Goal: Task Accomplishment & Management: Complete application form

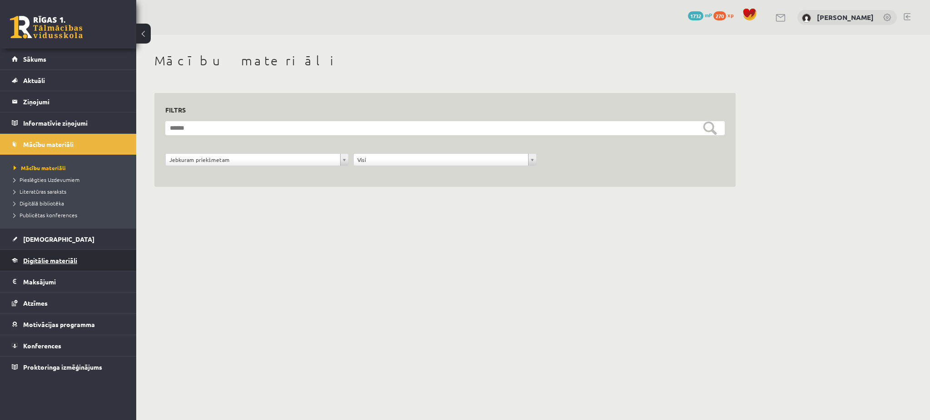
click at [82, 258] on link "Digitālie materiāli" at bounding box center [68, 260] width 113 height 21
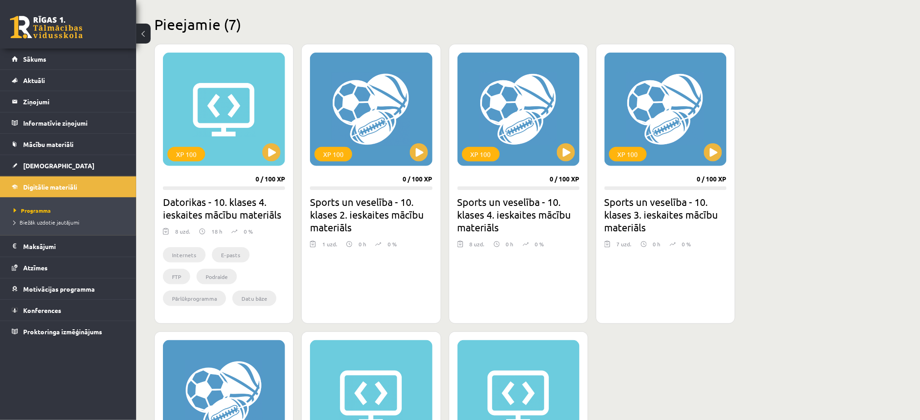
scroll to position [297, 0]
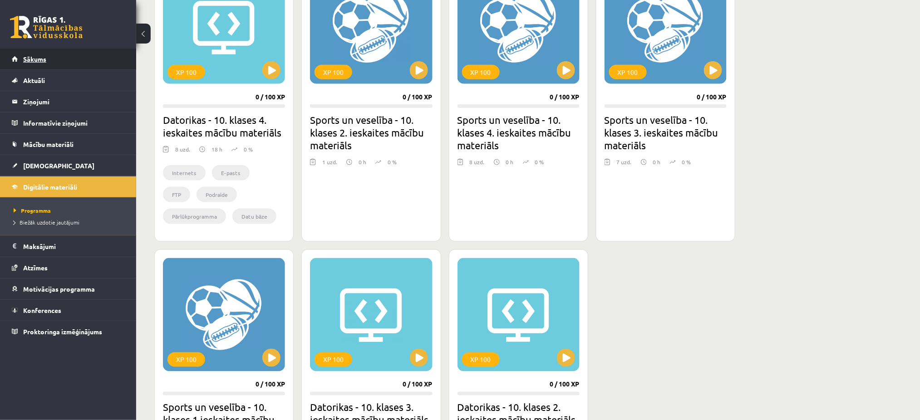
click at [74, 61] on link "Sākums" at bounding box center [68, 59] width 113 height 21
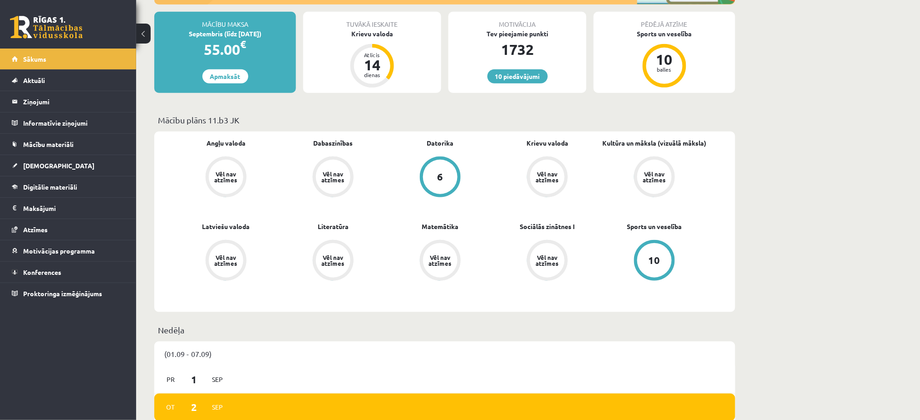
scroll to position [164, 0]
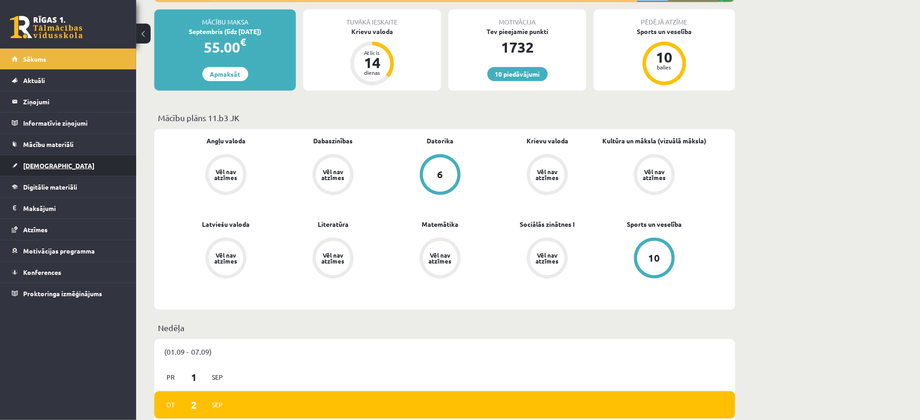
click at [63, 172] on link "[DEMOGRAPHIC_DATA]" at bounding box center [68, 165] width 113 height 21
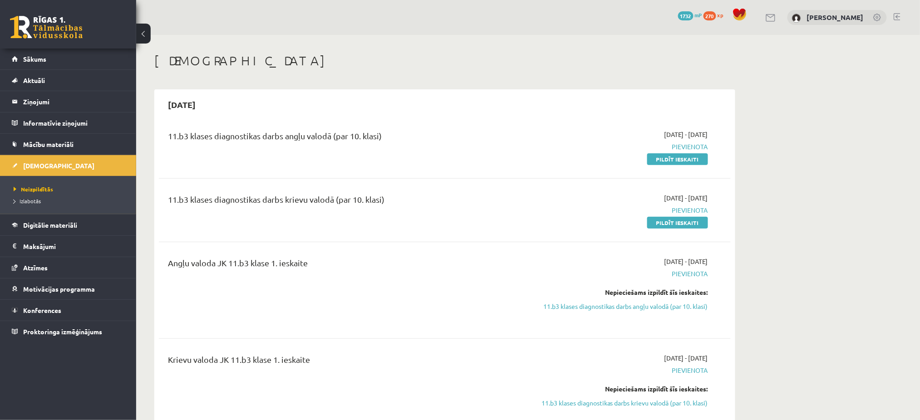
scroll to position [2, 0]
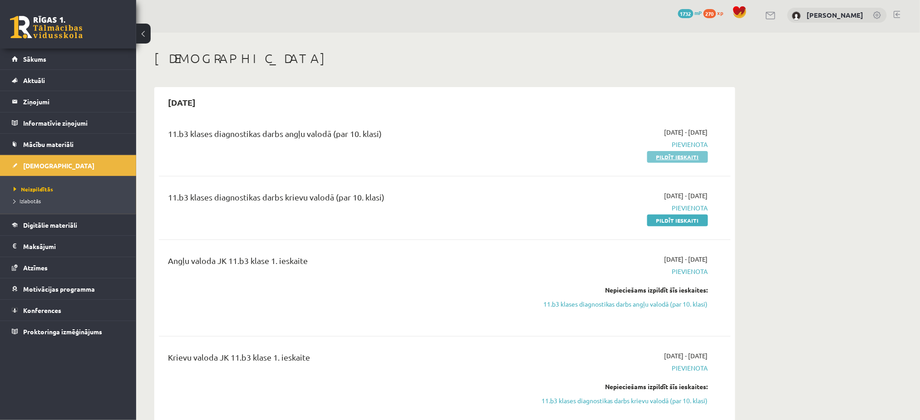
click at [669, 153] on link "Pildīt ieskaiti" at bounding box center [677, 157] width 61 height 12
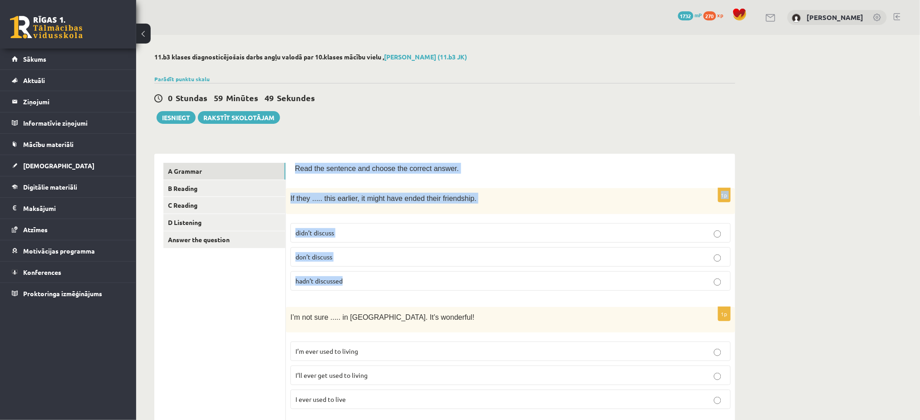
drag, startPoint x: 293, startPoint y: 167, endPoint x: 417, endPoint y: 276, distance: 165.3
copy form "Read the sentence and choose the correct answer. 1p If they ..... this earlier,…"
click at [354, 279] on p "hadn’t discussed" at bounding box center [510, 281] width 430 height 10
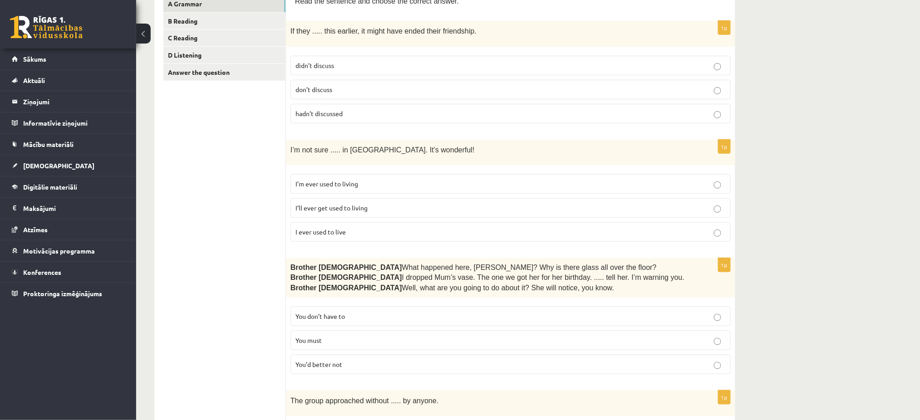
scroll to position [231, 0]
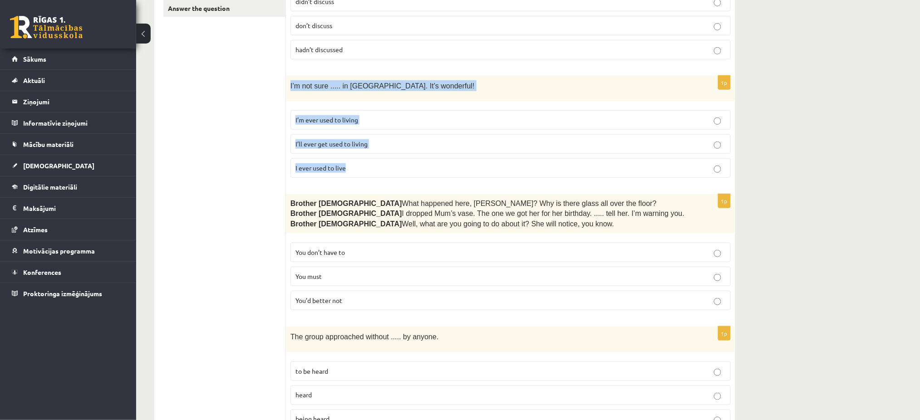
drag, startPoint x: 286, startPoint y: 84, endPoint x: 407, endPoint y: 164, distance: 145.5
click at [407, 164] on div "1p I’m not sure ..... in Paris. It’s wonderful! I’m ever used to living I’ll ev…" at bounding box center [510, 130] width 449 height 109
copy div "I’m not sure ..... in Paris. It’s wonderful! I’m ever used to living I’ll ever …"
click at [388, 140] on p "I’ll ever get used to living" at bounding box center [510, 144] width 430 height 10
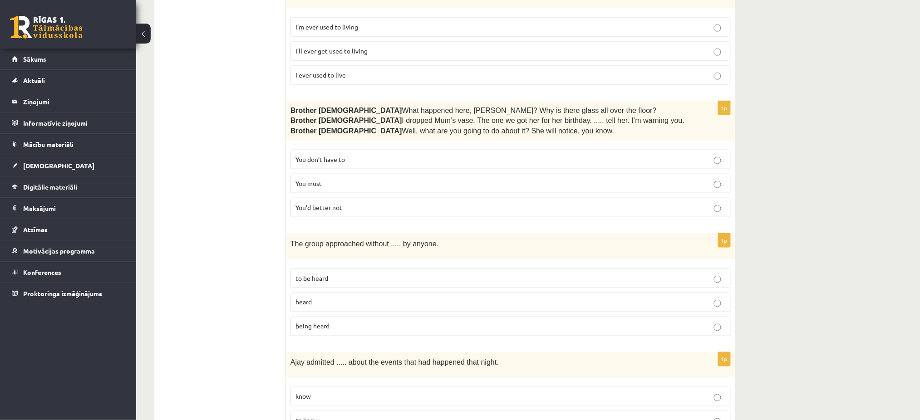
scroll to position [336, 0]
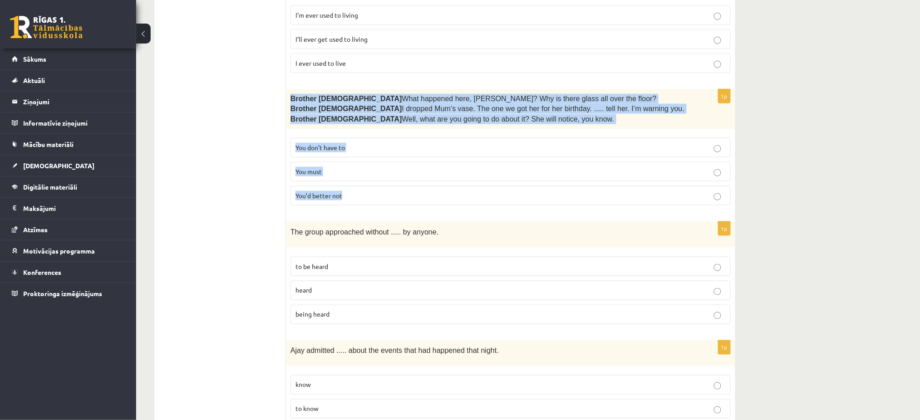
drag, startPoint x: 287, startPoint y: 98, endPoint x: 411, endPoint y: 188, distance: 153.0
click at [411, 188] on div "1p Brother 1  What happened here, Zak? Why is there glass all over the floor? B…" at bounding box center [510, 150] width 449 height 123
copy div "Brother 1  What happened here, Zak? Why is there glass all over the floor? Brot…"
click at [320, 199] on p "You’d better not" at bounding box center [510, 196] width 430 height 10
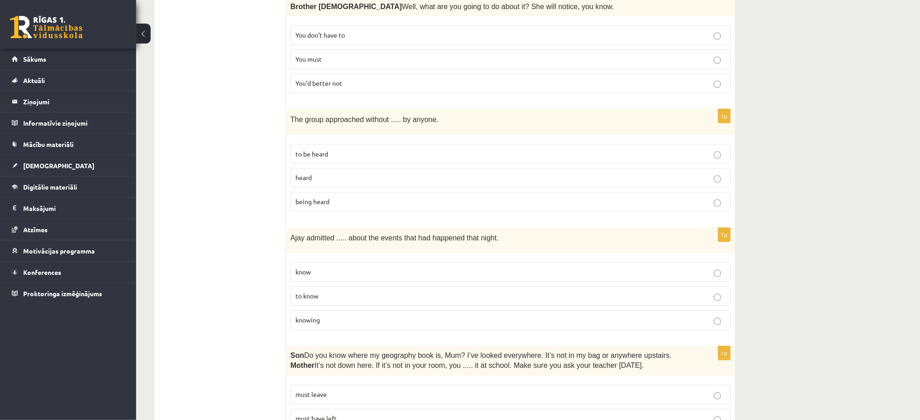
scroll to position [455, 0]
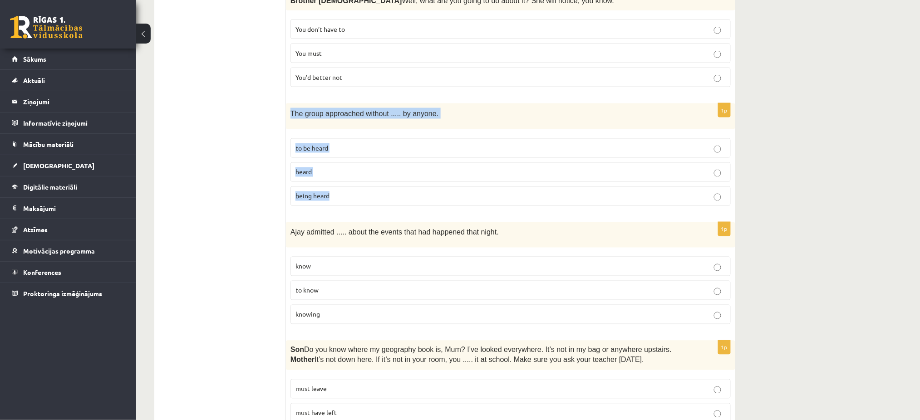
drag, startPoint x: 289, startPoint y: 113, endPoint x: 397, endPoint y: 189, distance: 131.9
click at [397, 189] on div "1p The group approached without ..... by anyone. to be heard heard being heard" at bounding box center [510, 157] width 449 height 109
copy div "The group approached without ..... by anyone. to be heard heard being heard"
click at [346, 194] on p "being heard" at bounding box center [510, 197] width 430 height 10
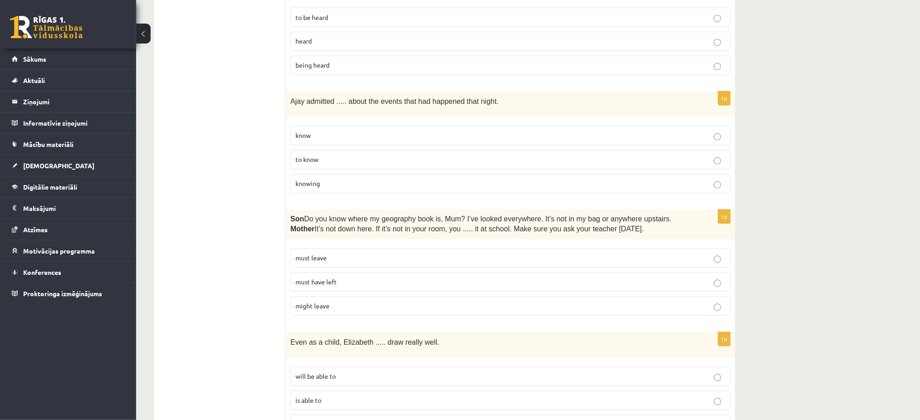
scroll to position [620, 0]
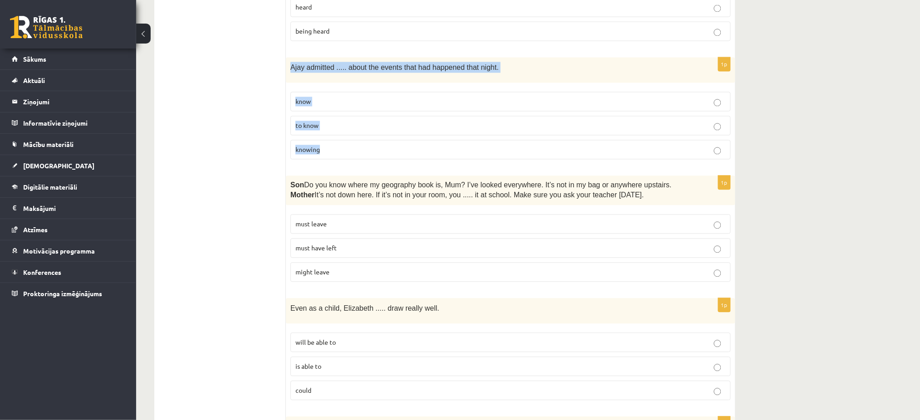
drag, startPoint x: 286, startPoint y: 61, endPoint x: 400, endPoint y: 155, distance: 148.0
click at [400, 155] on div "1p Ajay admitted ..... about the events that had happened that night. know to k…" at bounding box center [510, 112] width 449 height 109
copy div "Ajay admitted ..... about the events that had happened that night. know to know…"
click at [379, 145] on p "knowing" at bounding box center [510, 150] width 430 height 10
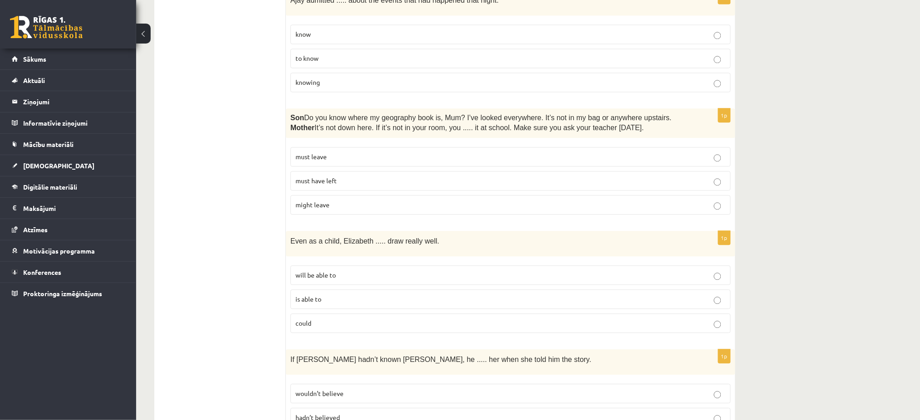
scroll to position [708, 0]
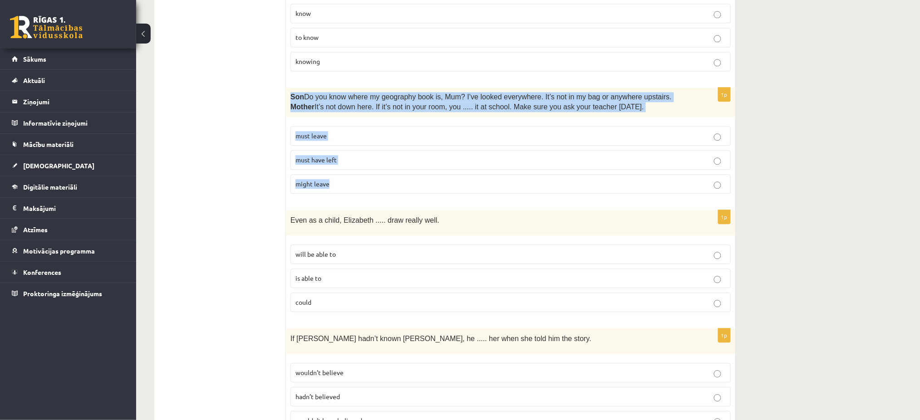
drag, startPoint x: 291, startPoint y: 95, endPoint x: 418, endPoint y: 180, distance: 152.8
click at [418, 180] on div "1p Son  Do you know where my geography book is, Mum? I’ve looked everywhere. It…" at bounding box center [510, 144] width 449 height 113
copy div "Son  Do you know where my geography book is, Mum? I’ve looked everywhere. It’s …"
click at [328, 153] on label "must have left" at bounding box center [510, 160] width 440 height 20
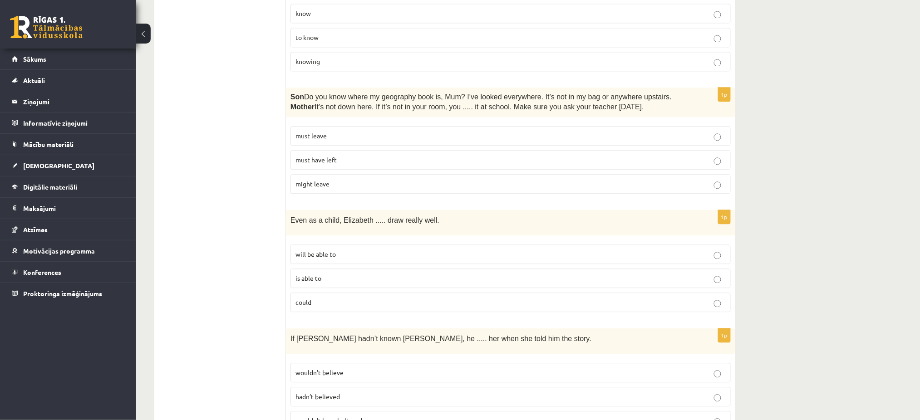
scroll to position [782, 0]
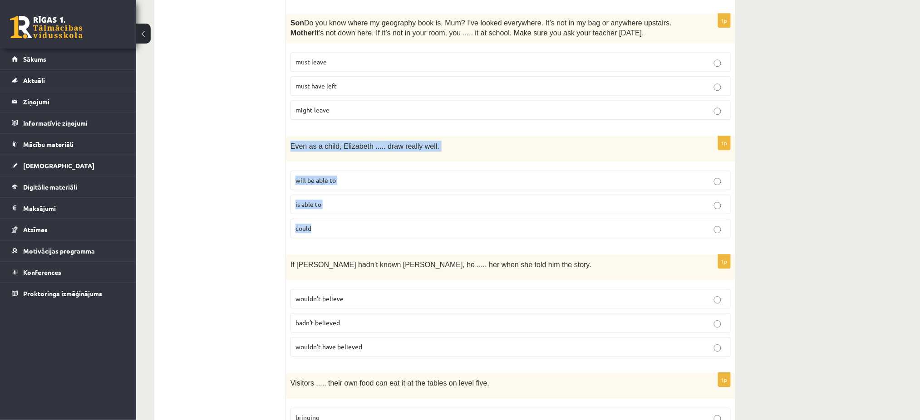
drag, startPoint x: 290, startPoint y: 143, endPoint x: 394, endPoint y: 224, distance: 131.2
click at [394, 224] on div "1p Even as a child, Elizabeth ..... draw really well. will be able to is able t…" at bounding box center [510, 190] width 449 height 109
copy div "Even as a child, Elizabeth ..... draw really well. will be able to is able to c…"
click at [338, 227] on p "could" at bounding box center [510, 229] width 430 height 10
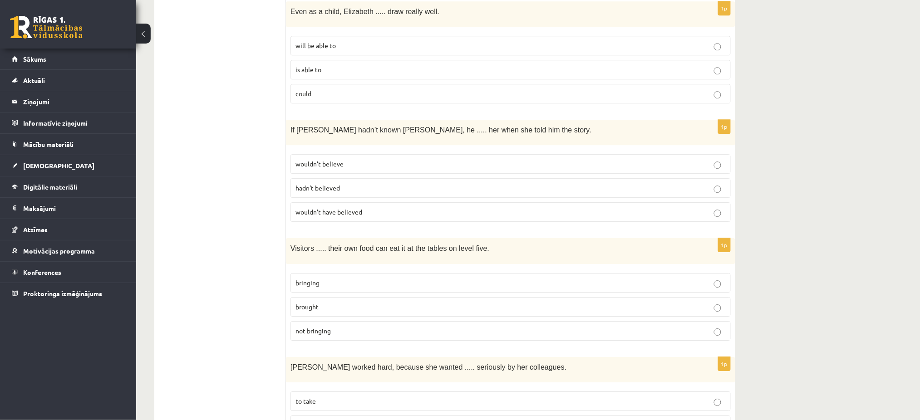
scroll to position [970, 0]
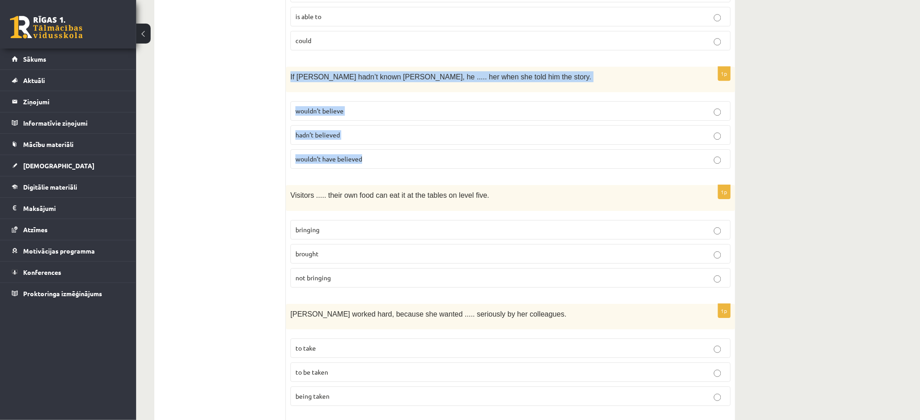
drag, startPoint x: 287, startPoint y: 70, endPoint x: 422, endPoint y: 158, distance: 160.1
click at [422, 158] on div "1p If Tom hadn’t known Mariam, he ..... her when she told him the story. wouldn…" at bounding box center [510, 121] width 449 height 109
copy div "If Tom hadn’t known Mariam, he ..... her when she told him the story. wouldn’t …"
click at [322, 155] on span "wouldn’t have believed" at bounding box center [328, 159] width 67 height 8
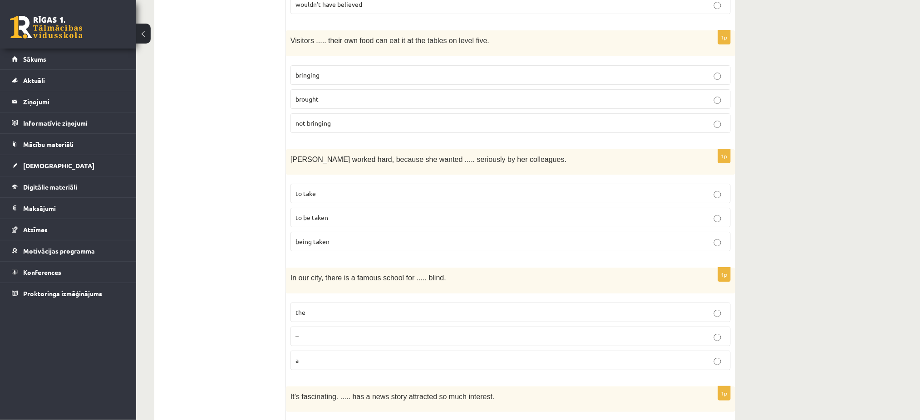
scroll to position [1126, 0]
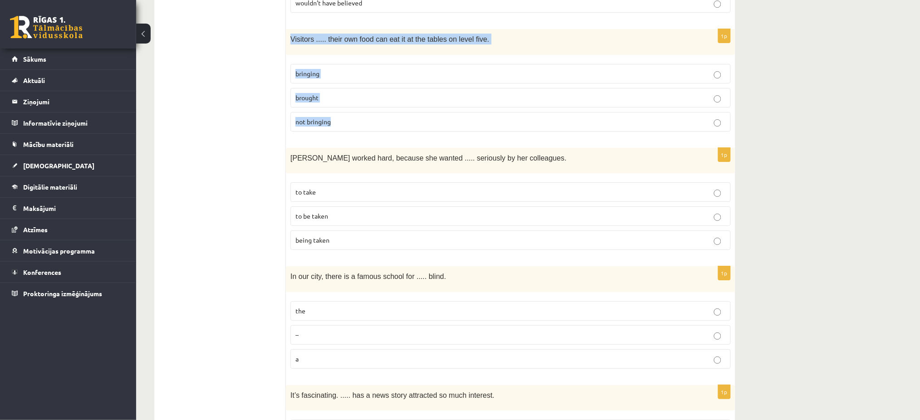
drag, startPoint x: 287, startPoint y: 34, endPoint x: 388, endPoint y: 113, distance: 128.0
click at [388, 113] on div "1p Visitors ..... their own food can eat it at the tables on level five. bringi…" at bounding box center [510, 83] width 449 height 109
copy div "Visitors ..... their own food can eat it at the tables on level five. bringing …"
click at [341, 66] on label "bringing" at bounding box center [510, 74] width 440 height 20
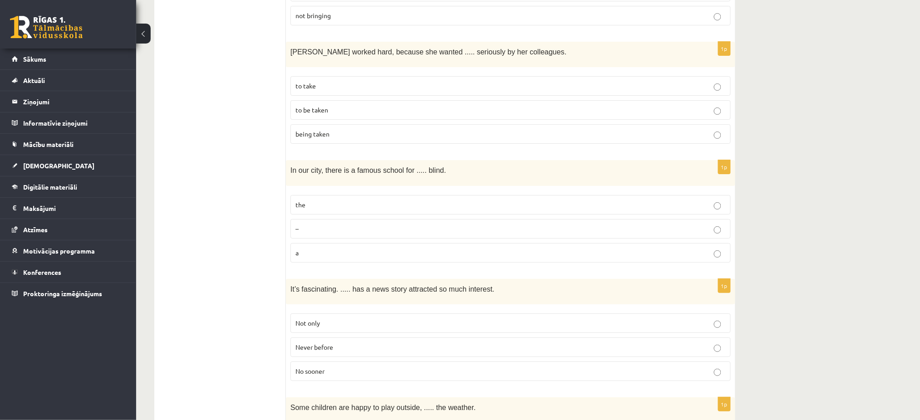
scroll to position [1240, 0]
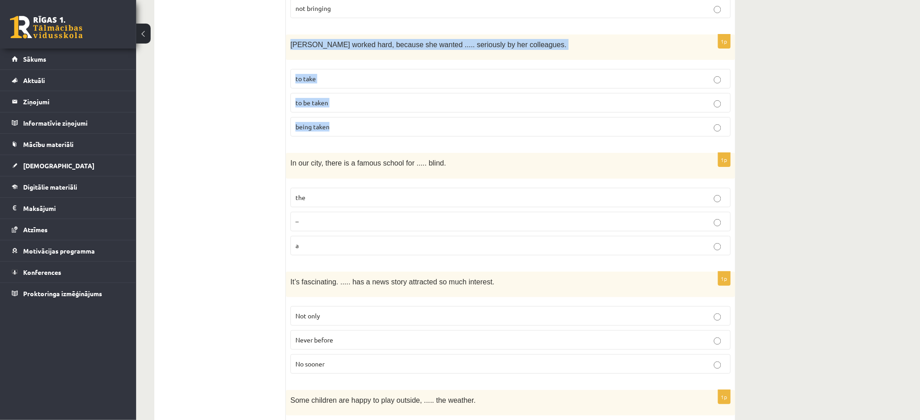
drag, startPoint x: 289, startPoint y: 42, endPoint x: 376, endPoint y: 120, distance: 117.3
click at [376, 120] on div "1p Emma worked hard, because she wanted ..... seriously by her colleagues. to t…" at bounding box center [510, 88] width 449 height 109
copy div "Emma worked hard, because she wanted ..... seriously by her colleagues. to take…"
click at [321, 101] on span "to be taken" at bounding box center [311, 102] width 33 height 8
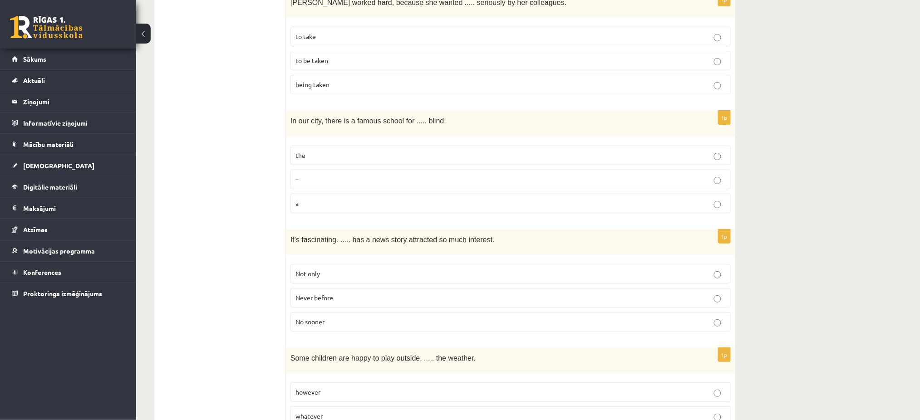
scroll to position [1297, 0]
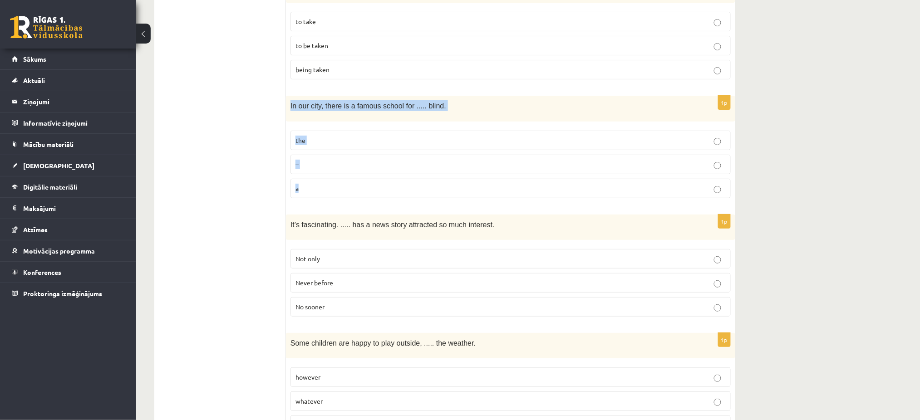
drag, startPoint x: 290, startPoint y: 100, endPoint x: 373, endPoint y: 178, distance: 114.0
click at [373, 178] on div "1p In our city, there is a famous school for ..... blind. the – a" at bounding box center [510, 150] width 449 height 109
click at [316, 136] on p "the" at bounding box center [510, 141] width 430 height 10
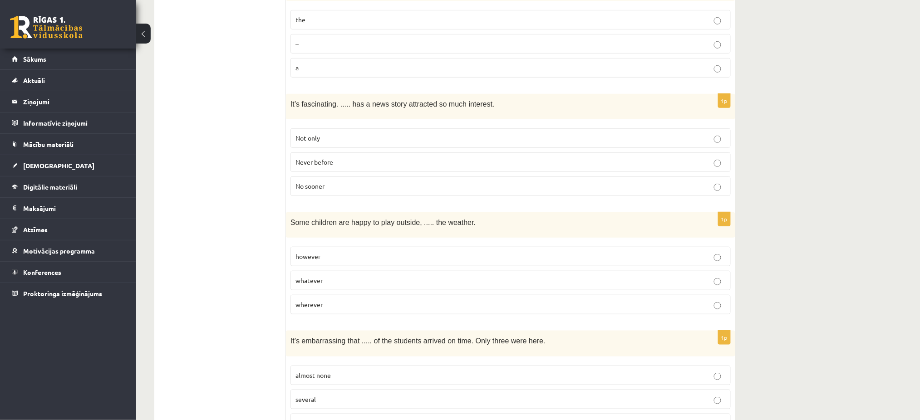
scroll to position [1444, 0]
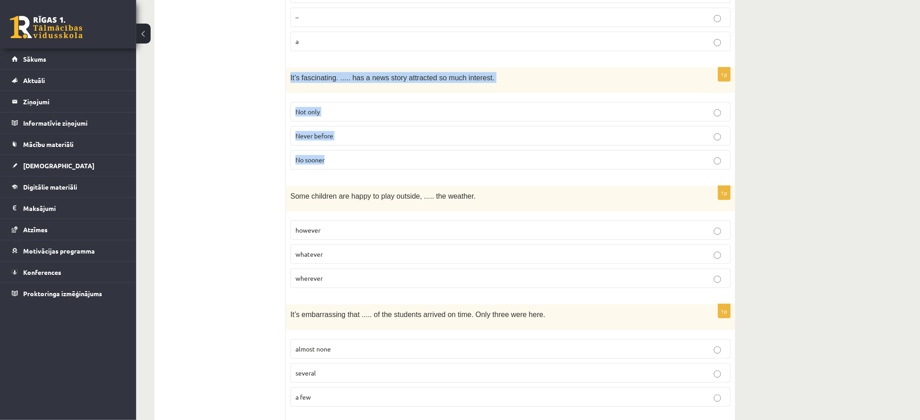
drag, startPoint x: 288, startPoint y: 75, endPoint x: 407, endPoint y: 162, distance: 147.3
click at [407, 162] on div "1p It’s fascinating. ..... has a news story attracted so much interest. Not onl…" at bounding box center [510, 122] width 449 height 109
click at [323, 135] on span "Never before" at bounding box center [314, 136] width 38 height 8
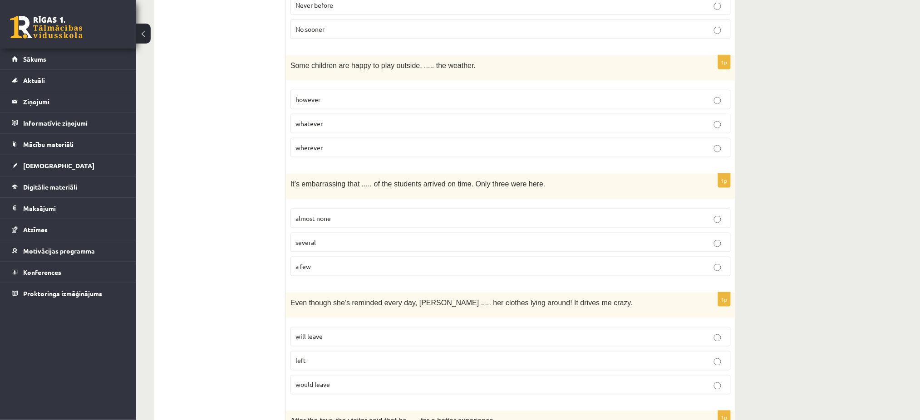
scroll to position [1585, 0]
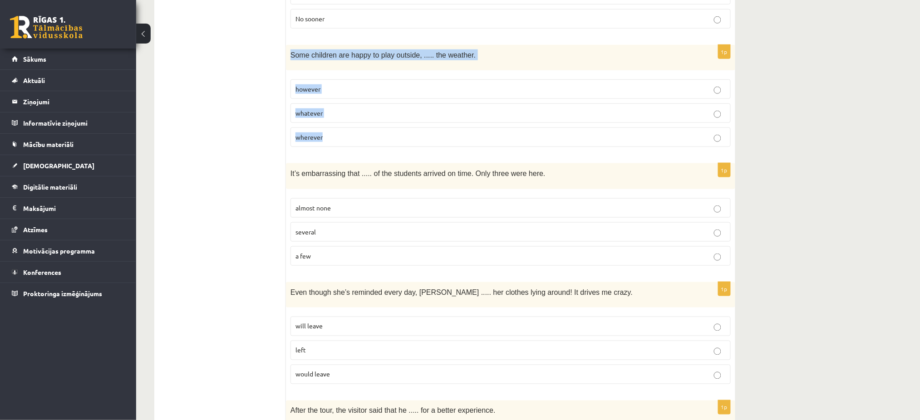
drag, startPoint x: 287, startPoint y: 50, endPoint x: 371, endPoint y: 133, distance: 117.8
click at [371, 133] on div "1p Some children are happy to play outside, ..... the weather. however whatever…" at bounding box center [510, 99] width 449 height 109
click at [317, 110] on span "whatever" at bounding box center [308, 113] width 27 height 8
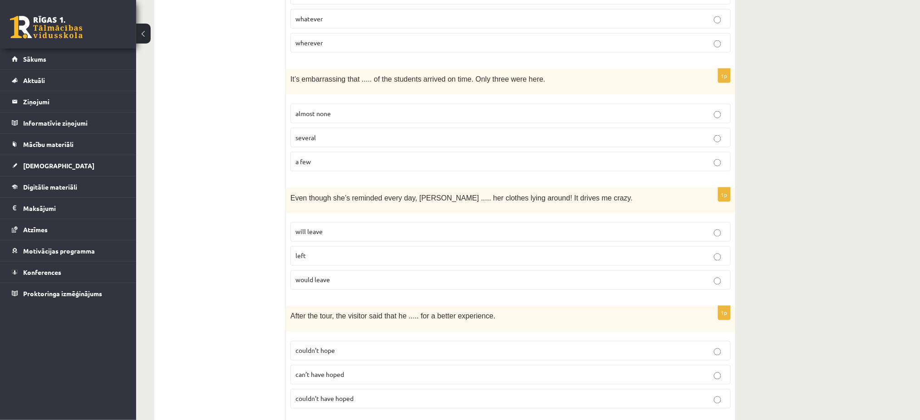
scroll to position [1688, 0]
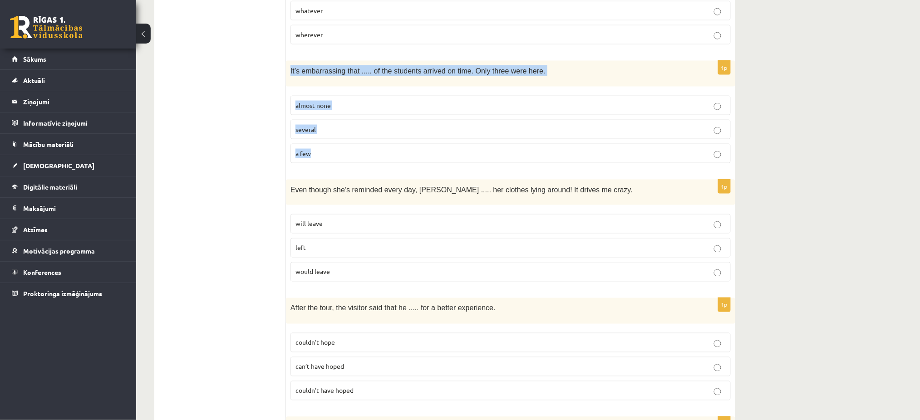
drag, startPoint x: 288, startPoint y: 66, endPoint x: 379, endPoint y: 139, distance: 116.5
click at [379, 139] on div "1p It’s embarrassing that ..... of the students arrived on time. Only three wer…" at bounding box center [510, 115] width 449 height 109
click at [353, 101] on p "almost none" at bounding box center [510, 106] width 430 height 10
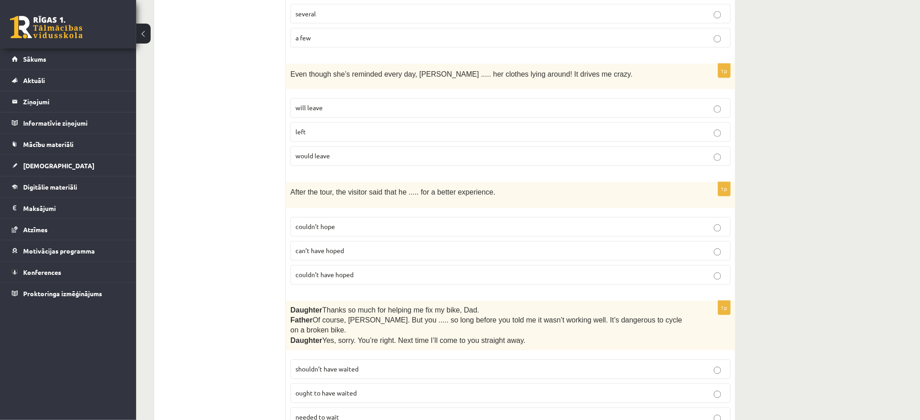
scroll to position [1804, 0]
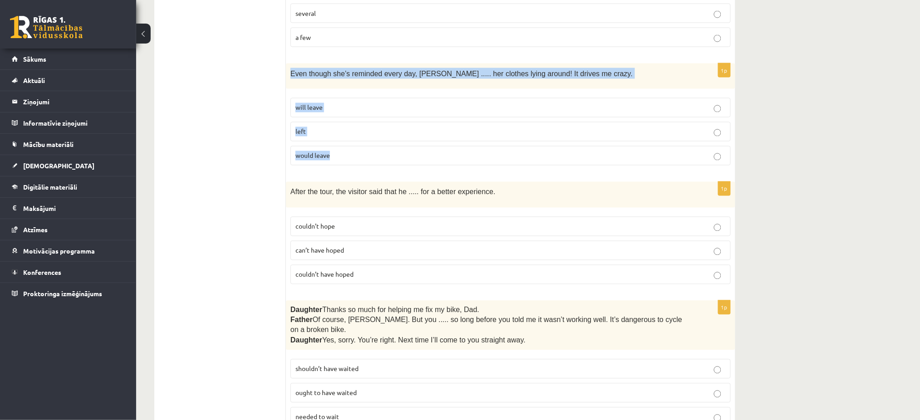
drag, startPoint x: 290, startPoint y: 67, endPoint x: 382, endPoint y: 147, distance: 121.6
click at [382, 147] on div "1p Even though she’s reminded every day, Cathy ..... her clothes lying around! …" at bounding box center [510, 118] width 449 height 109
click at [374, 103] on p "will leave" at bounding box center [510, 108] width 430 height 10
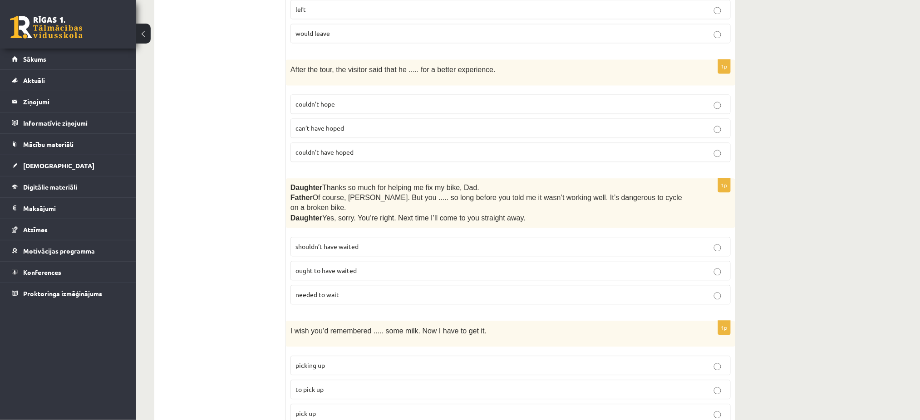
scroll to position [1927, 0]
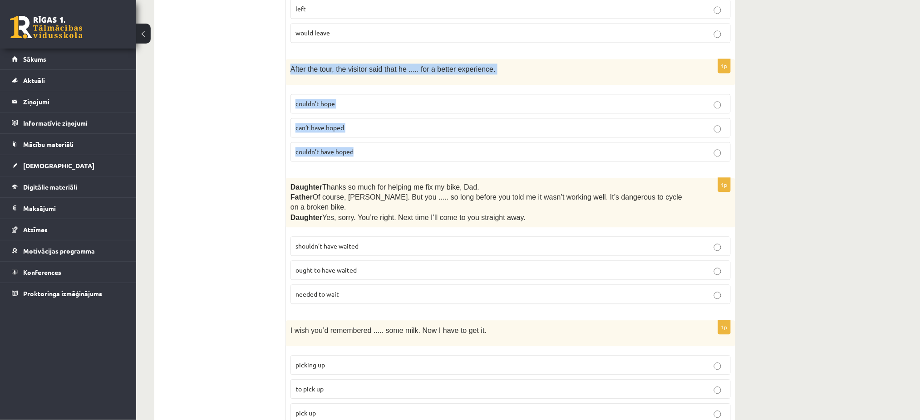
drag, startPoint x: 291, startPoint y: 64, endPoint x: 404, endPoint y: 143, distance: 137.2
click at [404, 143] on div "1p After the tour, the visitor said that he ..... for a better experience. coul…" at bounding box center [510, 113] width 449 height 109
click at [306, 127] on span "can’t have hoped" at bounding box center [319, 127] width 49 height 8
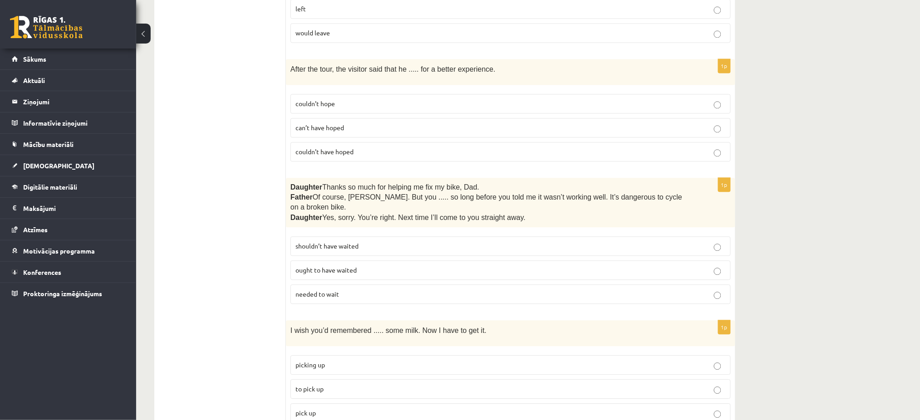
click at [323, 151] on span "couldn’t have hoped" at bounding box center [324, 152] width 58 height 8
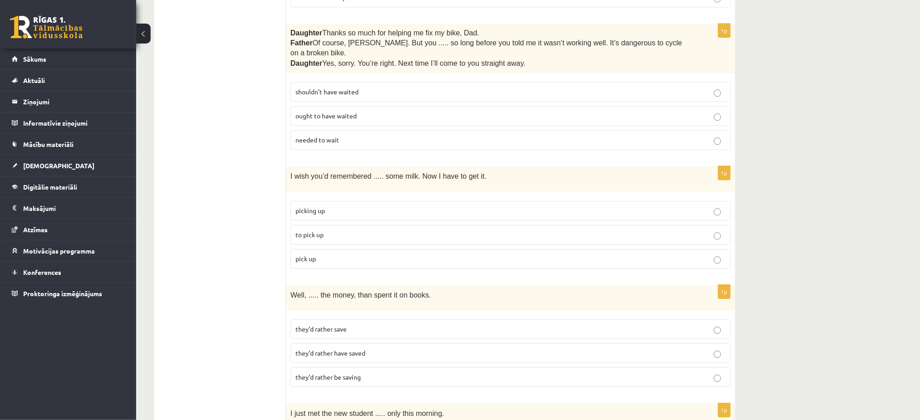
scroll to position [2088, 0]
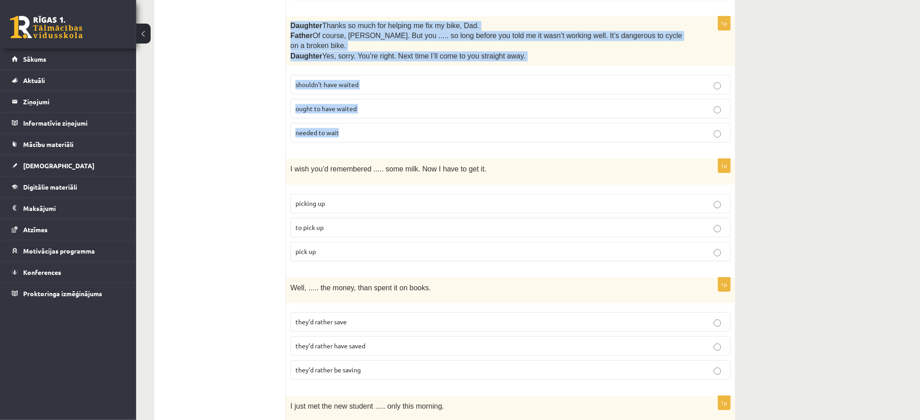
drag, startPoint x: 291, startPoint y: 21, endPoint x: 422, endPoint y: 116, distance: 161.6
click at [422, 116] on div "1p Daughter  Thanks so much for helping me fix my bike, Dad. Father  Of course,…" at bounding box center [510, 83] width 449 height 134
click at [333, 80] on p "shouldn’t have waited" at bounding box center [510, 85] width 430 height 10
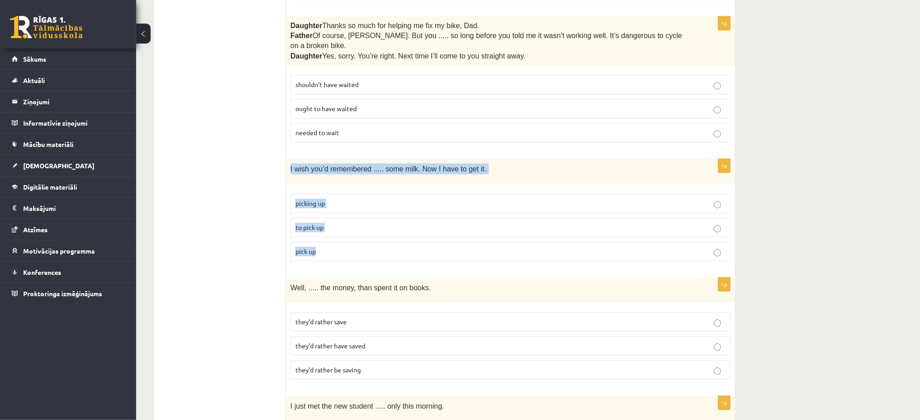
drag, startPoint x: 290, startPoint y: 154, endPoint x: 368, endPoint y: 228, distance: 107.6
click at [368, 228] on div "1p I wish you’d remembered ..... some milk. Now I have to get it. picking up to…" at bounding box center [510, 213] width 449 height 109
click at [293, 218] on label "to pick up" at bounding box center [510, 228] width 440 height 20
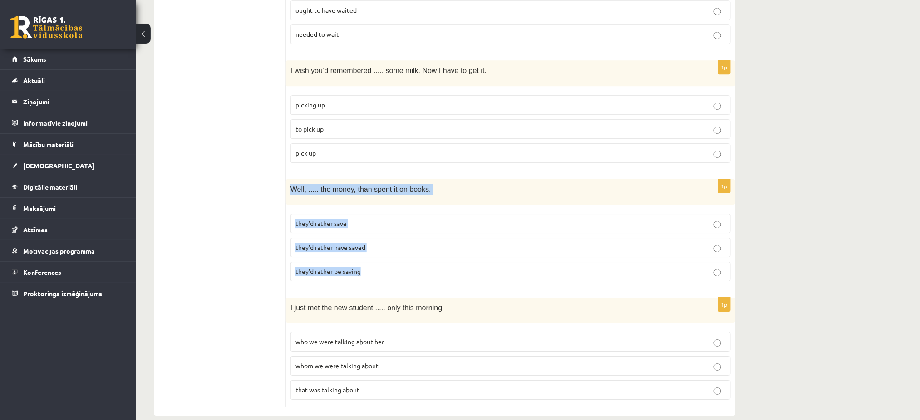
drag, startPoint x: 291, startPoint y: 173, endPoint x: 402, endPoint y: 251, distance: 135.5
click at [402, 251] on div "1p Well, ..... the money, than spent it on books. they’d rather save they’d rat…" at bounding box center [510, 233] width 449 height 109
click at [385, 238] on label "they’d rather have saved" at bounding box center [510, 248] width 440 height 20
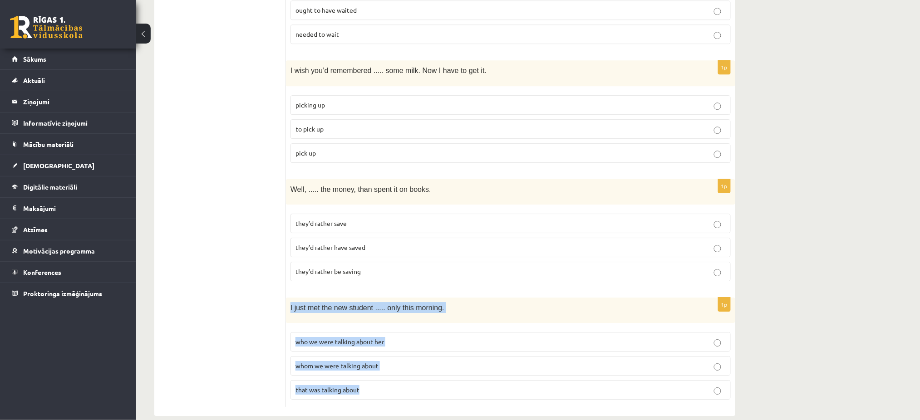
drag, startPoint x: 287, startPoint y: 291, endPoint x: 385, endPoint y: 369, distance: 124.4
click at [385, 369] on div "1p I just met the new student ..... only this morning. who we were talking abou…" at bounding box center [510, 352] width 449 height 109
click at [352, 362] on span "whom we were talking about" at bounding box center [336, 366] width 83 height 8
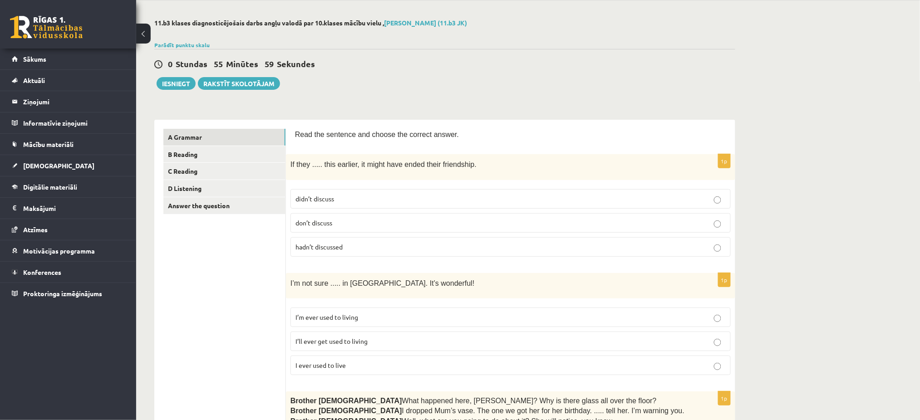
scroll to position [18, 0]
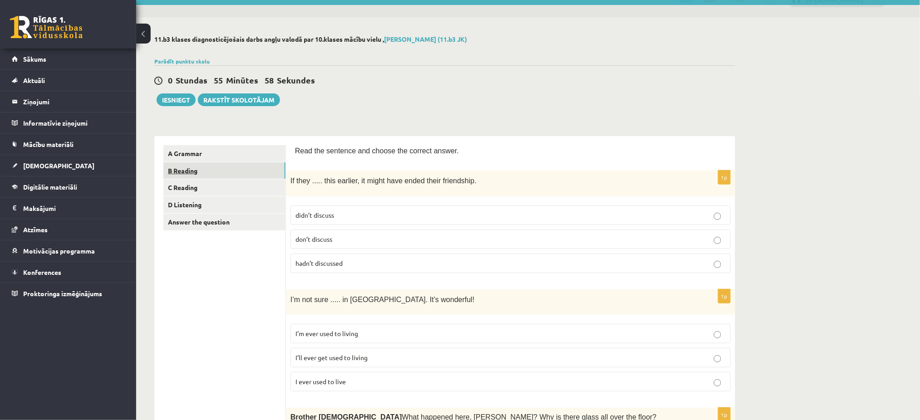
click at [208, 167] on link "B Reading" at bounding box center [224, 170] width 122 height 17
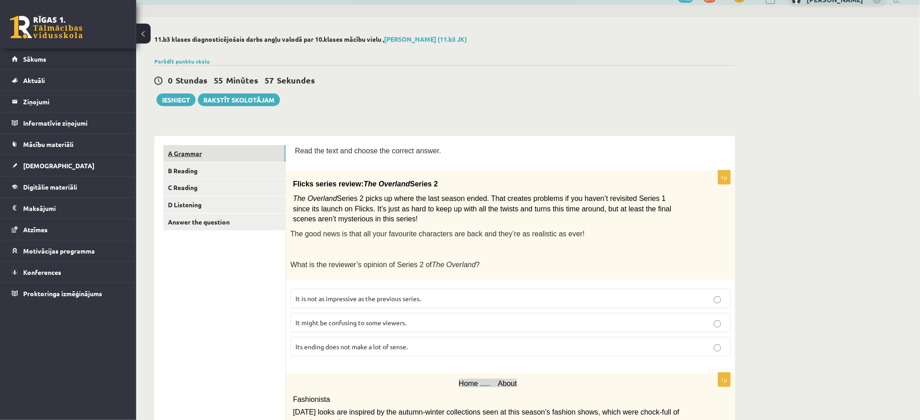
click at [197, 152] on link "A Grammar" at bounding box center [224, 153] width 122 height 17
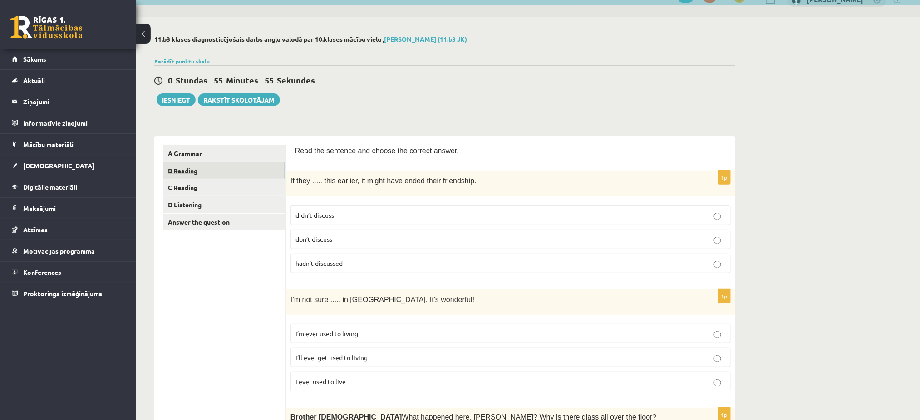
click at [203, 167] on link "B Reading" at bounding box center [224, 170] width 122 height 17
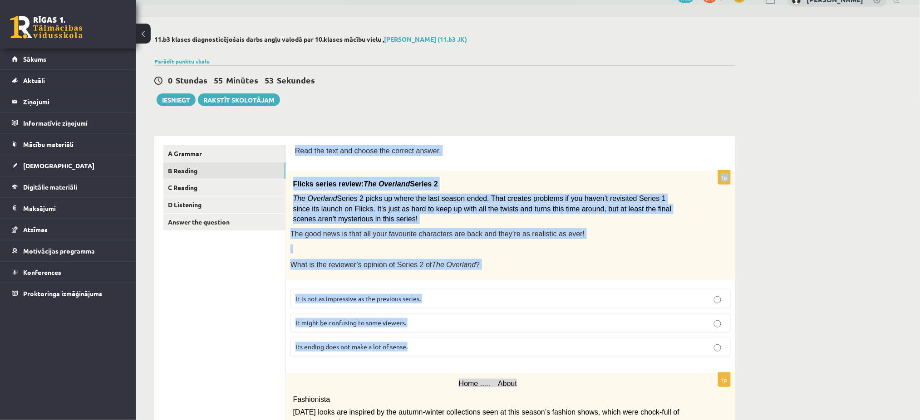
drag, startPoint x: 295, startPoint y: 150, endPoint x: 482, endPoint y: 343, distance: 269.3
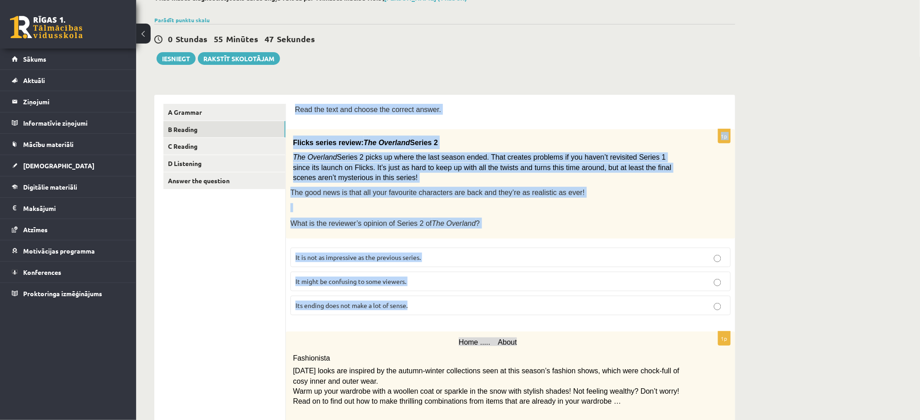
scroll to position [64, 0]
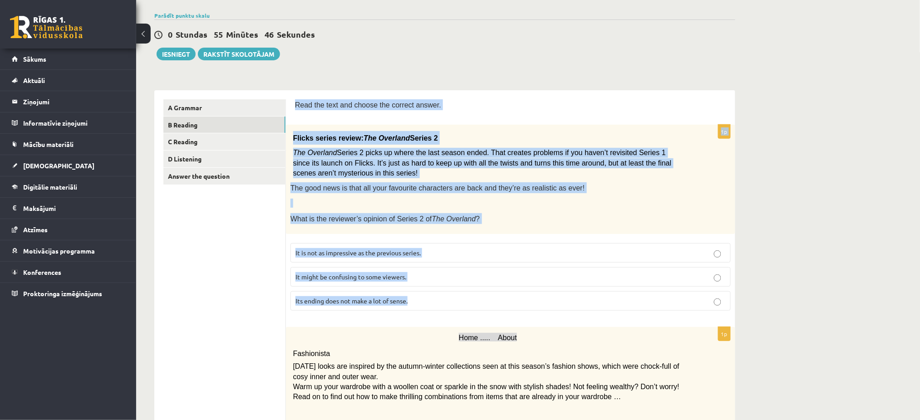
click at [313, 280] on p "It might be confusing to some viewers." at bounding box center [510, 277] width 430 height 10
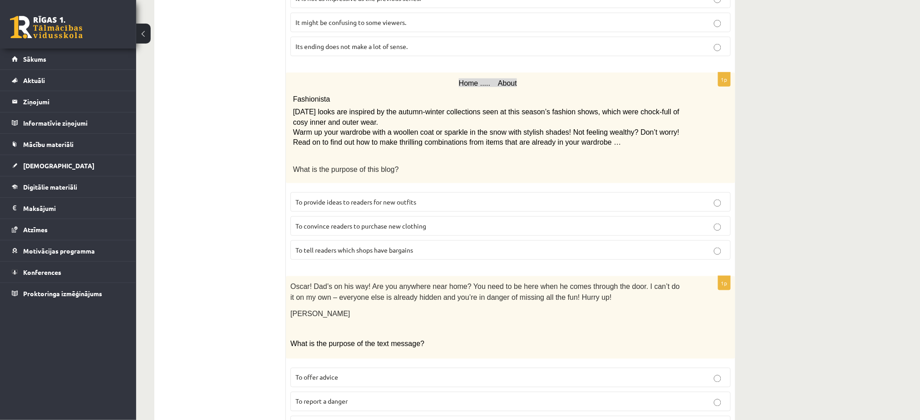
scroll to position [329, 0]
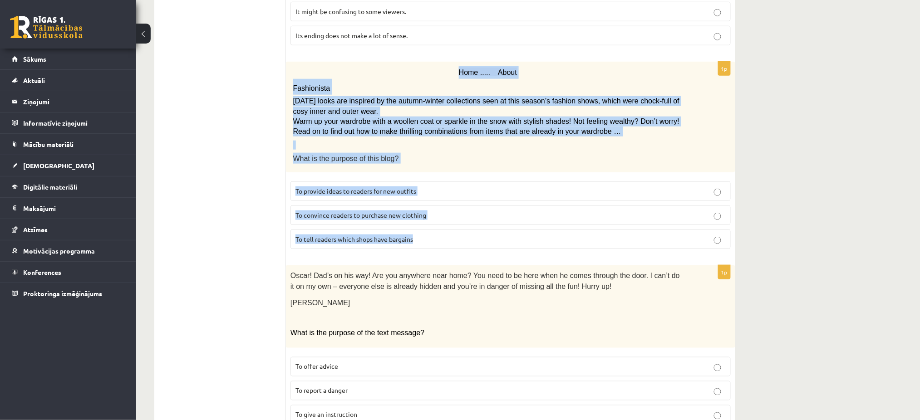
drag, startPoint x: 438, startPoint y: 69, endPoint x: 609, endPoint y: 237, distance: 240.1
click at [609, 237] on div "1p Home ..... About Fashionista Today’s looks are inspired by the autumn-winter…" at bounding box center [510, 159] width 449 height 195
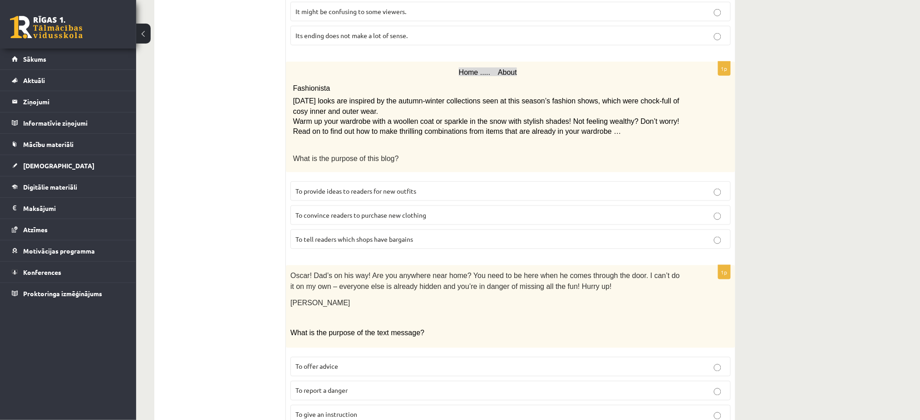
click at [349, 187] on p "To provide ideas to readers for new outfits" at bounding box center [510, 192] width 430 height 10
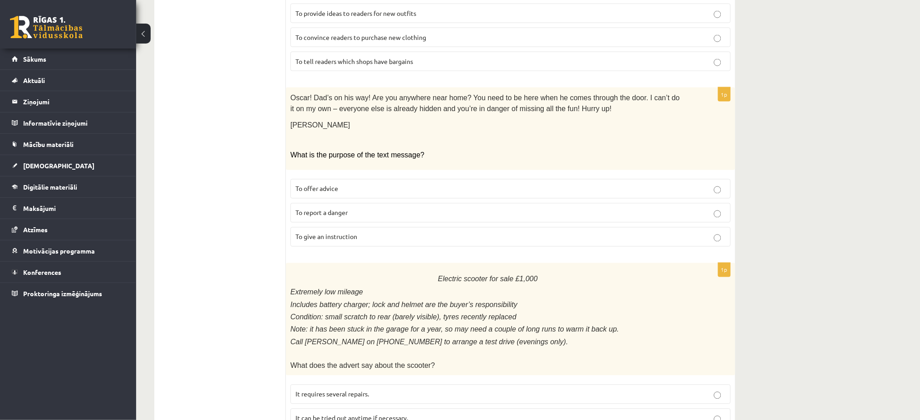
scroll to position [535, 0]
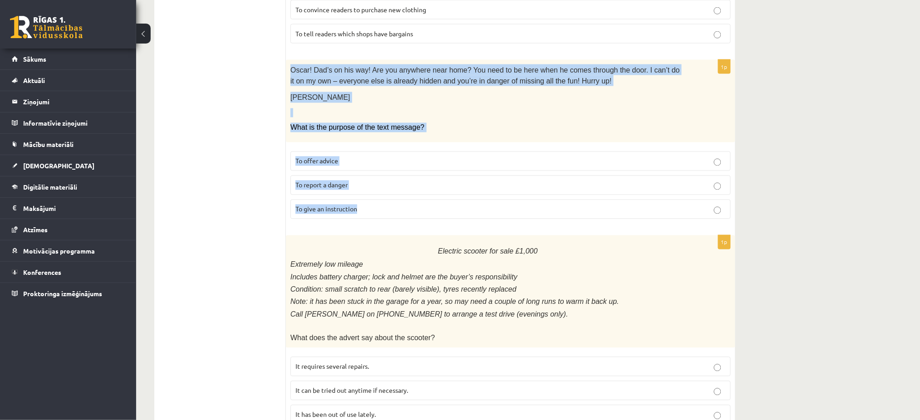
drag, startPoint x: 291, startPoint y: 66, endPoint x: 449, endPoint y: 207, distance: 211.9
click at [449, 207] on div "1p Oscar! Dad’s on his way! Are you anywhere near home? You need to be here whe…" at bounding box center [510, 143] width 449 height 167
click at [313, 200] on label "To give an instruction" at bounding box center [510, 210] width 440 height 20
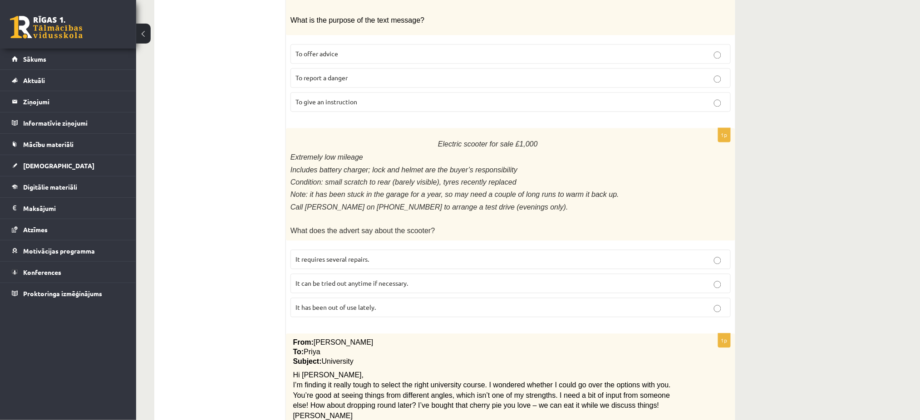
scroll to position [642, 0]
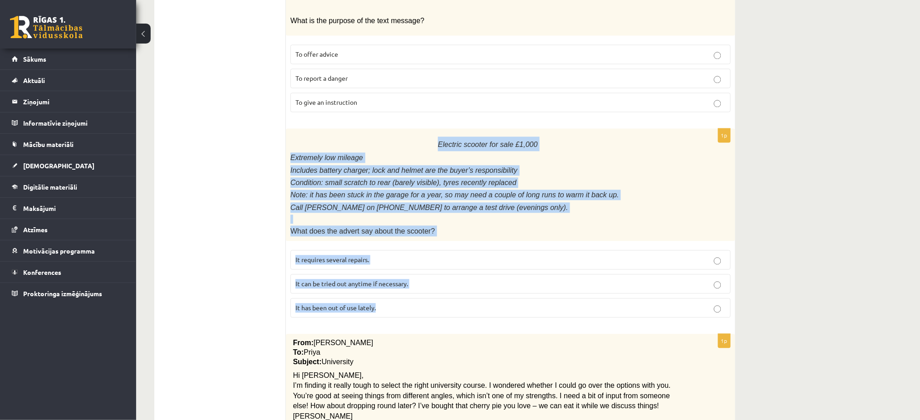
drag, startPoint x: 431, startPoint y: 133, endPoint x: 539, endPoint y: 295, distance: 195.4
click at [539, 295] on div "1p Electric scooter for sale £1,000 Extremely low mileage Includes battery char…" at bounding box center [510, 226] width 449 height 197
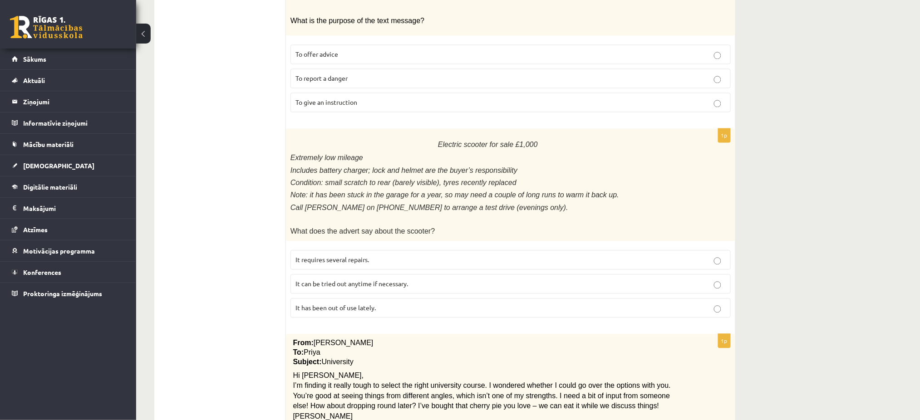
click at [250, 231] on ul "A Grammar B Reading C Reading D Listening Answer the question" at bounding box center [224, 125] width 123 height 1209
click at [313, 304] on span "It has been out of use lately." at bounding box center [335, 308] width 80 height 8
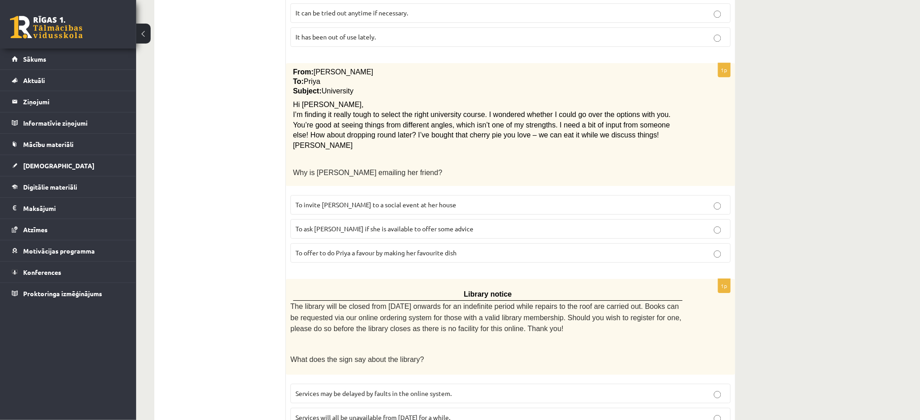
scroll to position [920, 0]
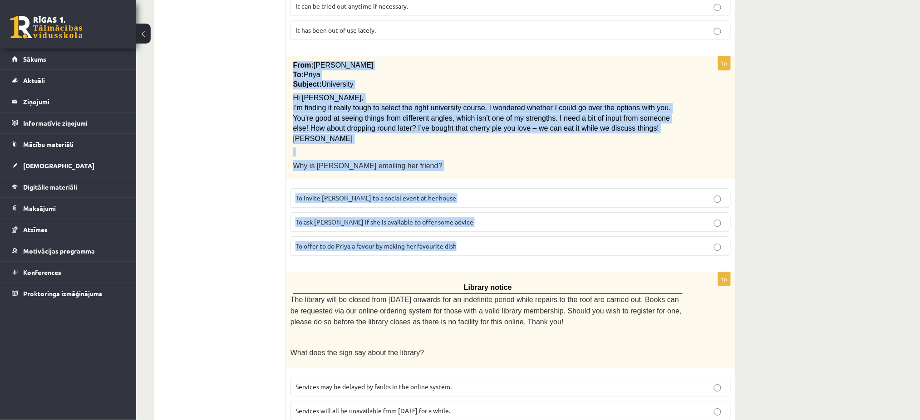
drag, startPoint x: 291, startPoint y: 54, endPoint x: 523, endPoint y: 233, distance: 293.2
click at [523, 233] on div "1p From: Emily To: Priya Subject: University Hi Priya, I’m finding it really to…" at bounding box center [510, 159] width 449 height 207
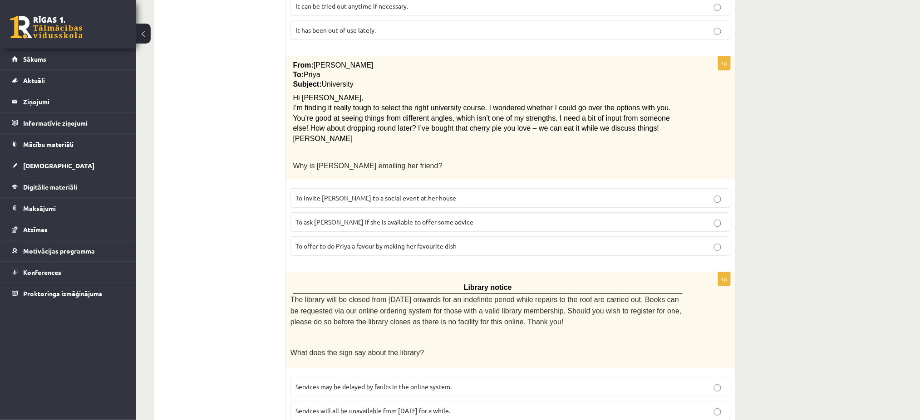
click at [324, 218] on span "To ask Priya if she is available to offer some advice" at bounding box center [384, 222] width 178 height 8
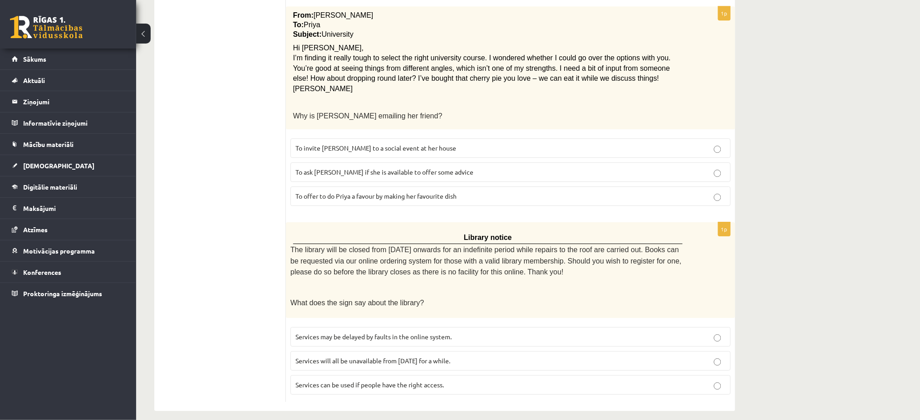
scroll to position [969, 0]
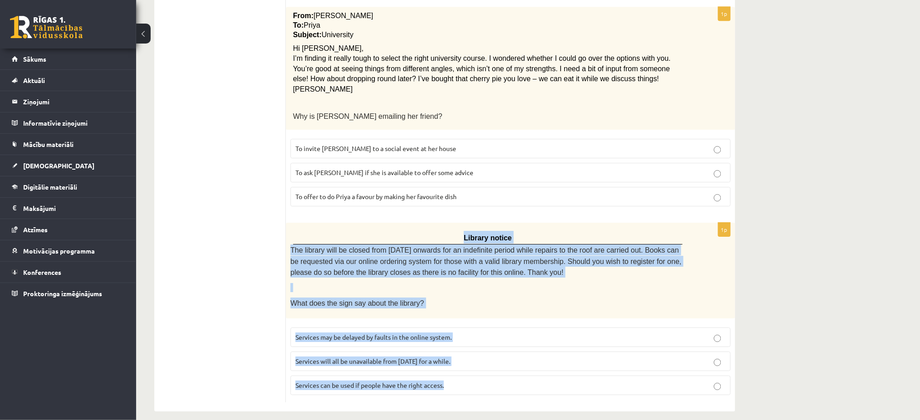
drag, startPoint x: 458, startPoint y: 227, endPoint x: 561, endPoint y: 384, distance: 187.7
click at [561, 384] on div "1p Library notice The library will be closed from Monday onwards for an indefin…" at bounding box center [510, 313] width 449 height 180
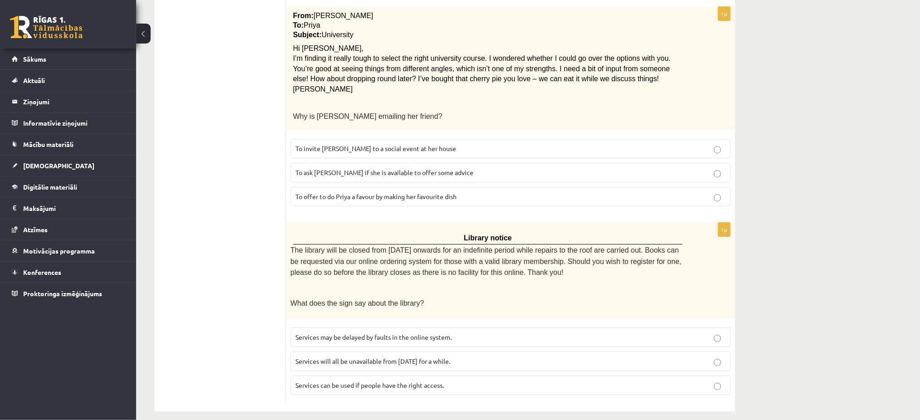
click at [332, 381] on span "Services can be used if people have the right access." at bounding box center [369, 385] width 148 height 8
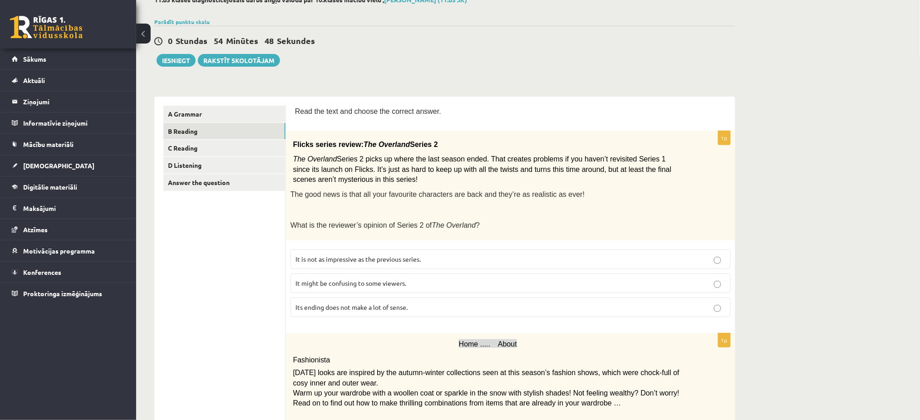
scroll to position [54, 0]
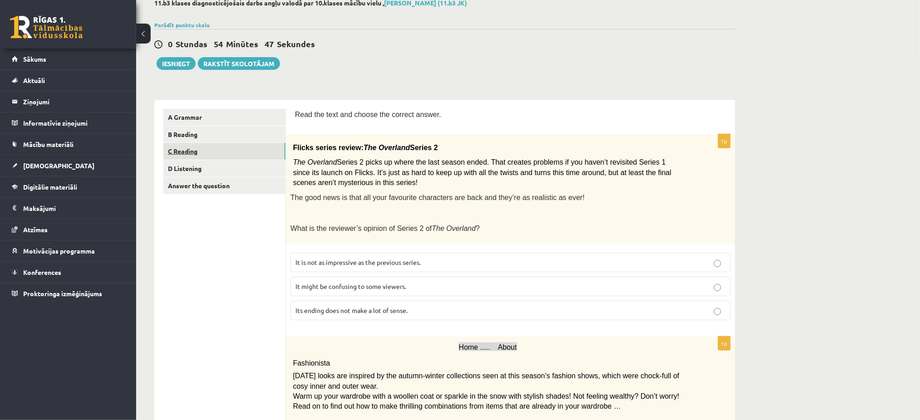
click at [200, 152] on link "C Reading" at bounding box center [224, 151] width 122 height 17
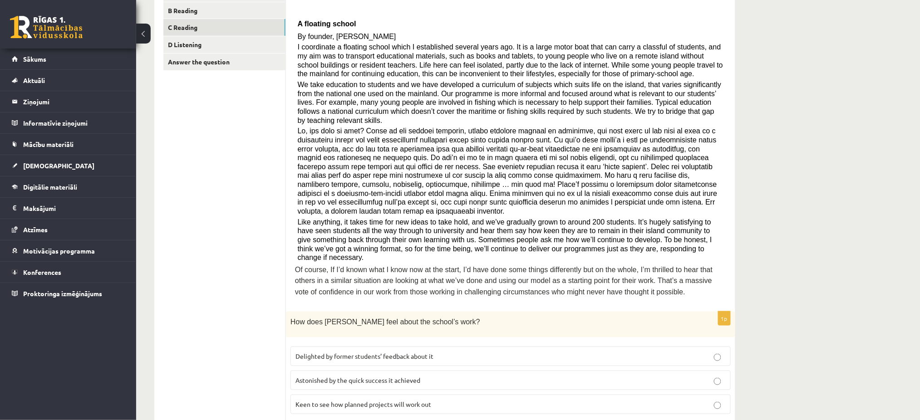
scroll to position [148, 0]
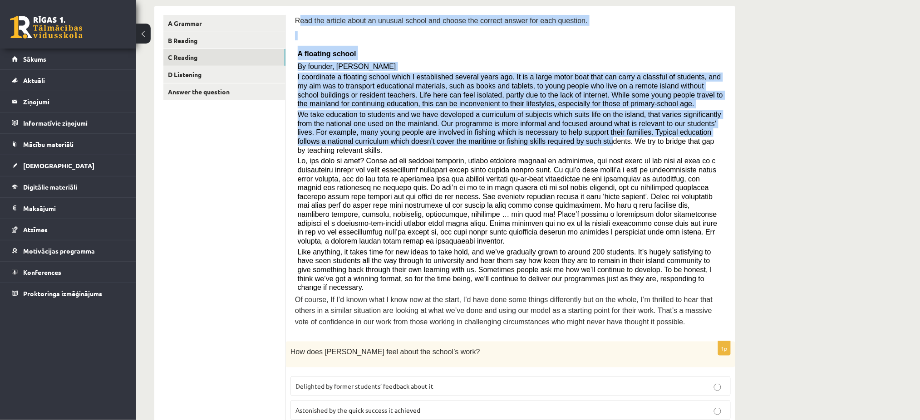
drag, startPoint x: 298, startPoint y: 20, endPoint x: 502, endPoint y: 137, distance: 235.3
click at [502, 137] on div "Read the article about an unusual school and choose the correct answer for each…" at bounding box center [510, 174] width 431 height 318
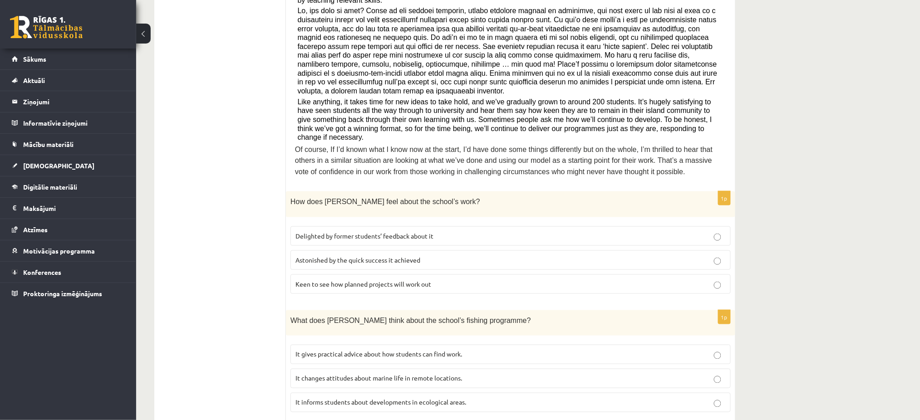
scroll to position [264, 0]
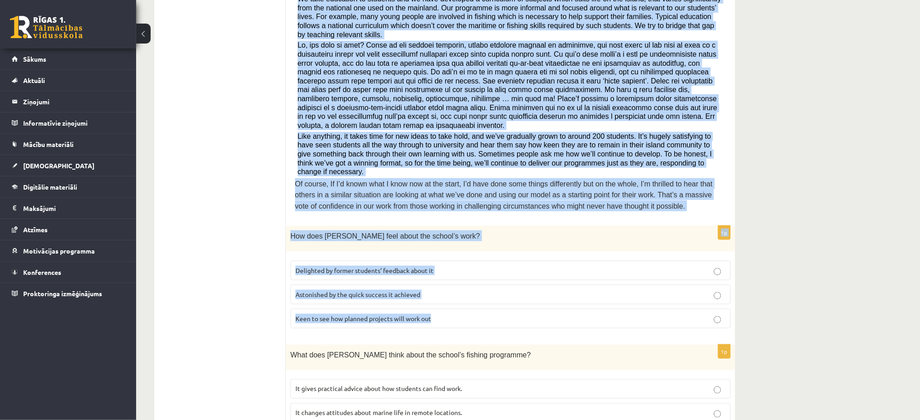
drag, startPoint x: 291, startPoint y: 18, endPoint x: 525, endPoint y: 289, distance: 357.5
click at [525, 289] on div "Read the article about an unusual school and choose the correct answer for each…" at bounding box center [510, 419] width 449 height 1059
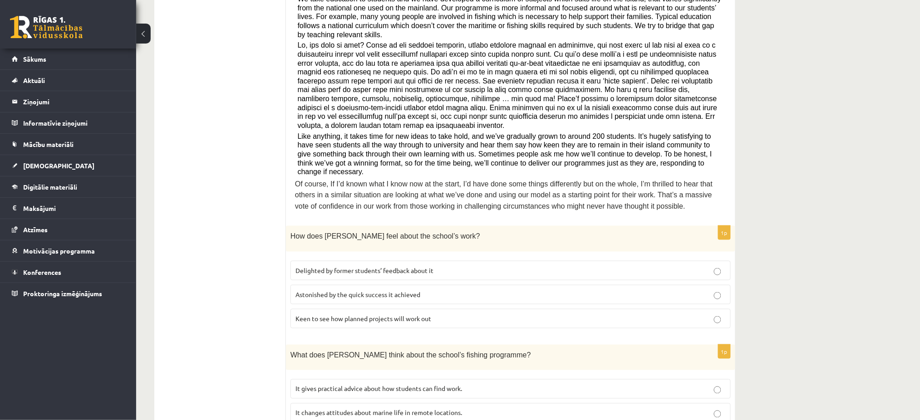
click at [199, 293] on ul "A Grammar B Reading C Reading D Listening Answer the question" at bounding box center [224, 419] width 123 height 1041
click at [318, 261] on label "Delighted by former students’ feedback about it" at bounding box center [510, 271] width 440 height 20
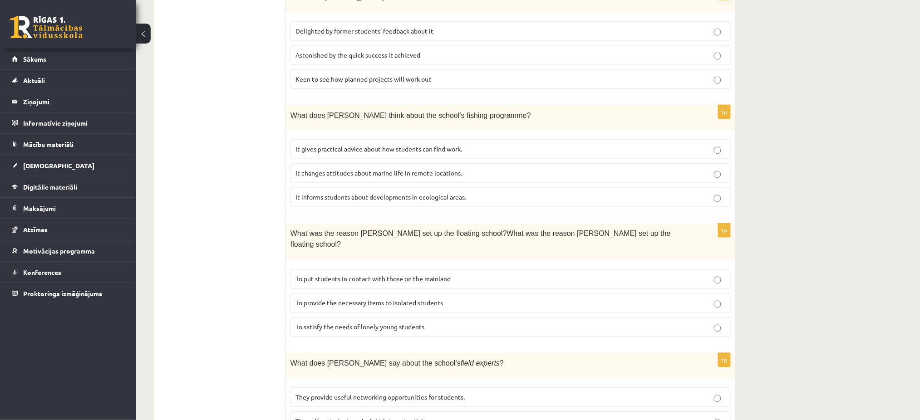
scroll to position [505, 0]
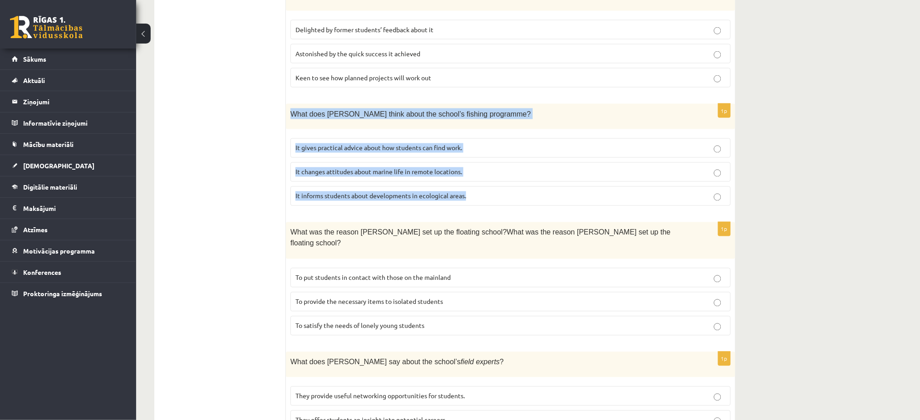
drag, startPoint x: 289, startPoint y: 87, endPoint x: 474, endPoint y: 168, distance: 202.2
click at [474, 168] on div "1p What does Anna think about the school’s fishing programme? It gives practica…" at bounding box center [510, 158] width 449 height 109
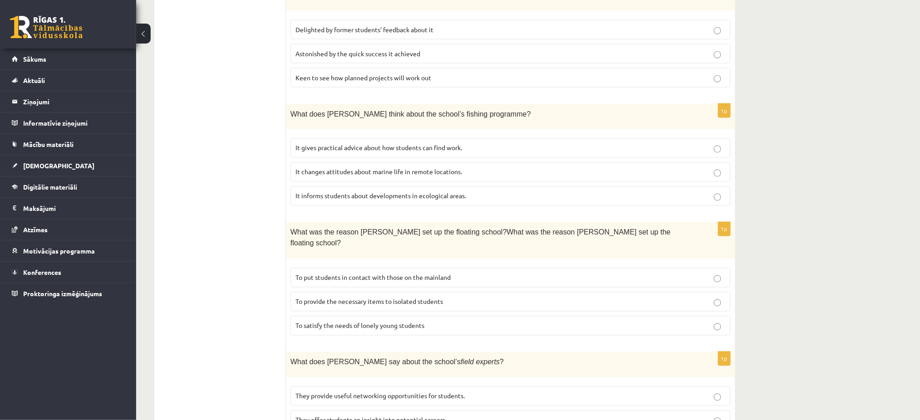
click at [236, 123] on ul "A Grammar B Reading C Reading D Listening Answer the question" at bounding box center [224, 178] width 123 height 1041
click at [315, 192] on span "It informs students about developments in ecological areas." at bounding box center [380, 196] width 171 height 8
drag, startPoint x: 284, startPoint y: 200, endPoint x: 445, endPoint y: 272, distance: 176.8
click at [445, 272] on div "**********" at bounding box center [444, 178] width 581 height 1059
click at [332, 222] on div "What was the reason Anna set up the floating school?What was the reason Anna se…" at bounding box center [510, 240] width 449 height 37
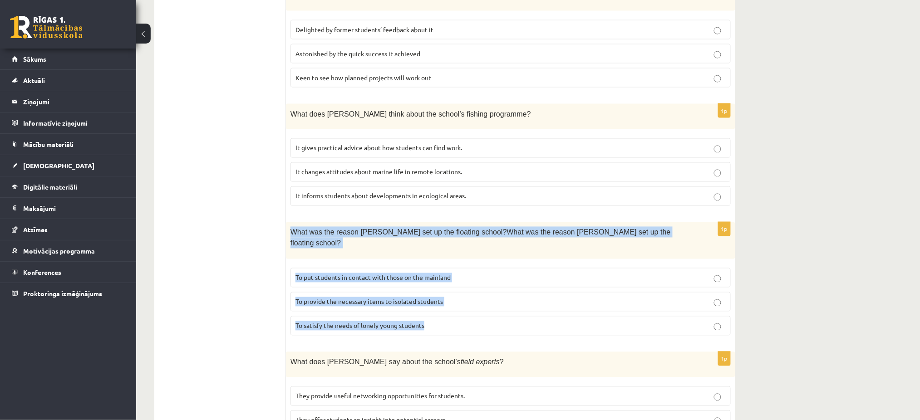
drag, startPoint x: 290, startPoint y: 199, endPoint x: 460, endPoint y: 282, distance: 189.8
click at [460, 282] on div "1p What was the reason Anna set up the floating school?What was the reason Anna…" at bounding box center [510, 282] width 449 height 121
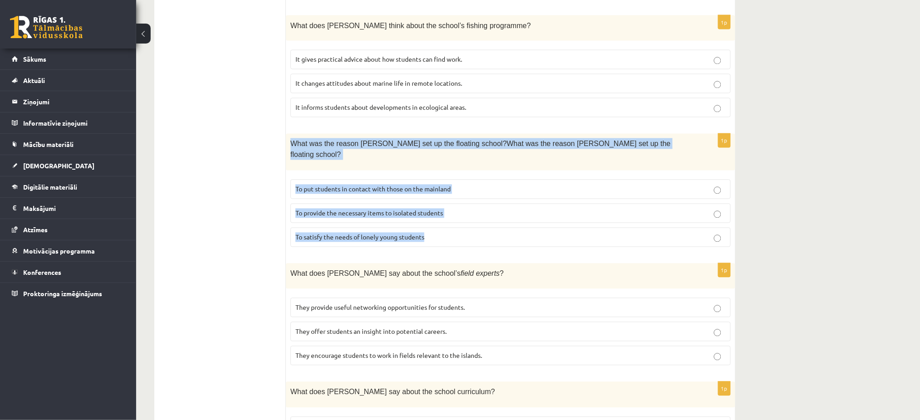
scroll to position [600, 0]
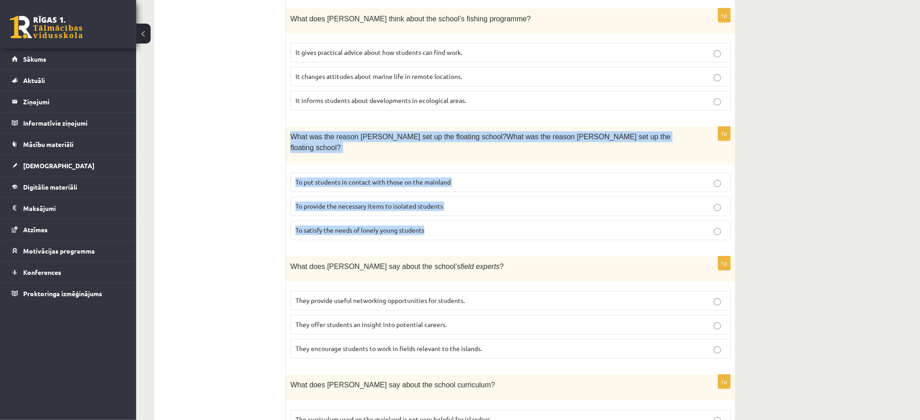
click at [314, 202] on p "To provide the necessary items to isolated students" at bounding box center [510, 207] width 430 height 10
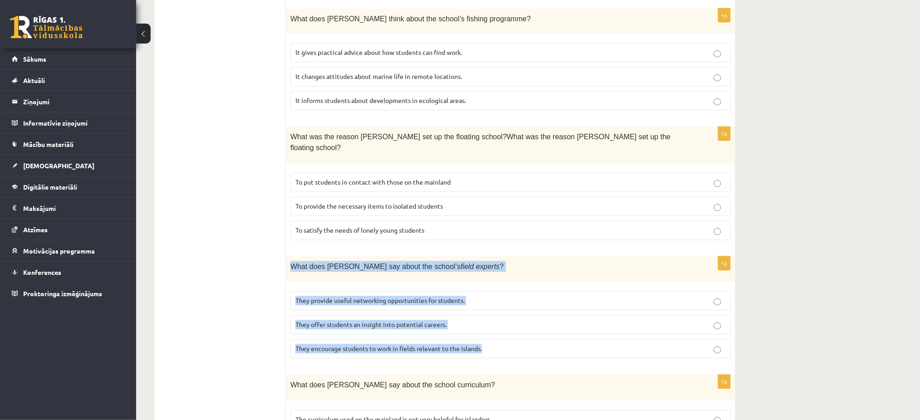
drag, startPoint x: 290, startPoint y: 225, endPoint x: 502, endPoint y: 308, distance: 228.1
click at [502, 308] on div "1p What does Anna say about the school’s field experts ? They provide useful ne…" at bounding box center [510, 311] width 449 height 109
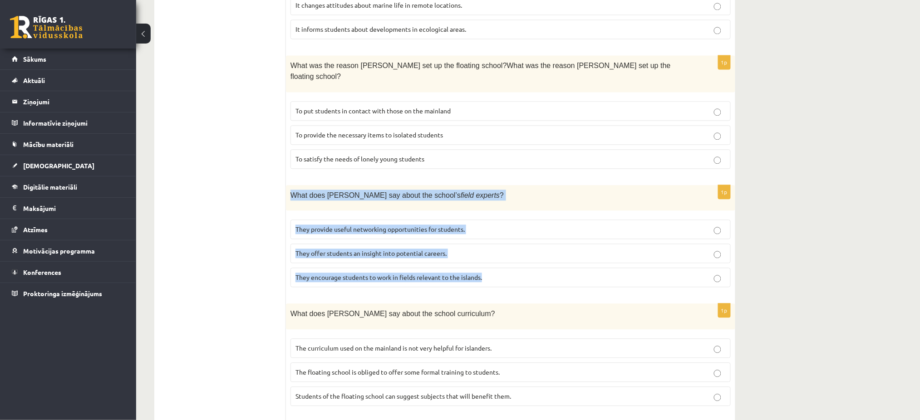
scroll to position [671, 0]
click at [314, 250] on p "They offer students an insight into potential careers." at bounding box center [510, 255] width 430 height 10
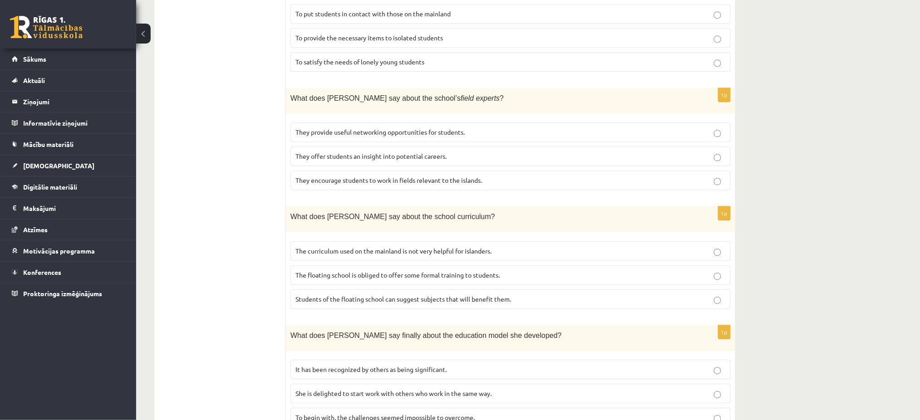
scroll to position [768, 0]
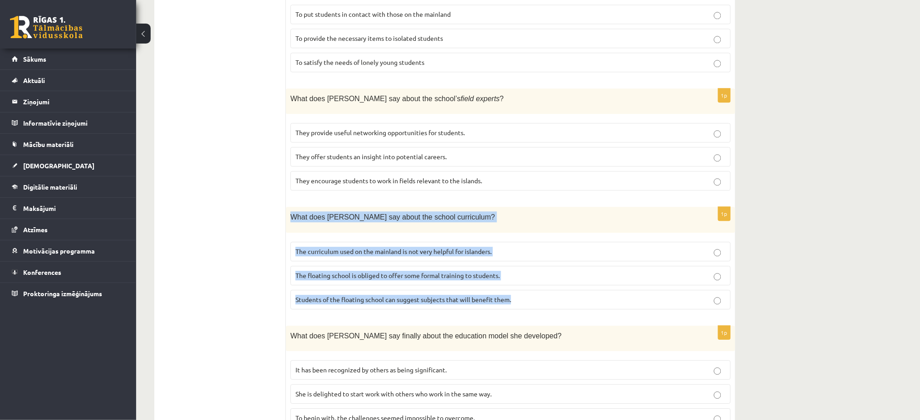
drag, startPoint x: 291, startPoint y: 174, endPoint x: 539, endPoint y: 254, distance: 260.0
click at [539, 254] on div "1p What does Anna say about the school curriculum? The curriculum used on the m…" at bounding box center [510, 261] width 449 height 109
click at [311, 248] on span "The curriculum used on the mainland is not very helpful for islanders." at bounding box center [393, 252] width 196 height 8
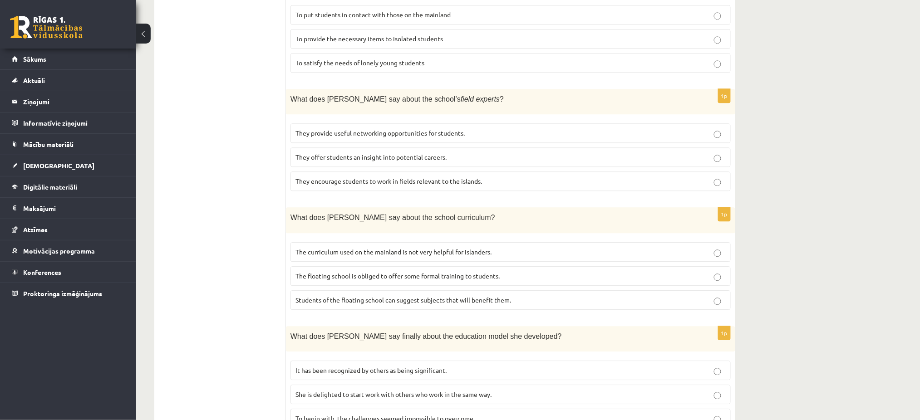
drag, startPoint x: 285, startPoint y: 295, endPoint x: 464, endPoint y: 350, distance: 187.8
click at [308, 333] on span "What does Anna say finally about the education model she developed?" at bounding box center [425, 337] width 271 height 8
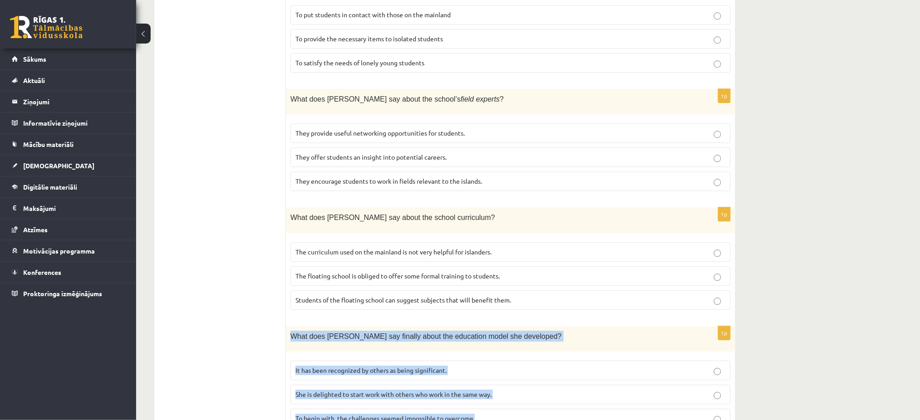
drag, startPoint x: 291, startPoint y: 292, endPoint x: 485, endPoint y: 373, distance: 209.4
click at [485, 373] on div "1p What does Anna say finally about the education model she developed? It has b…" at bounding box center [510, 380] width 449 height 109
click at [305, 366] on span "It has been recognized by others as being significant." at bounding box center [370, 370] width 151 height 8
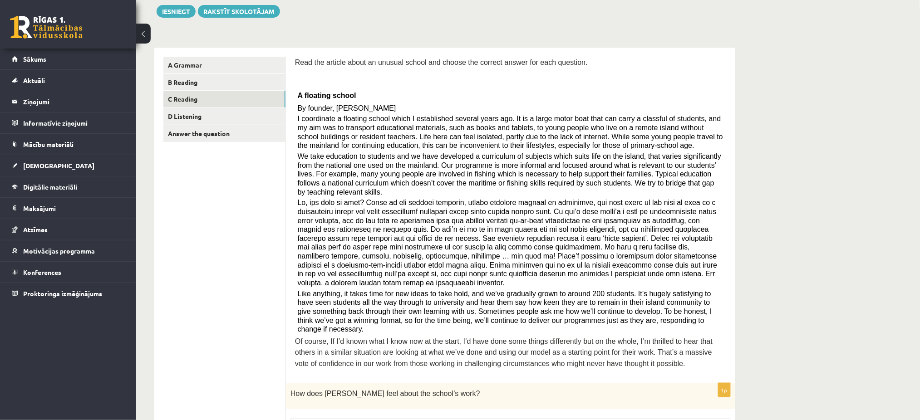
scroll to position [69, 0]
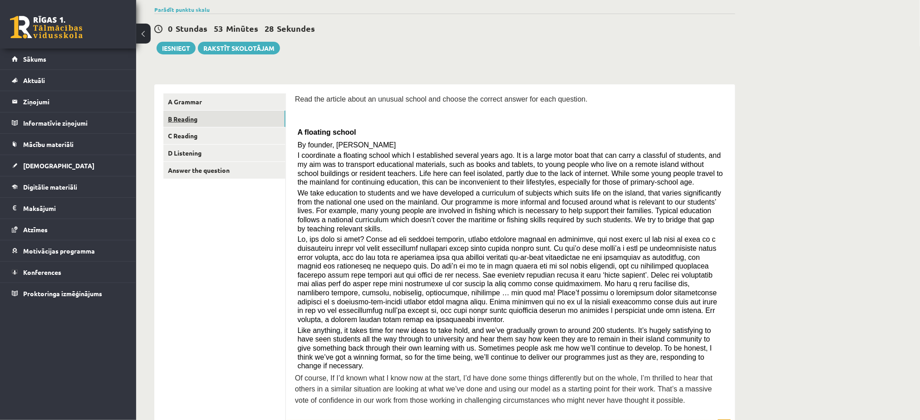
click at [192, 117] on link "B Reading" at bounding box center [224, 119] width 122 height 17
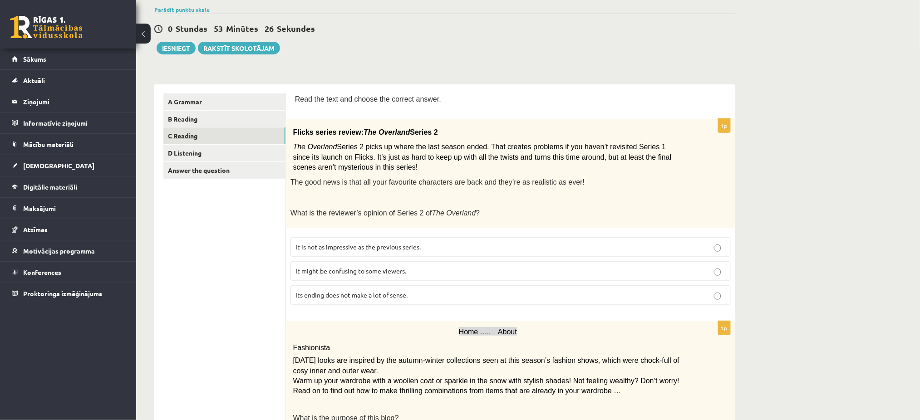
click at [183, 137] on link "C Reading" at bounding box center [224, 136] width 122 height 17
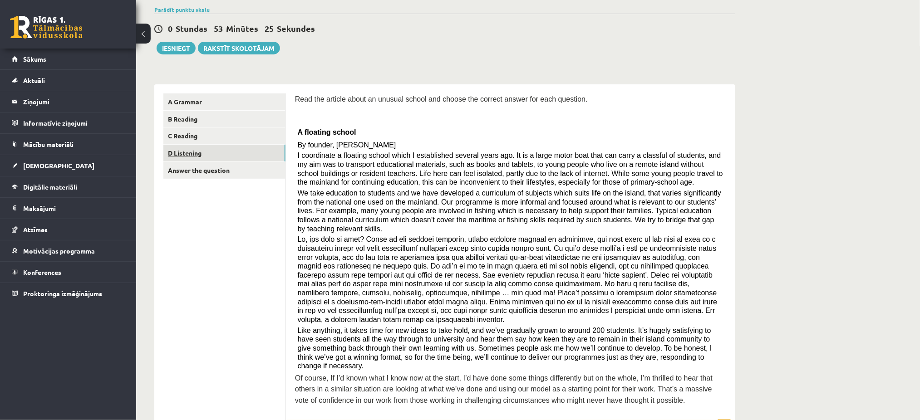
click at [191, 153] on link "D Listening" at bounding box center [224, 153] width 122 height 17
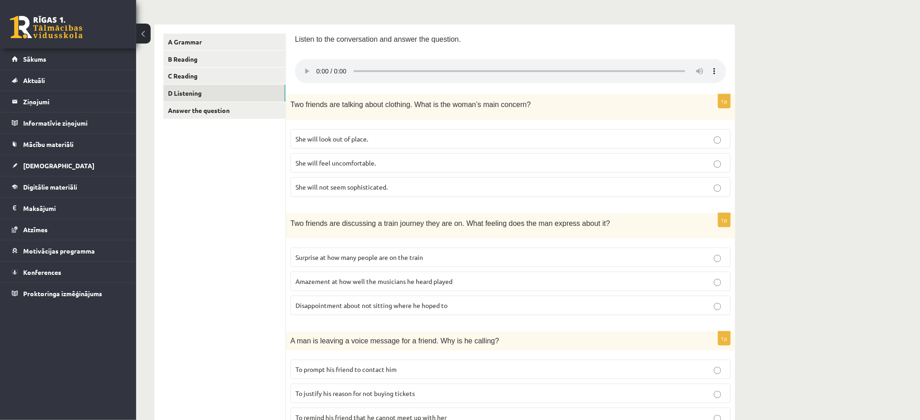
scroll to position [130, 0]
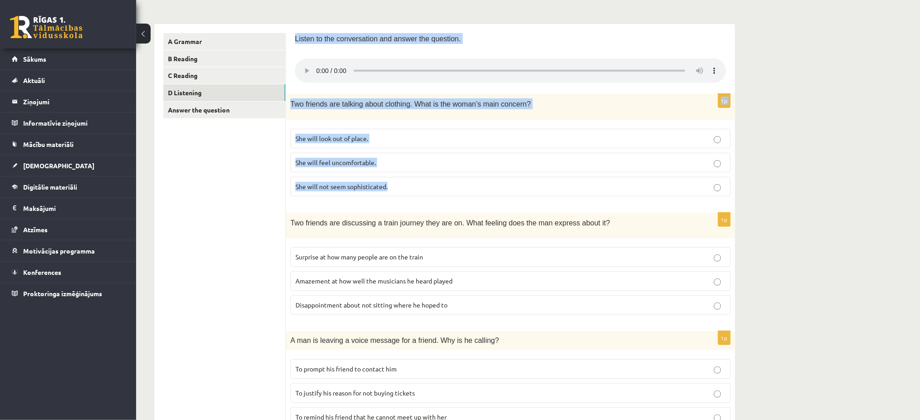
drag, startPoint x: 293, startPoint y: 37, endPoint x: 467, endPoint y: 179, distance: 224.2
click at [467, 179] on div "Listen to the conversation and answer the question. 1p Two friends are talking …" at bounding box center [510, 408] width 449 height 769
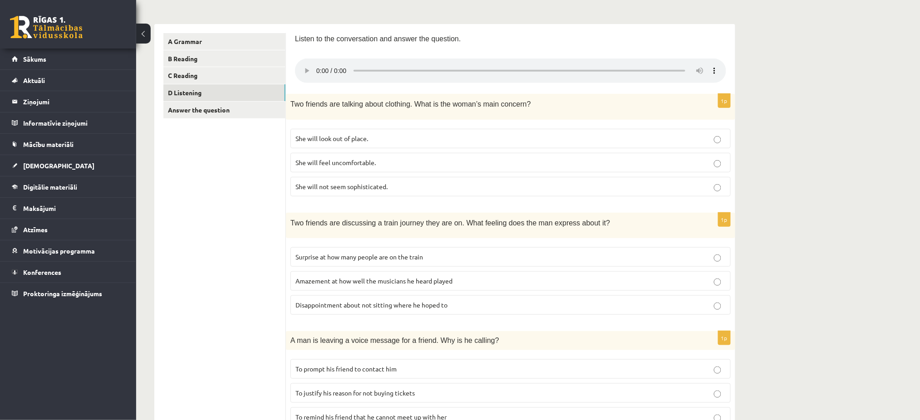
click at [221, 192] on ul "A Grammar B Reading C Reading D Listening Answer the question" at bounding box center [224, 408] width 123 height 751
click at [767, 73] on div "11.b3 klases diagnosticējošais darbs angļu valodā par 10.klases mācību vielu , …" at bounding box center [528, 358] width 784 height 906
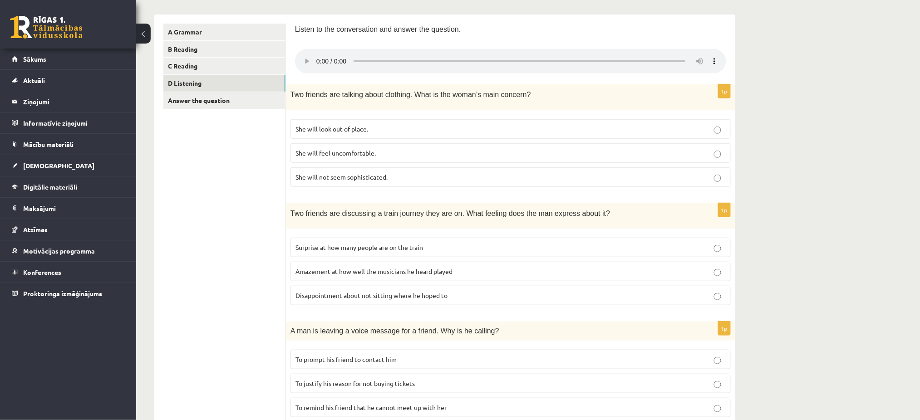
scroll to position [139, 0]
click at [488, 120] on label "She will look out of place." at bounding box center [510, 130] width 440 height 20
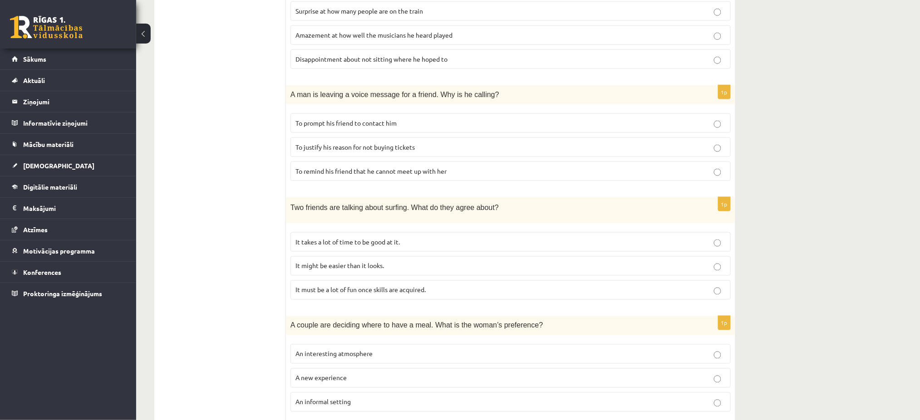
scroll to position [383, 0]
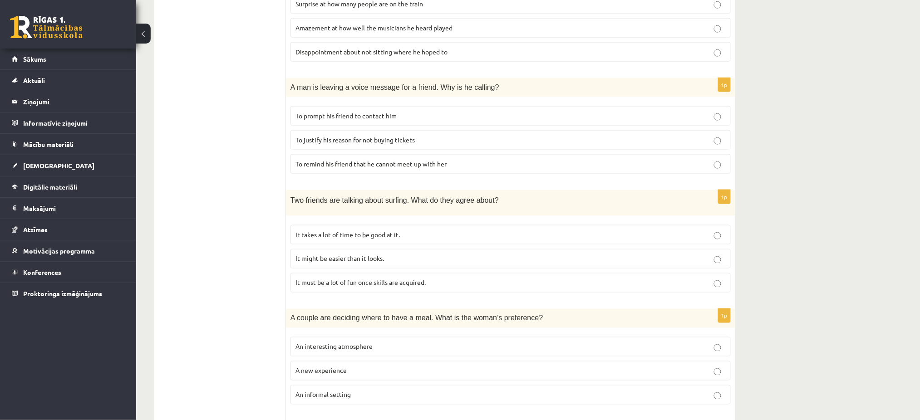
click at [491, 281] on p "It must be a lot of fun once skills are acquired." at bounding box center [510, 283] width 430 height 10
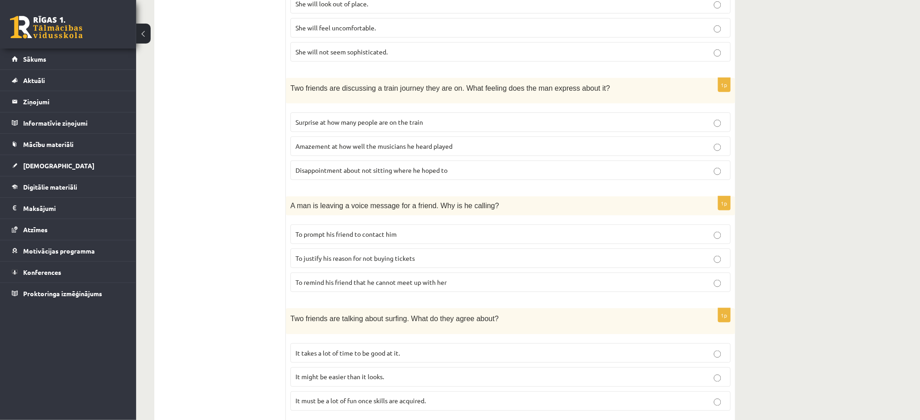
scroll to position [264, 0]
click at [394, 260] on span "To justify his reason for not buying tickets" at bounding box center [354, 259] width 119 height 8
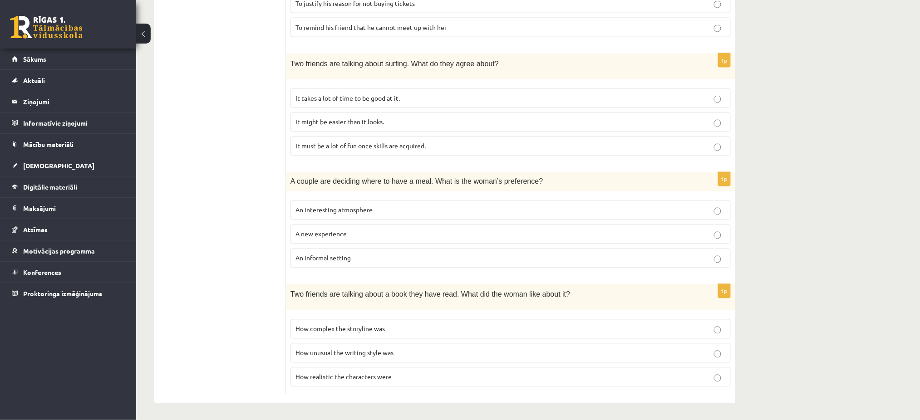
scroll to position [519, 0]
click at [408, 379] on p "How realistic the characters were" at bounding box center [510, 378] width 430 height 10
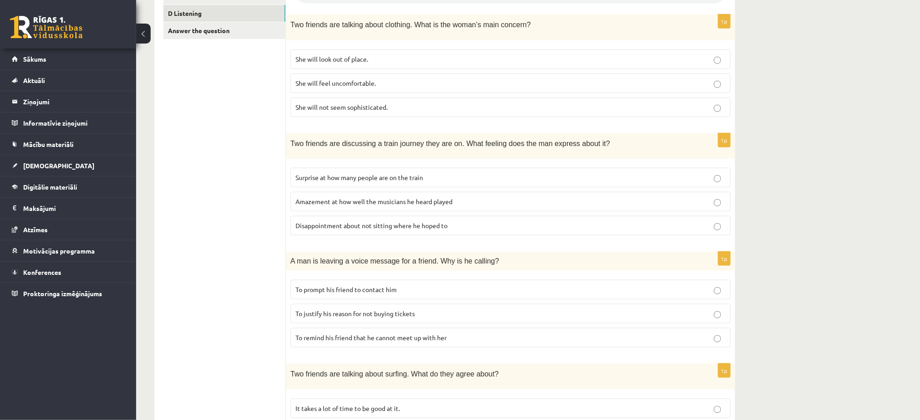
scroll to position [210, 0]
click at [332, 86] on p "She will feel uncomfortable." at bounding box center [510, 83] width 430 height 10
click at [348, 105] on span "She will not seem sophisticated." at bounding box center [341, 107] width 92 height 8
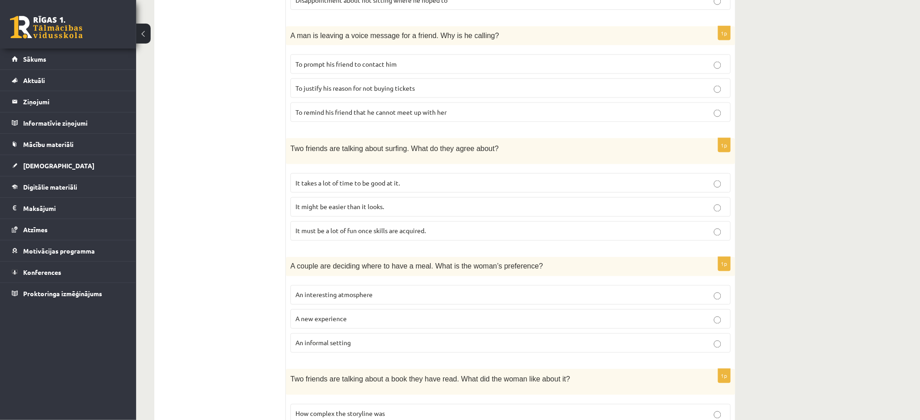
scroll to position [434, 0]
click at [336, 320] on span "A new experience" at bounding box center [320, 320] width 51 height 8
click at [303, 348] on p "An informal setting" at bounding box center [510, 345] width 430 height 10
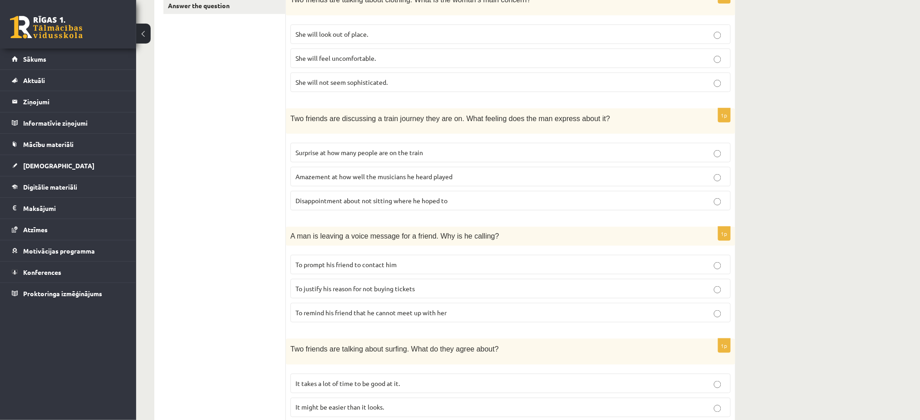
scroll to position [234, 0]
click at [421, 206] on p "Disappointment about not sitting where he hoped to" at bounding box center [510, 202] width 430 height 10
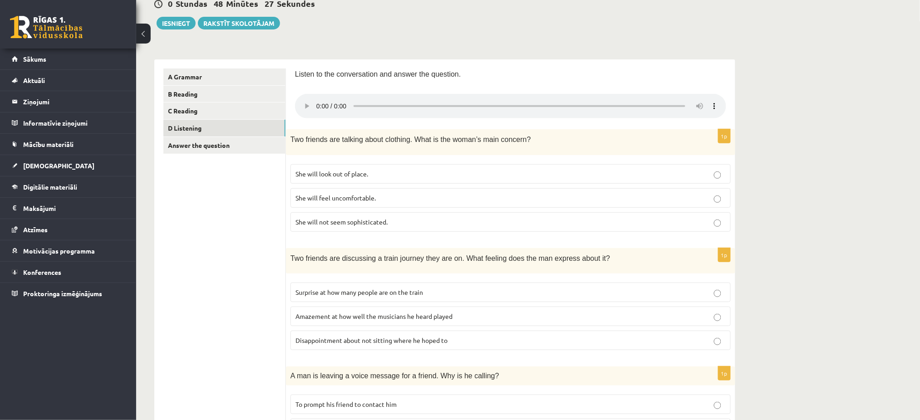
scroll to position [93, 0]
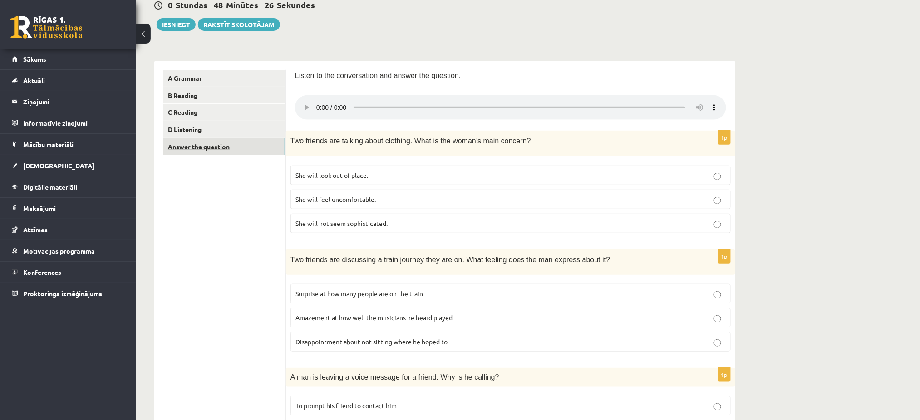
click at [220, 150] on link "Answer the question" at bounding box center [224, 146] width 122 height 17
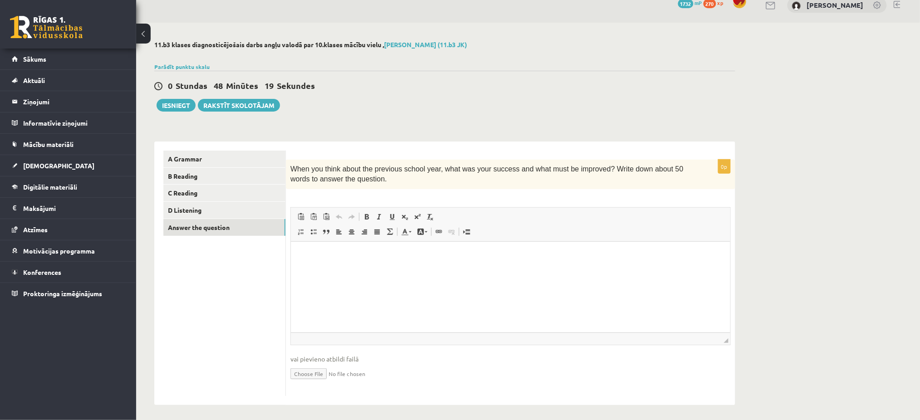
scroll to position [15, 0]
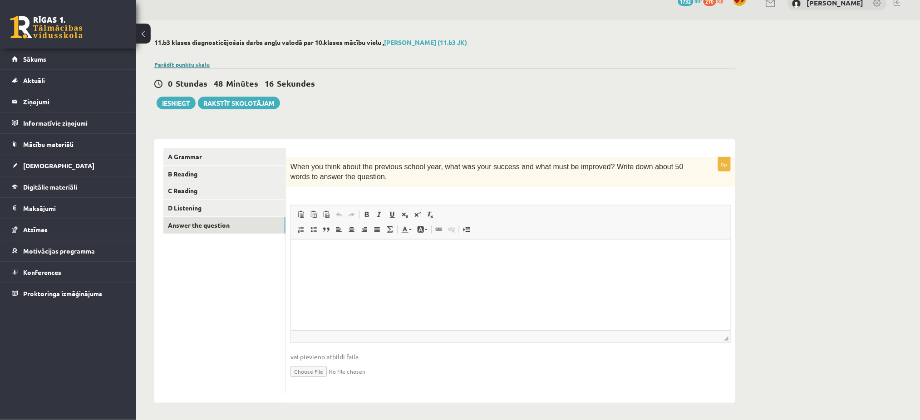
click at [191, 62] on link "Parādīt punktu skalu" at bounding box center [181, 64] width 55 height 7
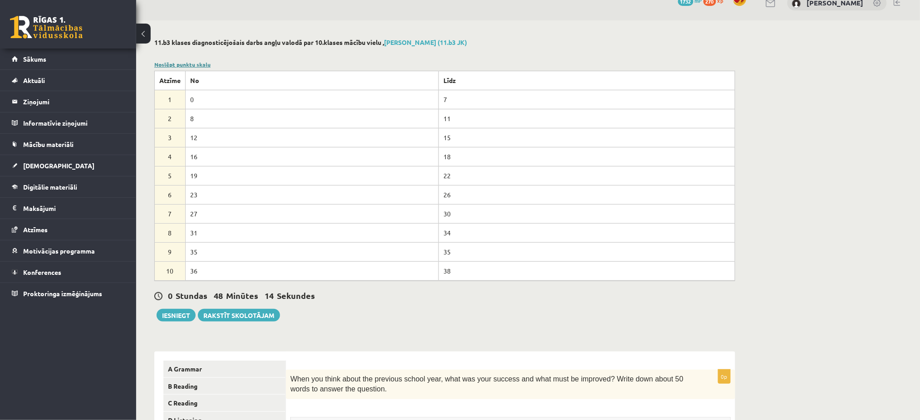
click at [194, 61] on link "Noslēpt punktu skalu" at bounding box center [182, 64] width 56 height 7
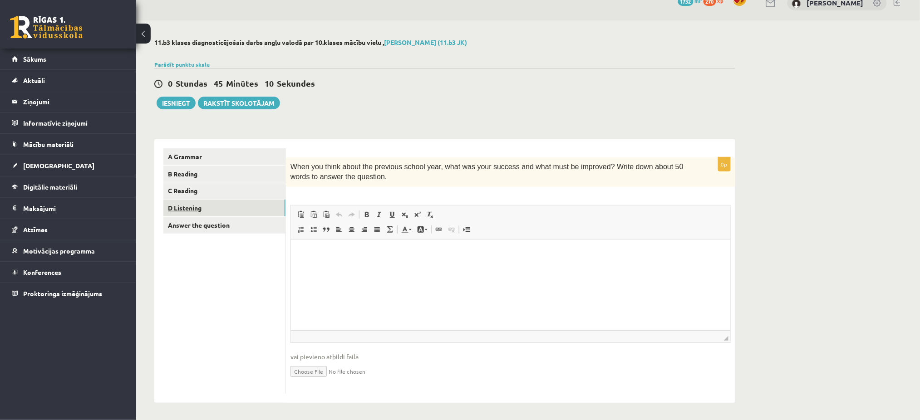
click at [205, 210] on link "D Listening" at bounding box center [224, 208] width 122 height 17
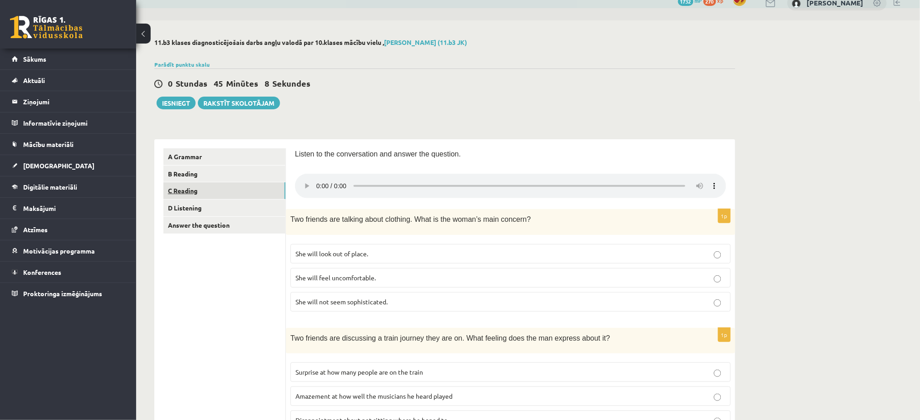
click at [205, 192] on link "C Reading" at bounding box center [224, 190] width 122 height 17
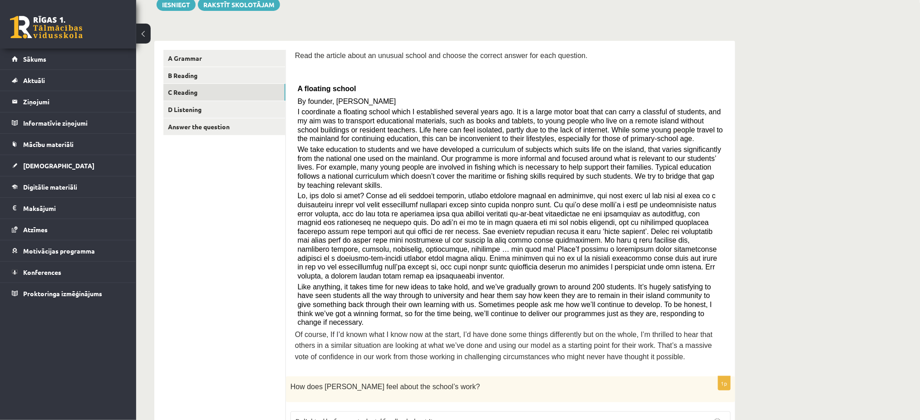
scroll to position [112, 0]
click at [237, 78] on link "B Reading" at bounding box center [224, 77] width 122 height 17
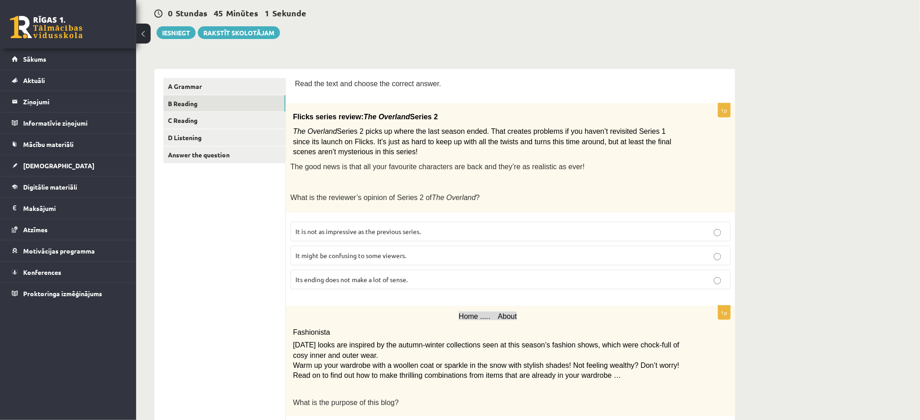
scroll to position [84, 0]
click at [172, 34] on button "Iesniegt" at bounding box center [176, 33] width 39 height 13
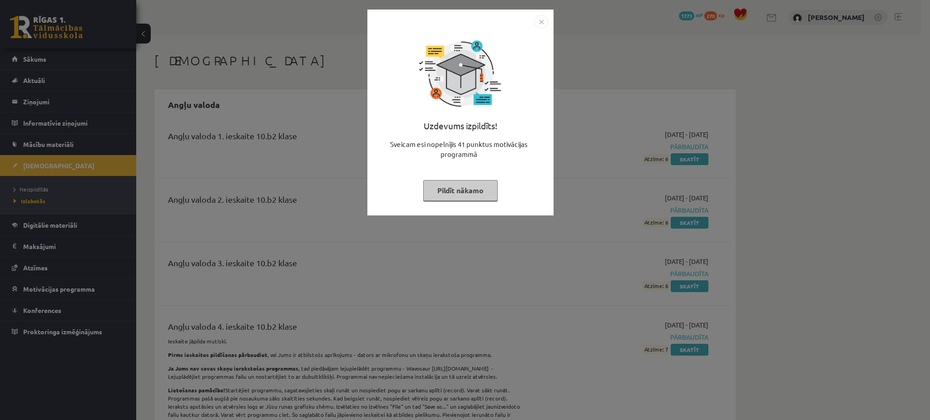
click at [443, 189] on button "Pildīt nākamo" at bounding box center [460, 190] width 74 height 21
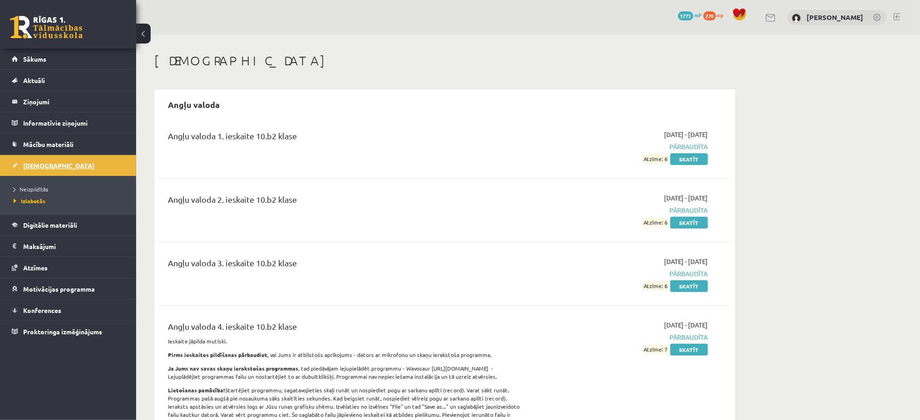
click at [64, 167] on link "[DEMOGRAPHIC_DATA]" at bounding box center [68, 165] width 113 height 21
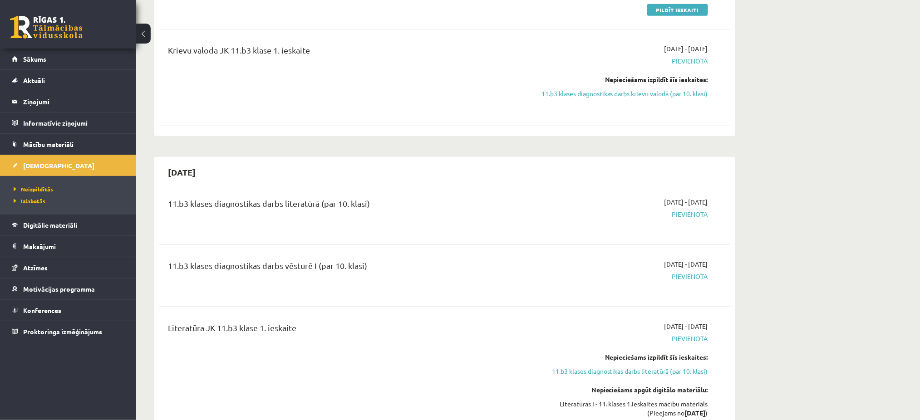
scroll to position [215, 0]
click at [37, 69] on link "Sākums" at bounding box center [68, 59] width 113 height 21
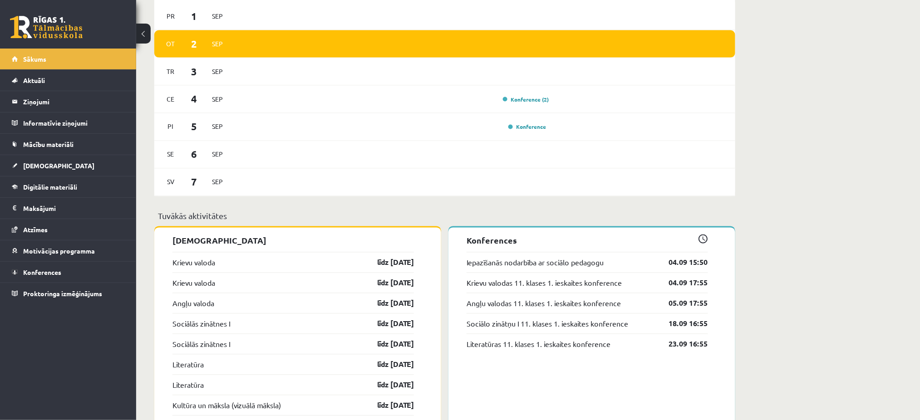
scroll to position [585, 0]
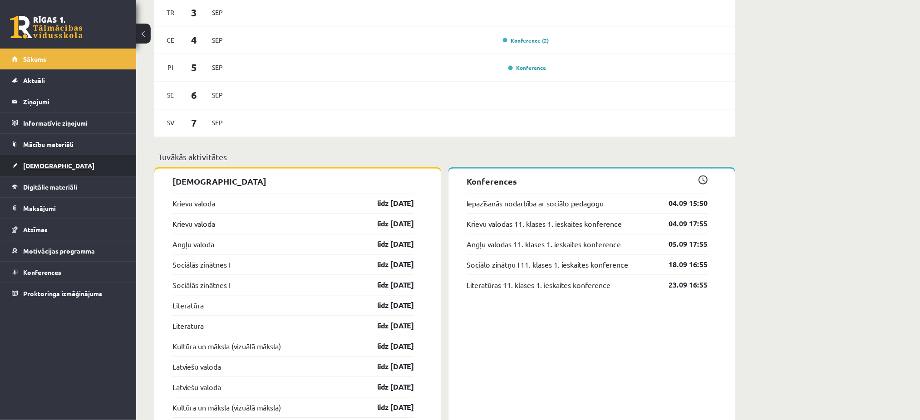
click at [39, 161] on link "[DEMOGRAPHIC_DATA]" at bounding box center [68, 165] width 113 height 21
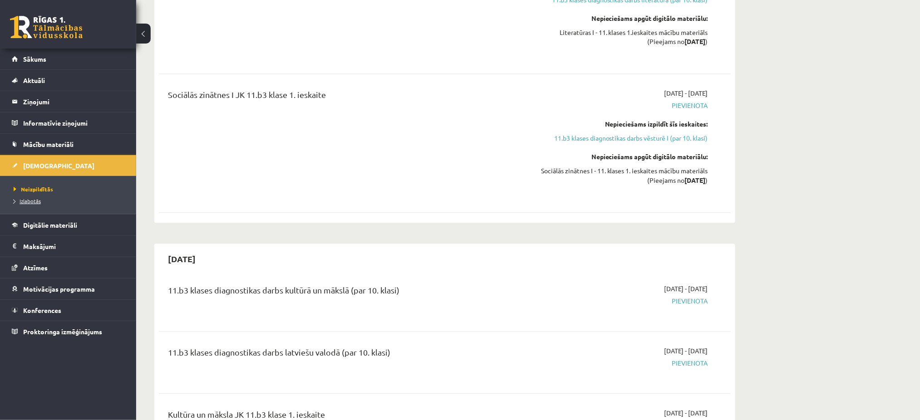
click at [24, 200] on span "Izlabotās" at bounding box center [27, 200] width 27 height 7
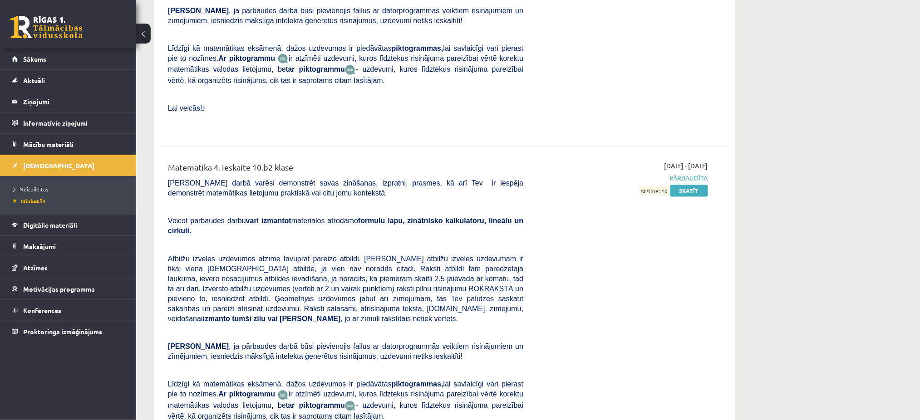
scroll to position [4076, 0]
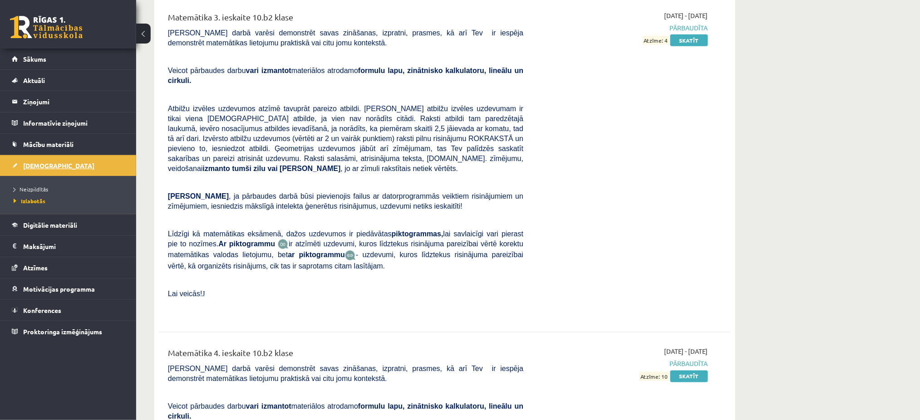
click at [40, 161] on link "[DEMOGRAPHIC_DATA]" at bounding box center [68, 165] width 113 height 21
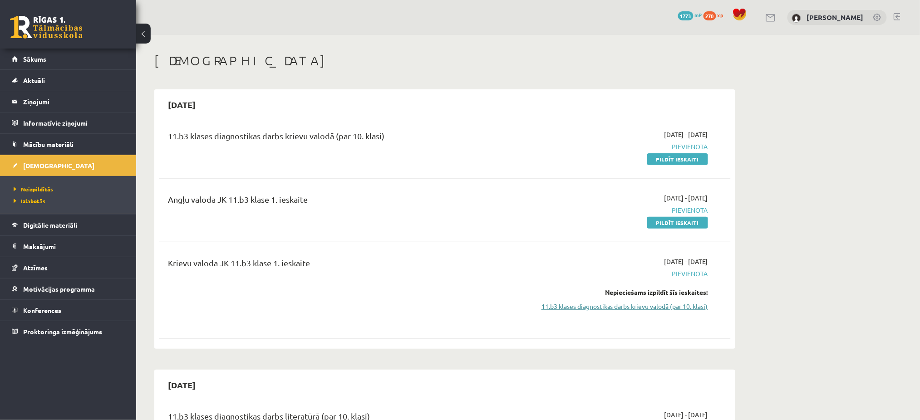
click at [560, 310] on link "11.b3 klases diagnostikas darbs krievu valodā (par 10. klasi)" at bounding box center [622, 307] width 171 height 10
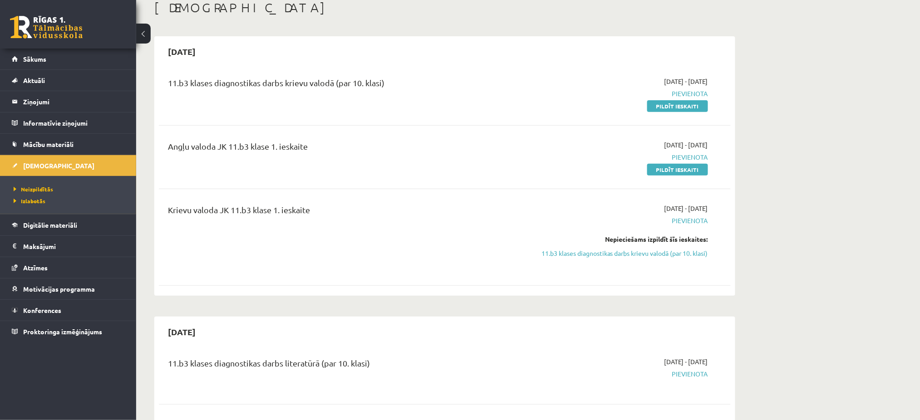
scroll to position [40, 0]
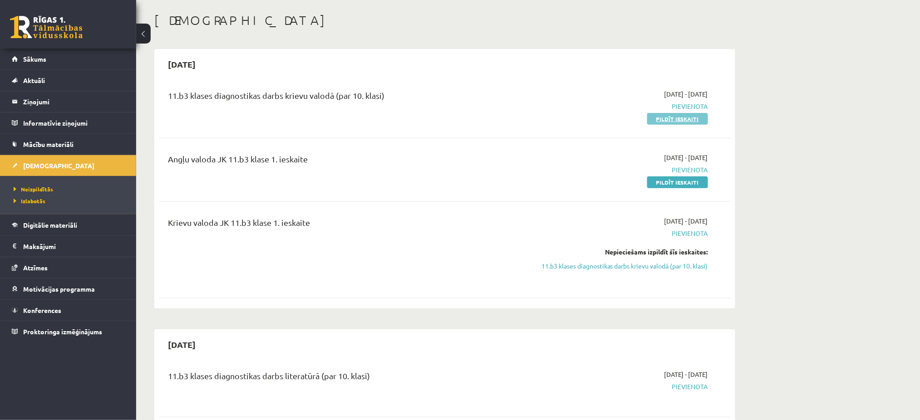
click at [659, 120] on link "Pildīt ieskaiti" at bounding box center [677, 119] width 61 height 12
click at [106, 57] on link "Sākums" at bounding box center [68, 59] width 113 height 21
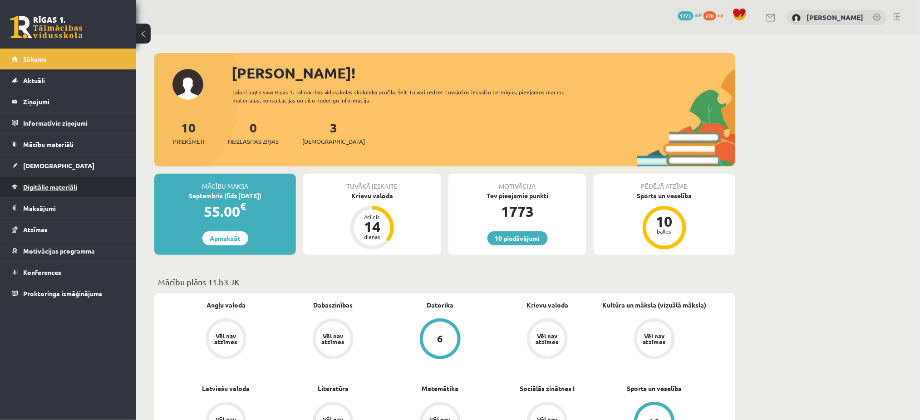
click at [79, 188] on link "Digitālie materiāli" at bounding box center [68, 187] width 113 height 21
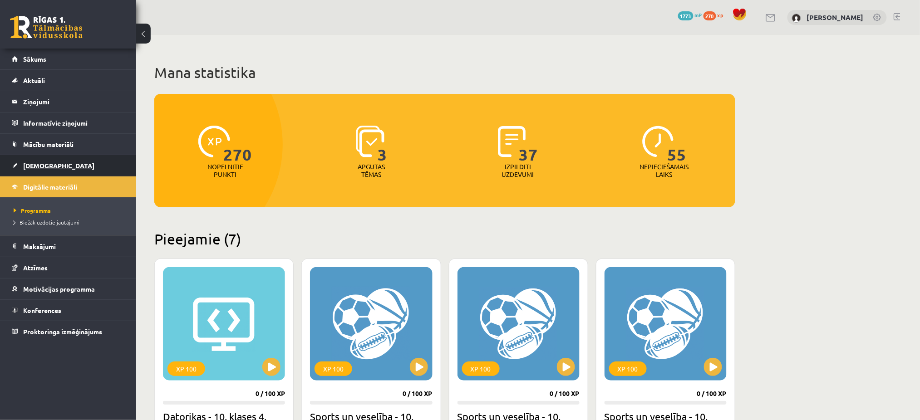
click at [41, 157] on link "[DEMOGRAPHIC_DATA]" at bounding box center [68, 165] width 113 height 21
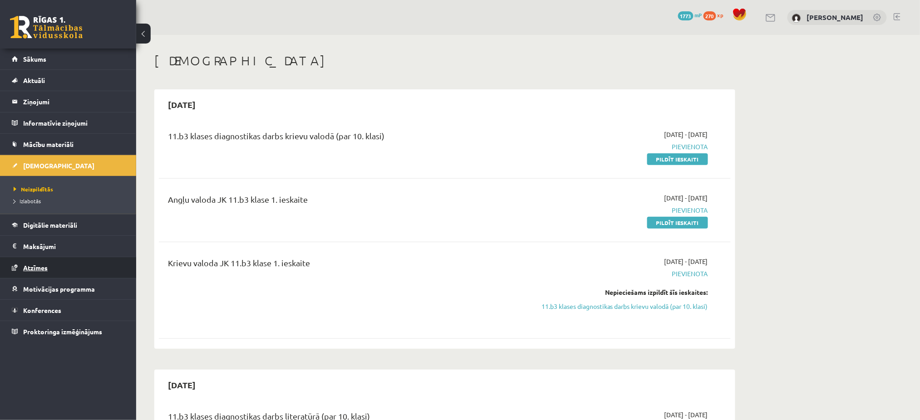
click at [40, 269] on span "Atzīmes" at bounding box center [35, 268] width 25 height 8
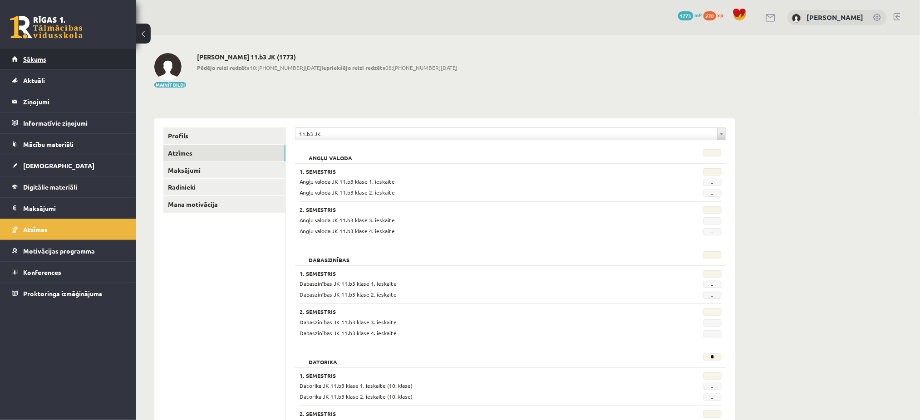
click at [56, 62] on link "Sākums" at bounding box center [68, 59] width 113 height 21
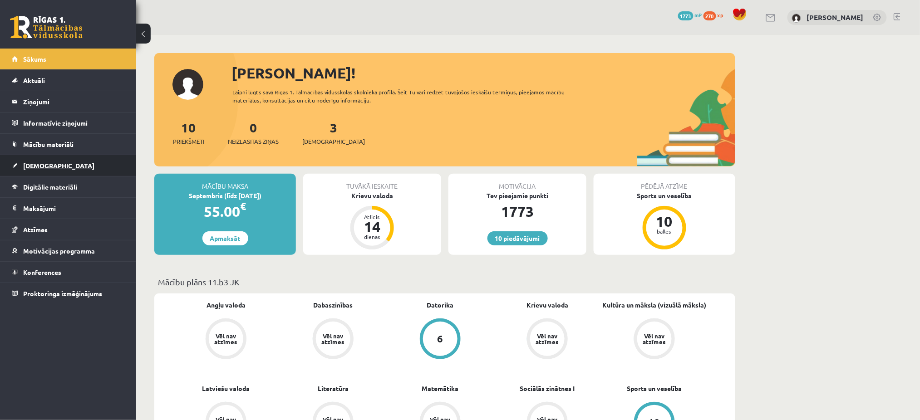
click at [61, 156] on link "[DEMOGRAPHIC_DATA]" at bounding box center [68, 165] width 113 height 21
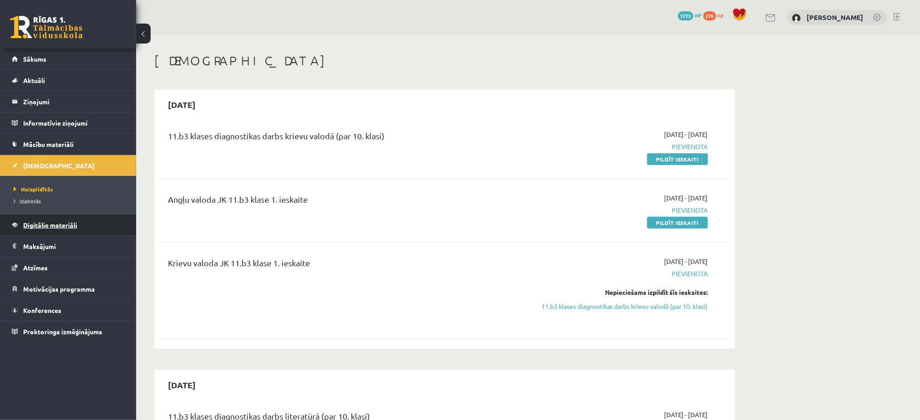
click at [35, 216] on link "Digitālie materiāli" at bounding box center [68, 225] width 113 height 21
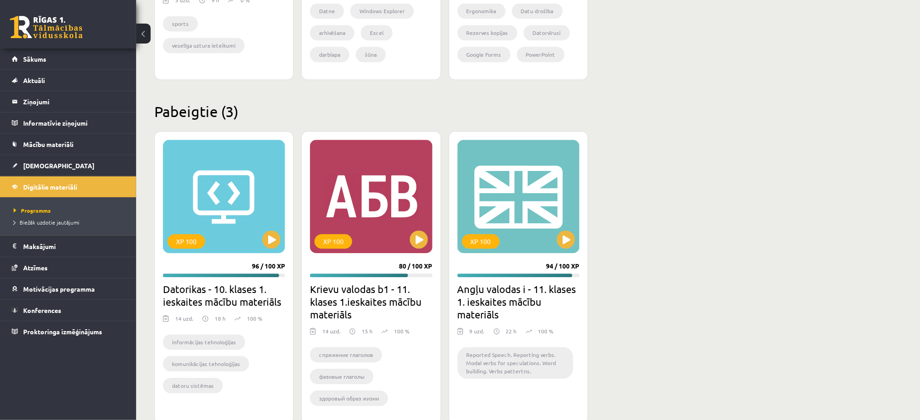
scroll to position [747, 0]
click at [32, 167] on span "[DEMOGRAPHIC_DATA]" at bounding box center [58, 166] width 71 height 8
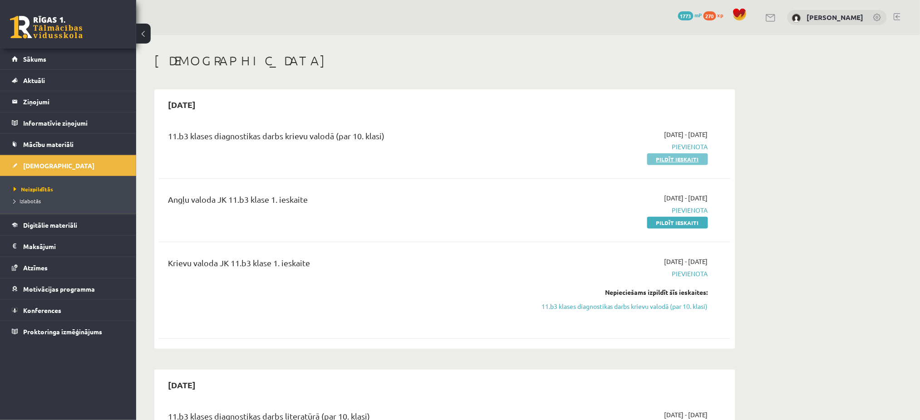
click at [686, 158] on link "Pildīt ieskaiti" at bounding box center [677, 159] width 61 height 12
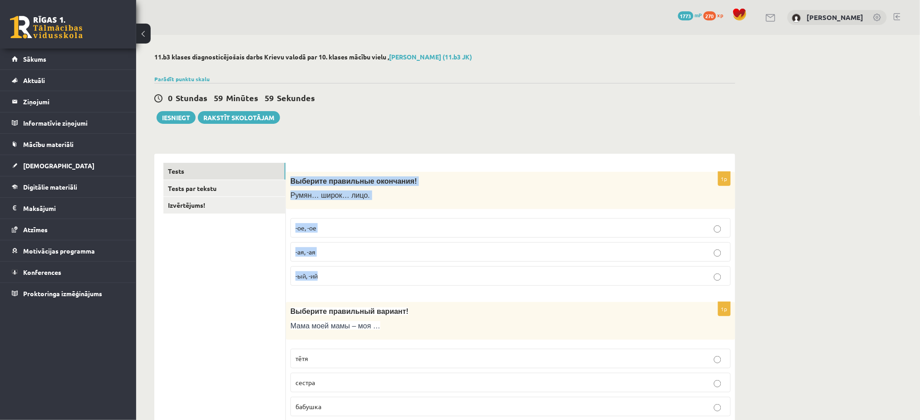
drag, startPoint x: 286, startPoint y: 178, endPoint x: 398, endPoint y: 278, distance: 149.5
click at [398, 278] on div "1p Выберите правильные окончания! Румян… широк… лицо. -ое, -ое -ая, -ая -ый, -ий" at bounding box center [510, 233] width 449 height 122
copy div "Выберите правильные окончания! Румян… широк… лицо. -ое, -ое -ая, -ая -ый, -ий"
click at [326, 229] on p "-ое, -ое" at bounding box center [510, 228] width 430 height 10
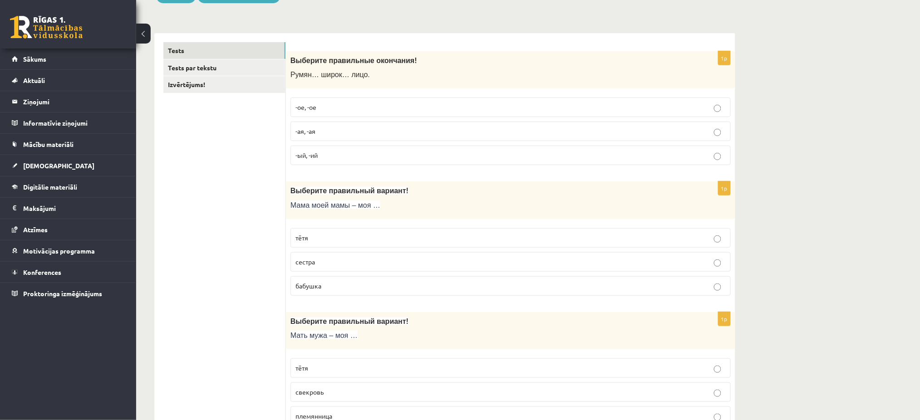
scroll to position [123, 0]
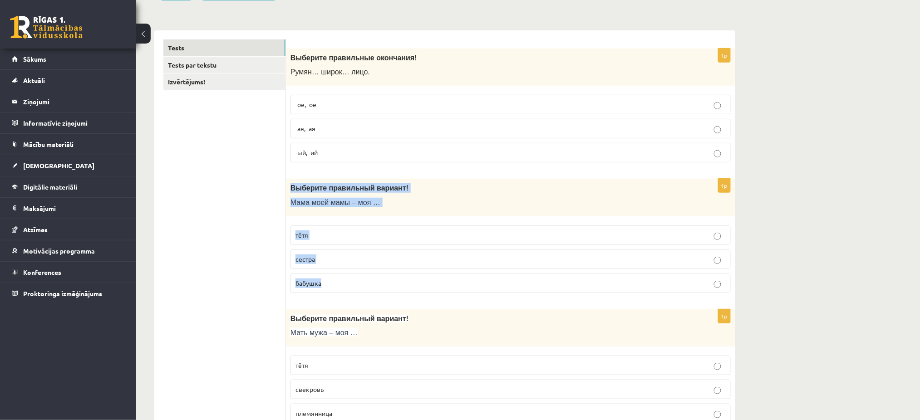
drag, startPoint x: 290, startPoint y: 186, endPoint x: 386, endPoint y: 280, distance: 134.5
click at [386, 280] on div "1p Выберите правильный вариант! Мама моей мамы – моя … тётя сестра бабушка" at bounding box center [510, 240] width 449 height 122
copy div "Выберите правильный вариант! Мама моей мамы – моя … тётя сестра бабушка"
click at [321, 279] on p "бабушка" at bounding box center [510, 284] width 430 height 10
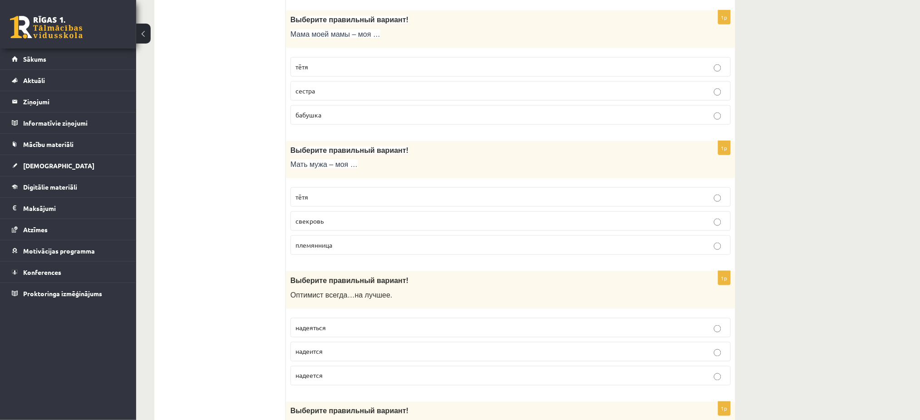
scroll to position [292, 0]
drag, startPoint x: 290, startPoint y: 150, endPoint x: 392, endPoint y: 240, distance: 136.0
click at [392, 240] on div "1p Выберите правильный вариант! Мать мужа – моя … тётя свекровь племянница" at bounding box center [510, 202] width 449 height 122
copy div "Выберите правильный вариант! Мать мужа – моя … тётя свекровь племянница"
click at [322, 221] on span "свекровь" at bounding box center [309, 221] width 28 height 8
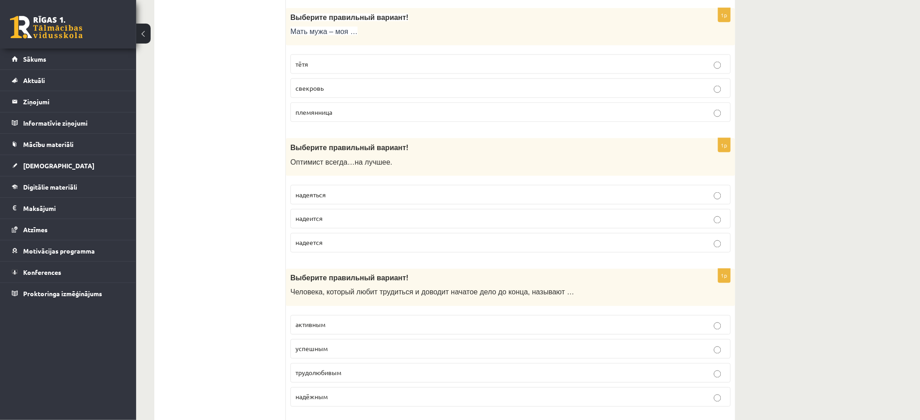
scroll to position [445, 0]
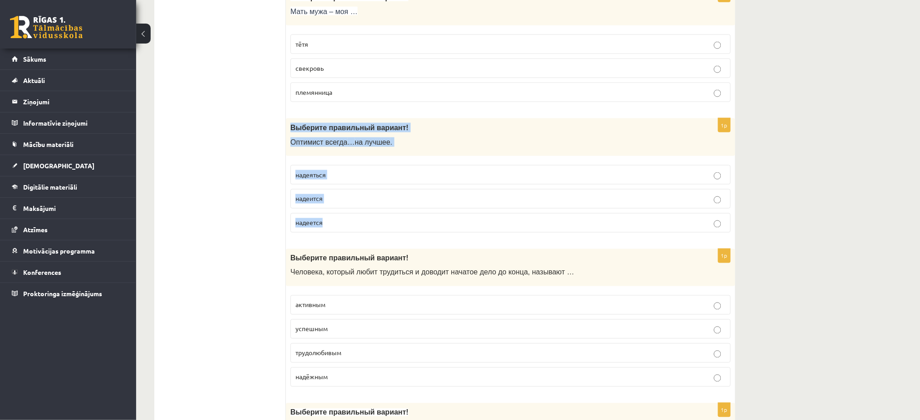
drag, startPoint x: 287, startPoint y: 128, endPoint x: 378, endPoint y: 221, distance: 130.0
click at [378, 221] on div "1p Выберите правильный вариант! О птимист всегда … на лучшее . надеяться надеит…" at bounding box center [510, 179] width 449 height 122
copy div "Выберите правильный вариант! О птимист всегда … на лучшее . надеяться надеится …"
click at [313, 220] on span "надеется" at bounding box center [308, 223] width 27 height 8
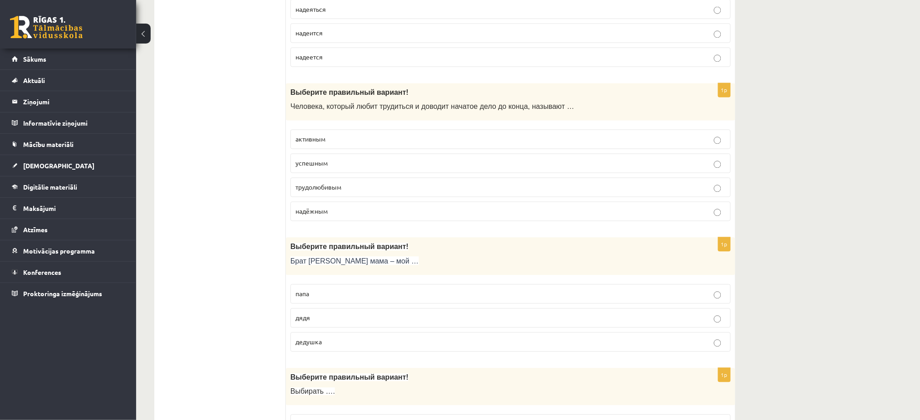
scroll to position [611, 0]
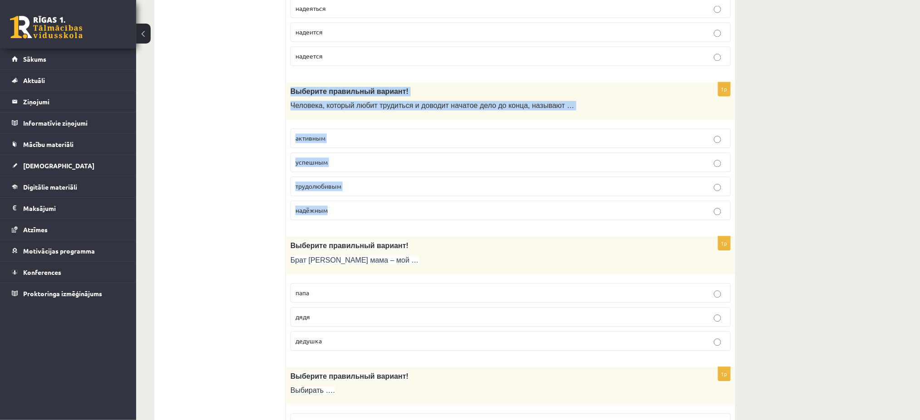
drag, startPoint x: 291, startPoint y: 93, endPoint x: 396, endPoint y: 206, distance: 154.2
click at [396, 206] on div "1p Выберите правильный вариант! Человека, который любит трудиться и доводит нач…" at bounding box center [510, 156] width 449 height 146
copy div "Выберите правильный вариант! Человека, который любит трудиться и доводит начато…"
click at [315, 194] on label "трудолюбивым" at bounding box center [510, 187] width 440 height 20
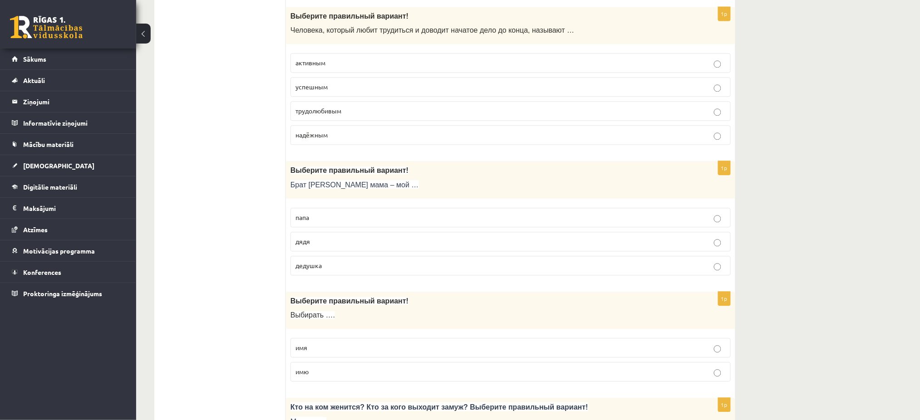
scroll to position [764, 0]
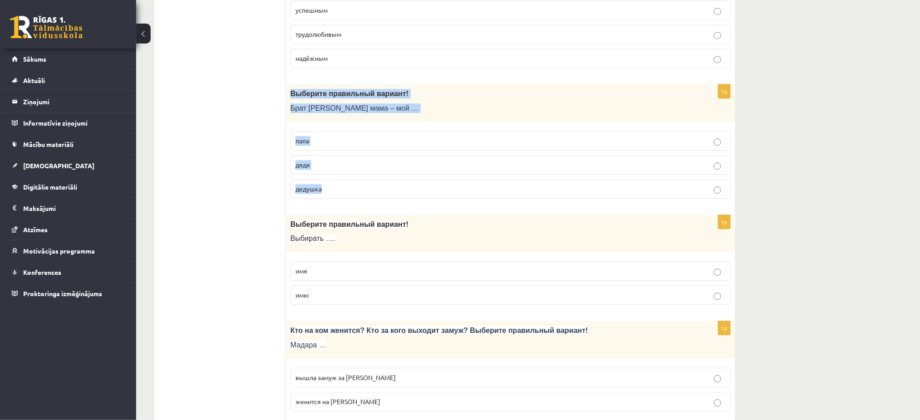
drag, startPoint x: 288, startPoint y: 92, endPoint x: 362, endPoint y: 203, distance: 133.2
click at [362, 203] on div "1p Выберите правильный вариант! Брат моей мама – мой … папа дядя дедушка" at bounding box center [510, 145] width 449 height 122
copy div "Выберите правильный вариант! Брат моей мама – мой … папа дядя дедушка"
click at [292, 165] on label "дядя" at bounding box center [510, 165] width 440 height 20
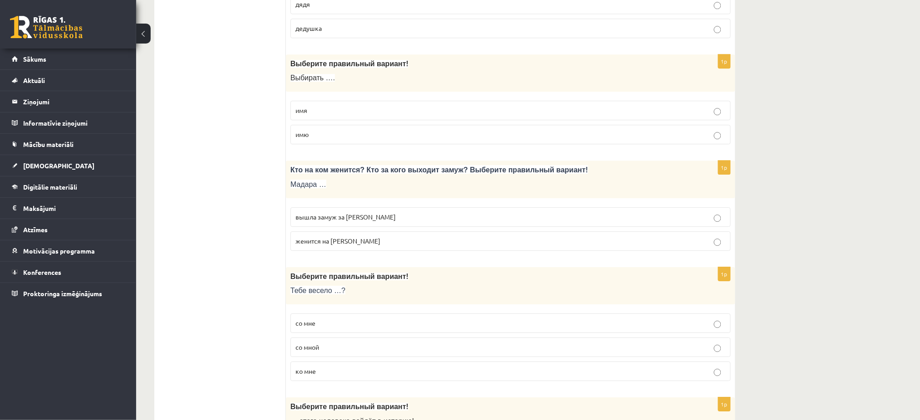
scroll to position [926, 0]
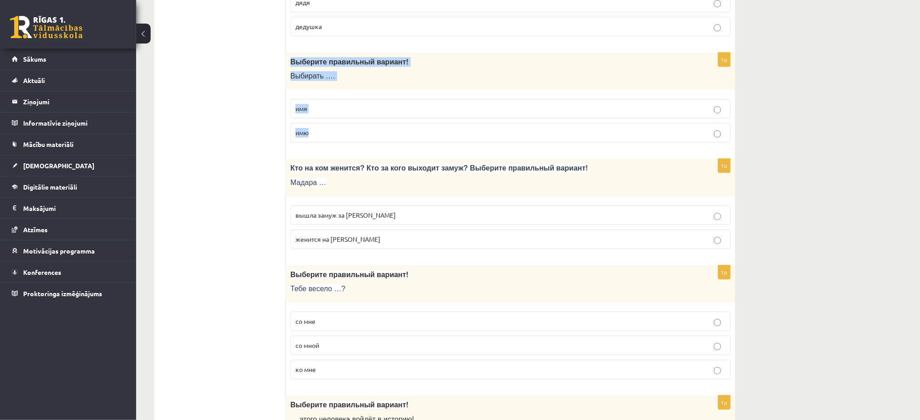
drag, startPoint x: 290, startPoint y: 59, endPoint x: 362, endPoint y: 133, distance: 103.7
click at [362, 133] on div "1p Выберите правильный вариант! Выбирать …. имя имю" at bounding box center [510, 102] width 449 height 98
copy div "Выберите правильный вариант! Выбирать …. имя имю"
click at [333, 108] on p "имя" at bounding box center [510, 109] width 430 height 10
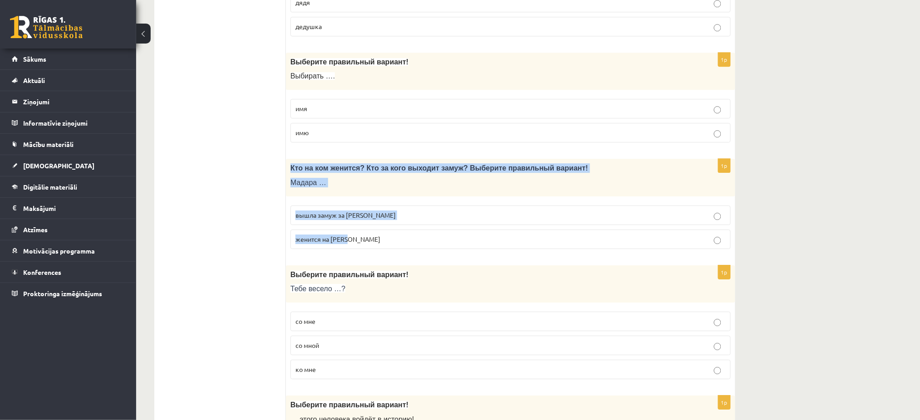
drag, startPoint x: 286, startPoint y: 167, endPoint x: 376, endPoint y: 231, distance: 110.6
click at [376, 231] on div "1p Кто на ком женится? Кто за кого выходит замуж? Выберите правильный вариант! …" at bounding box center [510, 208] width 449 height 98
copy div "Кто на ком женится? Кто за кого выходит замуж? Выберите правильный вариант! Мад…"
click at [345, 207] on label "вышла замуж за Марка" at bounding box center [510, 216] width 440 height 20
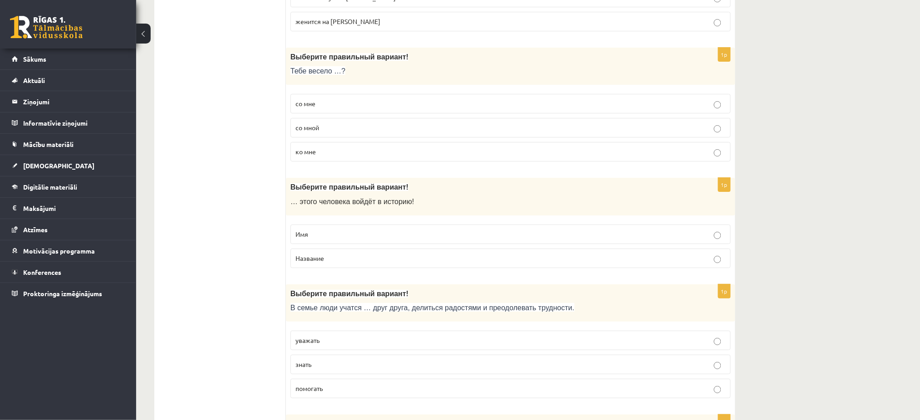
scroll to position [1147, 0]
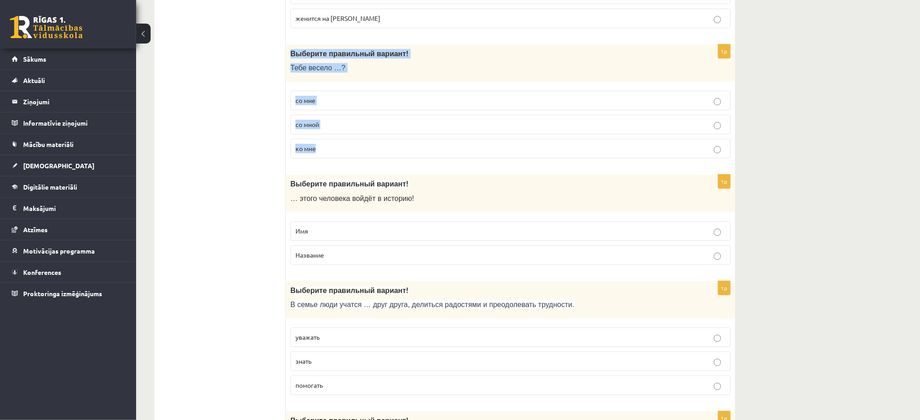
drag, startPoint x: 288, startPoint y: 54, endPoint x: 402, endPoint y: 143, distance: 145.2
click at [402, 143] on div "1p Выберите правильный вариант! Тебе весело …? со мне со мной ко мне" at bounding box center [510, 105] width 449 height 122
copy div "Выберите правильный вариант! Тебе весело …? со мне со мной ко мне"
click at [322, 126] on p "со мной" at bounding box center [510, 125] width 430 height 10
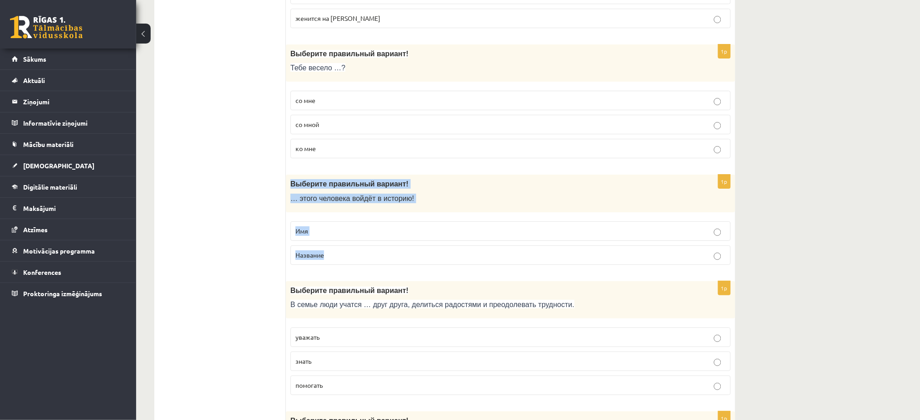
drag, startPoint x: 288, startPoint y: 181, endPoint x: 364, endPoint y: 262, distance: 111.8
click at [364, 262] on div "1p Выберите правильный вариант! … этого человека войдёт в историю! Имя Название" at bounding box center [510, 224] width 449 height 98
copy div "Выберите правильный вариант! … этого человека войдёт в историю! Имя Название"
click at [310, 231] on p "Имя" at bounding box center [510, 231] width 430 height 10
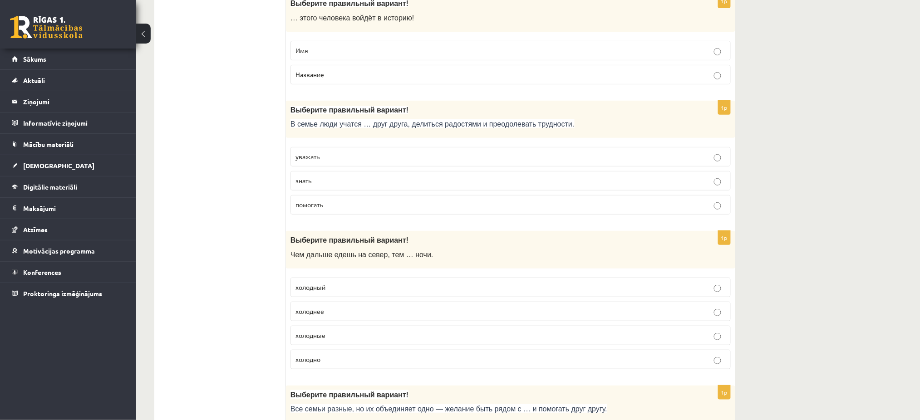
scroll to position [1305, 0]
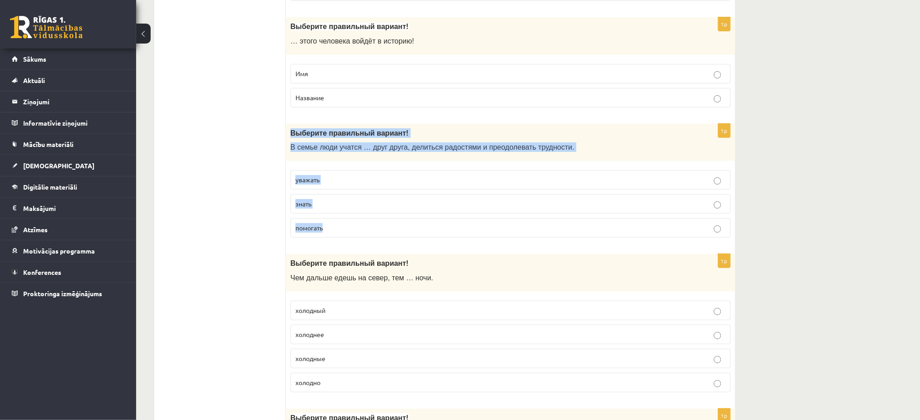
drag, startPoint x: 288, startPoint y: 133, endPoint x: 382, endPoint y: 226, distance: 131.9
click at [382, 226] on div "1p Выберите правильный вариант! В семье люди учатся … друг друга, делиться радо…" at bounding box center [510, 185] width 449 height 122
click at [322, 173] on label "уважать" at bounding box center [510, 180] width 440 height 20
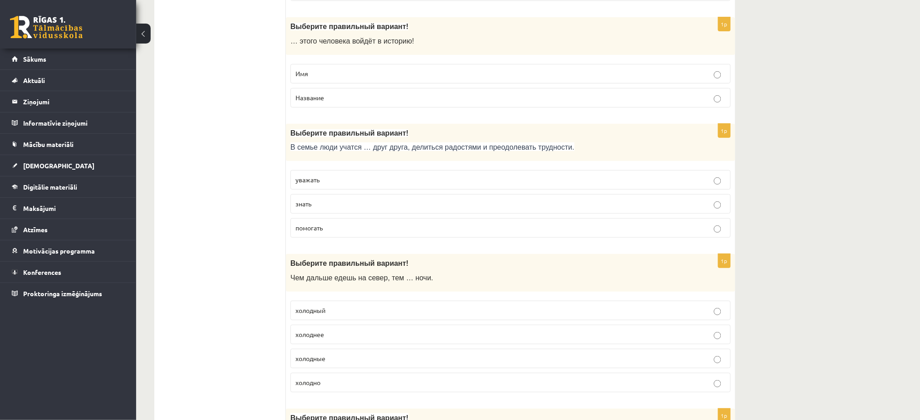
scroll to position [1477, 0]
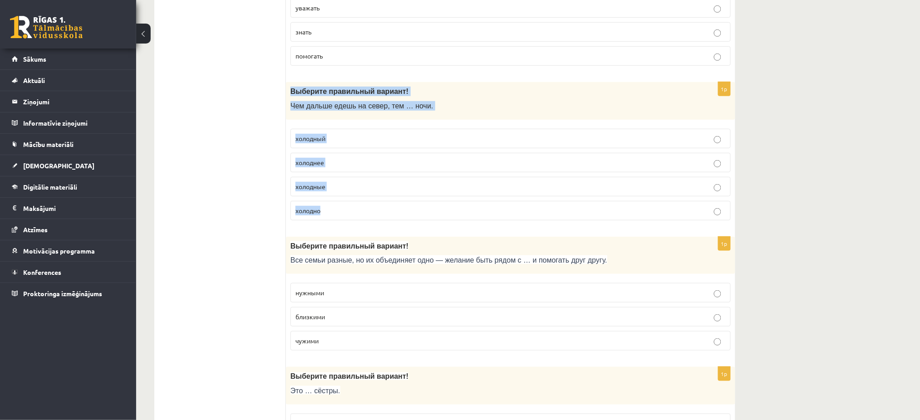
drag, startPoint x: 291, startPoint y: 91, endPoint x: 379, endPoint y: 206, distance: 144.7
click at [379, 206] on div "1p Выберите правильный вариант ! Чем дальше едешь на север, тем … ночи. холодны…" at bounding box center [510, 155] width 449 height 146
click at [325, 160] on p "холоднее" at bounding box center [510, 163] width 430 height 10
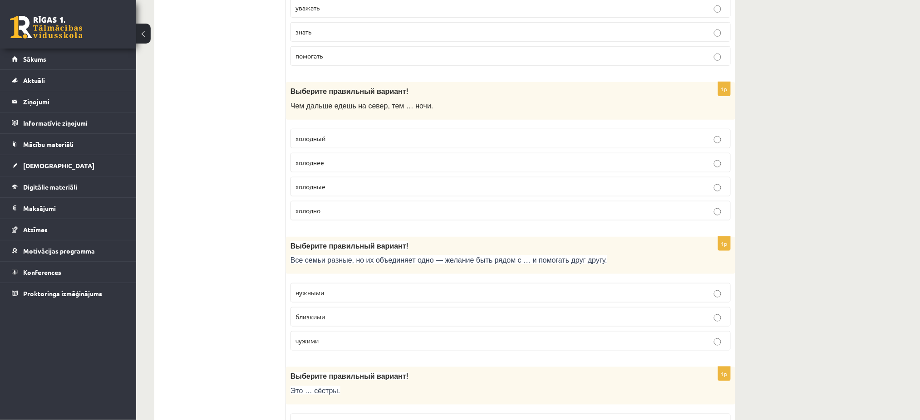
scroll to position [1587, 0]
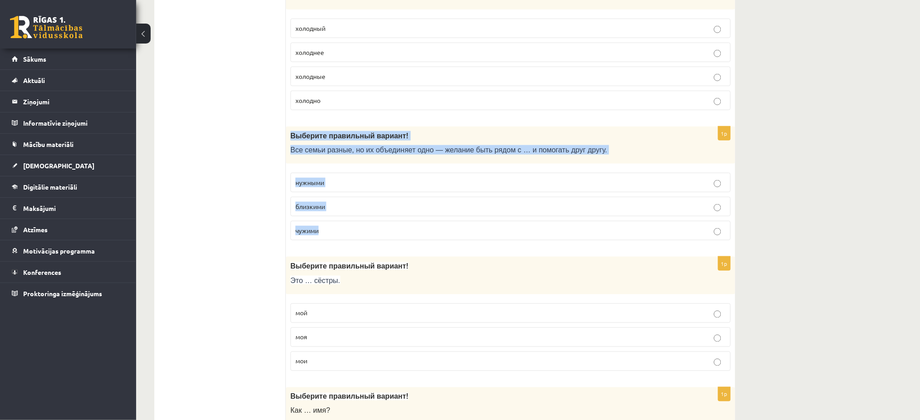
drag, startPoint x: 290, startPoint y: 137, endPoint x: 369, endPoint y: 220, distance: 114.9
click at [369, 220] on div "1p Выберите правильный вариант! Все семьи разные, но их объединяет одно — желан…" at bounding box center [510, 188] width 449 height 122
click at [311, 209] on span "близкими" at bounding box center [310, 206] width 30 height 8
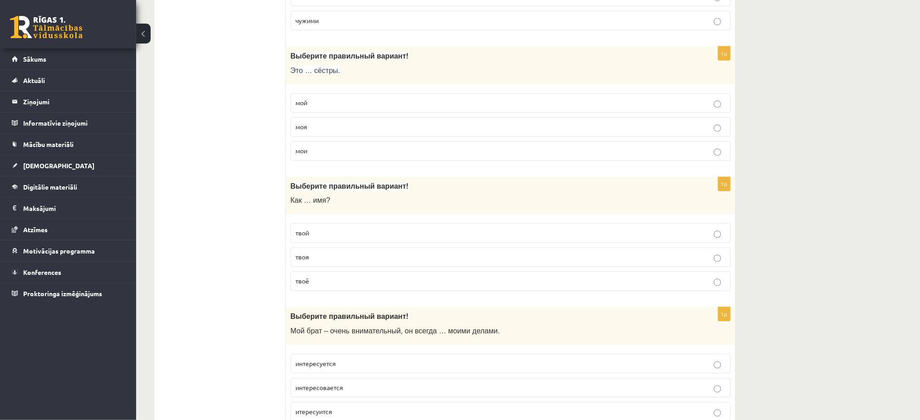
scroll to position [1798, 0]
drag, startPoint x: 287, startPoint y: 55, endPoint x: 366, endPoint y: 149, distance: 122.8
click at [366, 149] on div "1p Выберите правильный вариант! Это … сёстры. мой моя мои" at bounding box center [510, 107] width 449 height 122
click at [329, 157] on label "мои" at bounding box center [510, 151] width 440 height 20
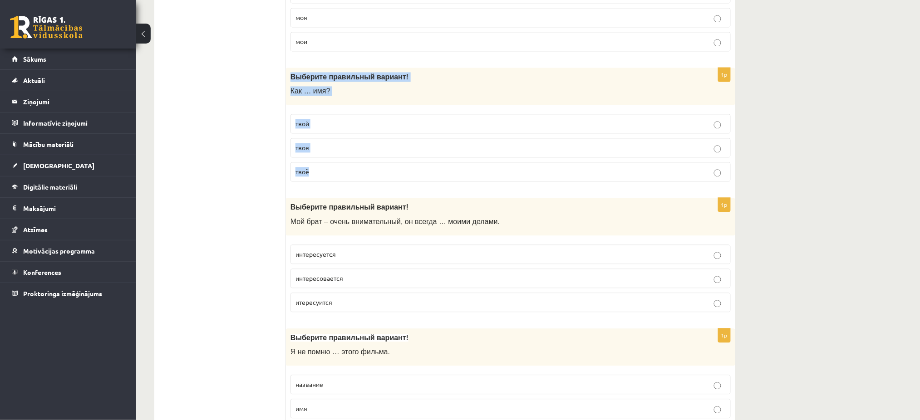
drag, startPoint x: 289, startPoint y: 75, endPoint x: 343, endPoint y: 176, distance: 114.9
click at [343, 176] on div "1p Выберите правильный вариант! Как … имя? твой твоя твоё" at bounding box center [510, 129] width 449 height 122
click at [318, 167] on label "твоё" at bounding box center [510, 172] width 440 height 20
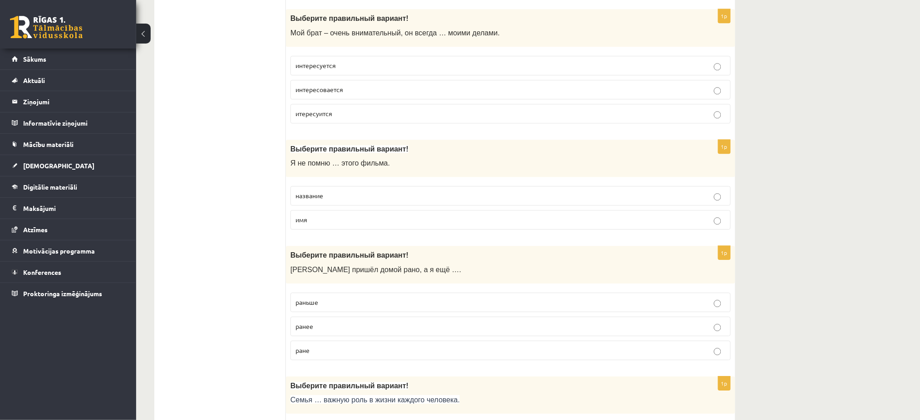
scroll to position [2099, 0]
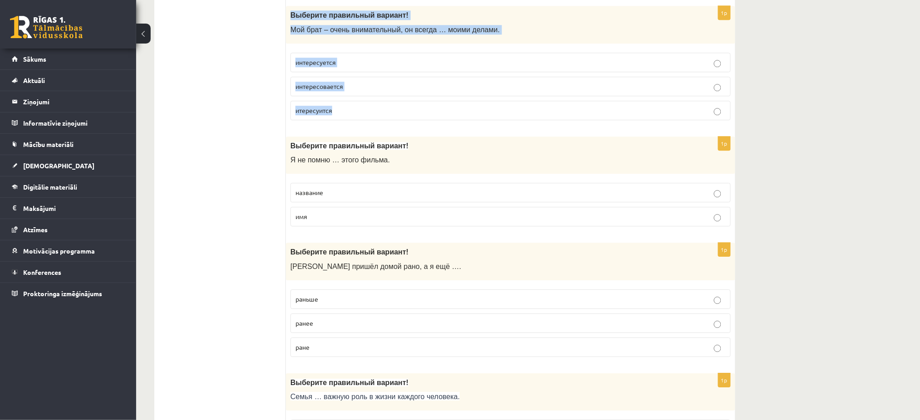
drag, startPoint x: 289, startPoint y: 17, endPoint x: 365, endPoint y: 111, distance: 120.7
click at [365, 111] on div "1p Выберите правильный вариант! Мой брат – очень внимательный, он всегда … моим…" at bounding box center [510, 67] width 449 height 122
click at [327, 63] on span "интересуется" at bounding box center [315, 62] width 40 height 8
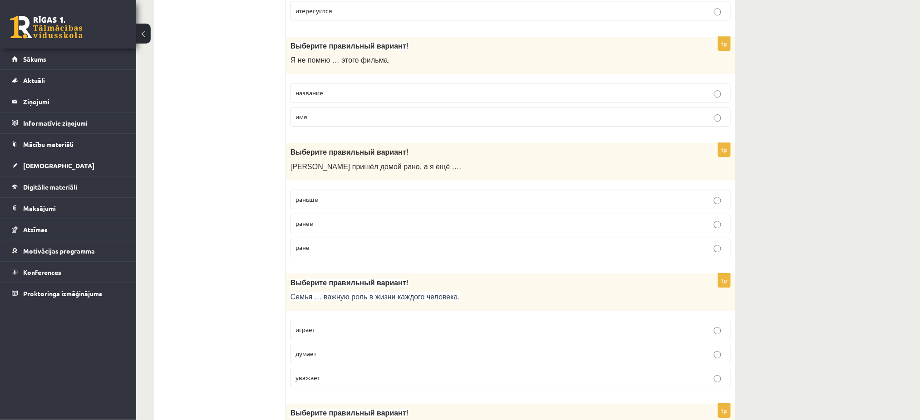
scroll to position [2201, 0]
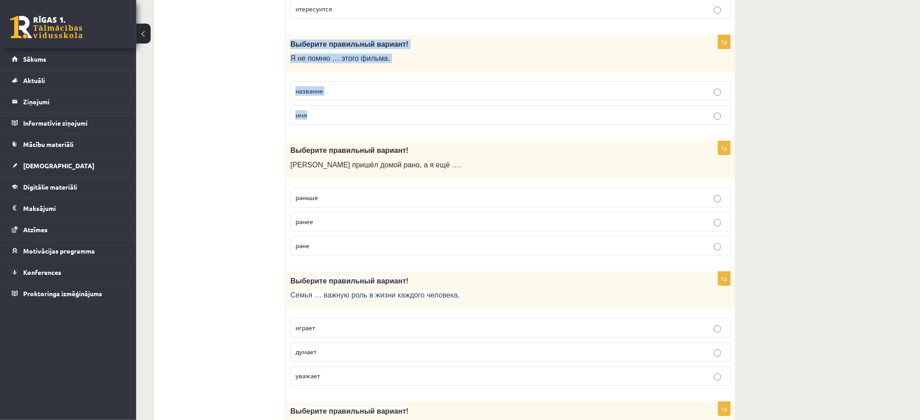
drag, startPoint x: 291, startPoint y: 46, endPoint x: 361, endPoint y: 116, distance: 99.5
click at [361, 116] on div "1p Выберите правильный вариант! Я не помню … этого фильма. название имя" at bounding box center [510, 84] width 449 height 98
click at [311, 95] on span "название" at bounding box center [309, 91] width 28 height 8
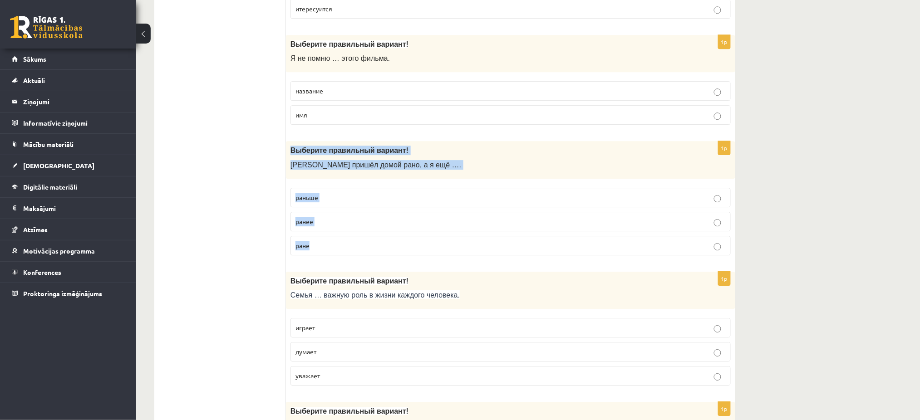
drag, startPoint x: 292, startPoint y: 148, endPoint x: 359, endPoint y: 245, distance: 117.1
click at [359, 245] on div "1p Выберите правильный вариант! Андрей пришёл домой рано, а я ещё …. раньше ран…" at bounding box center [510, 202] width 449 height 122
click at [330, 220] on p "ранее" at bounding box center [510, 222] width 430 height 10
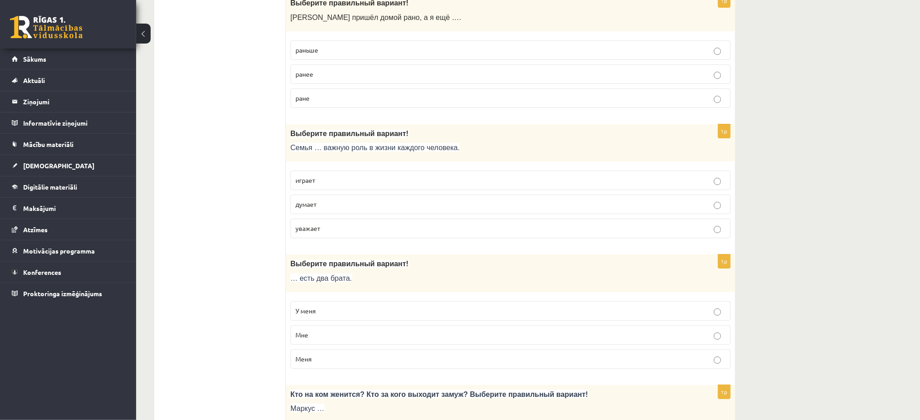
scroll to position [2363, 0]
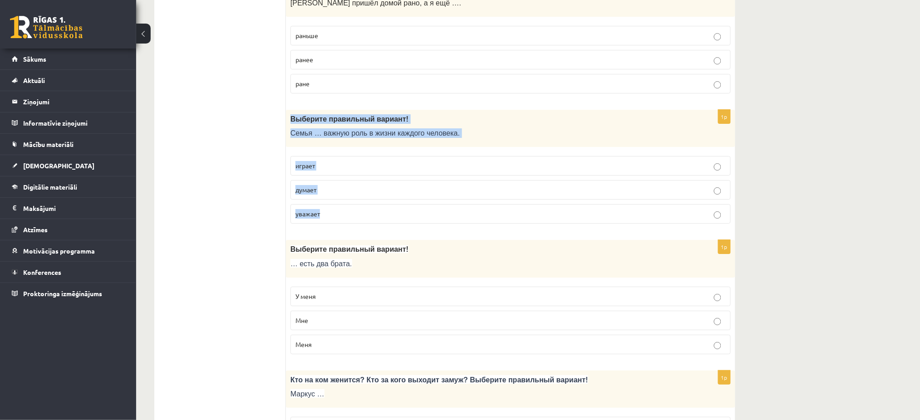
drag, startPoint x: 287, startPoint y: 116, endPoint x: 366, endPoint y: 210, distance: 123.1
click at [366, 210] on div "1p Выберите правильный вариант! Семья … важную роль в жизни каждого человека. и…" at bounding box center [510, 171] width 449 height 122
click at [333, 158] on label "играет" at bounding box center [510, 166] width 440 height 20
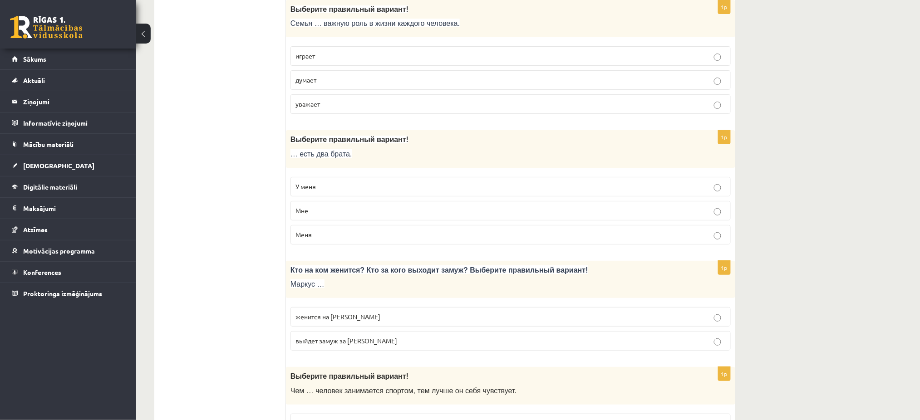
scroll to position [2492, 0]
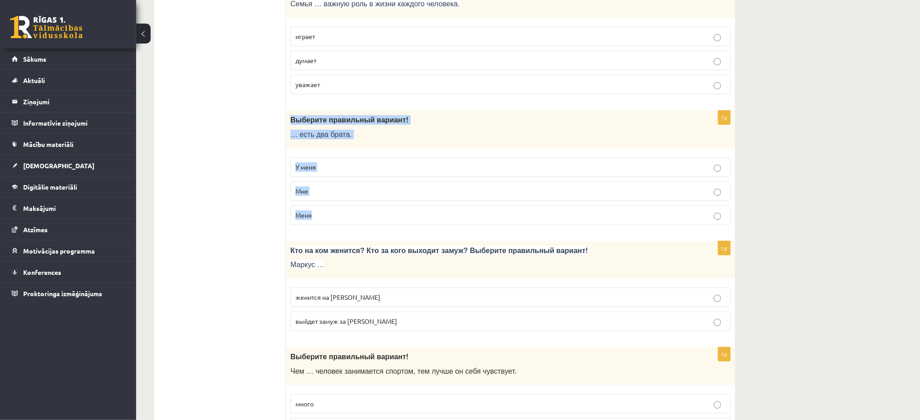
drag, startPoint x: 288, startPoint y: 117, endPoint x: 370, endPoint y: 219, distance: 131.4
click at [370, 219] on div "1p Выберите правильный вариант! … есть два брата. У меня Мне Меня" at bounding box center [510, 172] width 449 height 122
drag, startPoint x: 277, startPoint y: 189, endPoint x: 314, endPoint y: 170, distance: 41.2
click at [314, 170] on span "У меня" at bounding box center [305, 167] width 20 height 8
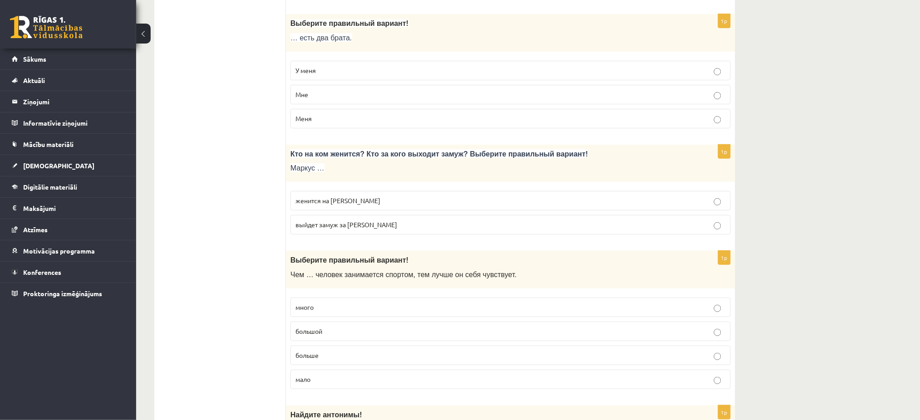
scroll to position [2624, 0]
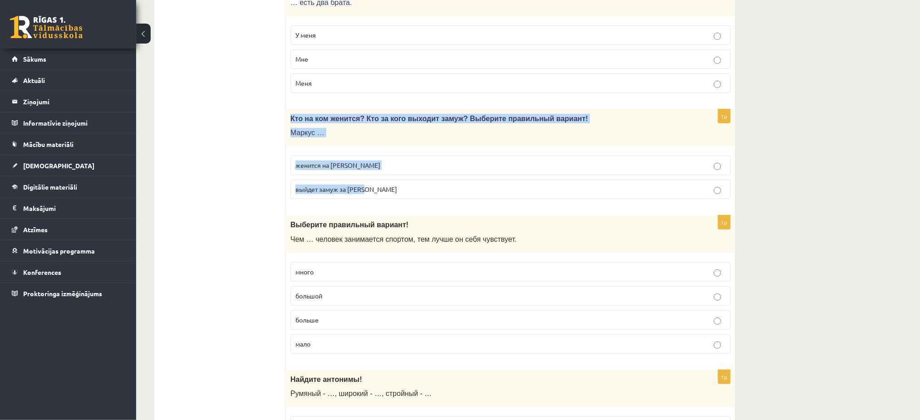
drag, startPoint x: 292, startPoint y: 120, endPoint x: 389, endPoint y: 191, distance: 120.6
click at [389, 191] on div "1p Кто на ком женится? Кто за кого выходит замуж? Выберите правильный вариант! …" at bounding box center [510, 158] width 449 height 98
click at [350, 167] on p "женится на Агнии" at bounding box center [510, 166] width 430 height 10
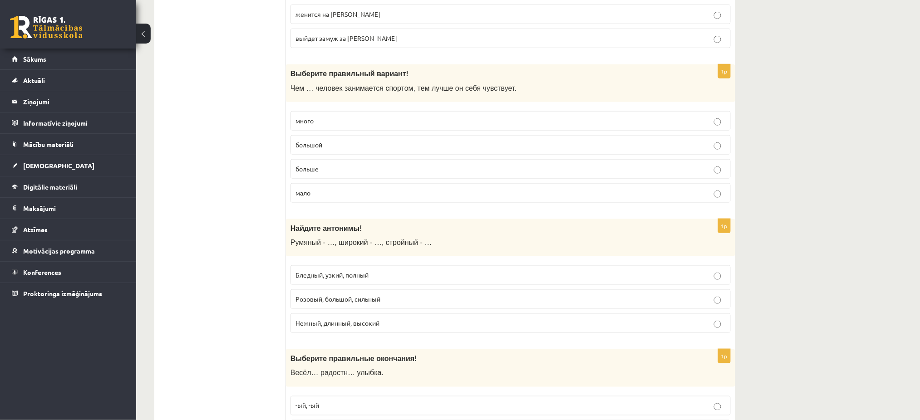
scroll to position [2776, 0]
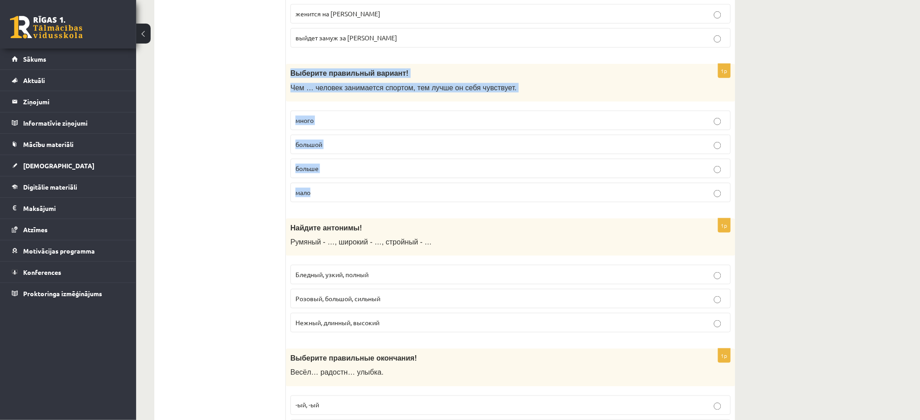
drag, startPoint x: 287, startPoint y: 71, endPoint x: 387, endPoint y: 187, distance: 153.2
click at [387, 187] on div "1p Выберите правильный вариант ! Чем … человек занимается спортом, тем лучше он…" at bounding box center [510, 137] width 449 height 146
click at [328, 164] on label "больше" at bounding box center [510, 169] width 440 height 20
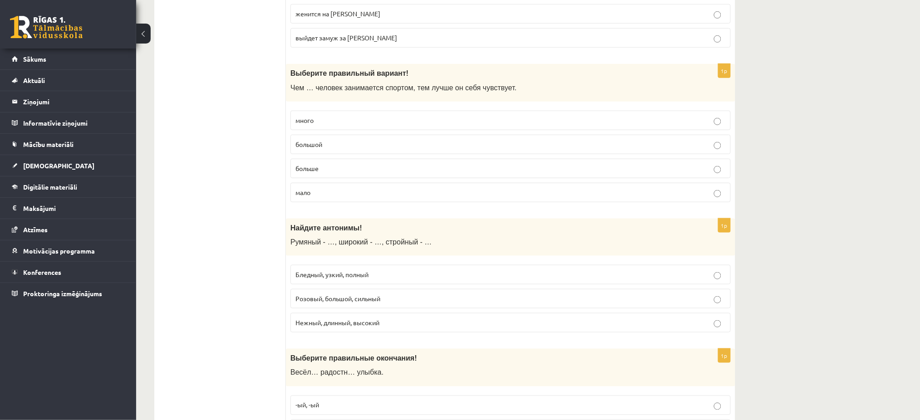
scroll to position [2856, 0]
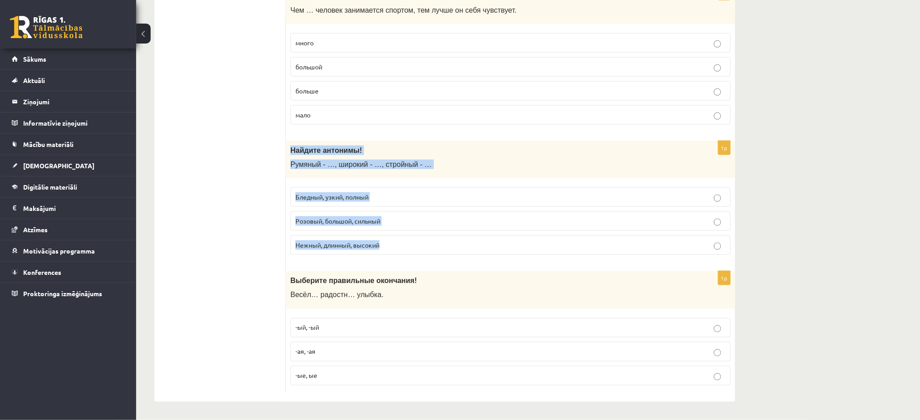
drag, startPoint x: 291, startPoint y: 148, endPoint x: 396, endPoint y: 235, distance: 136.3
click at [396, 235] on div "1p Найдите антонимы! Румяный - …, широкий - …, стройный - … Бледный, узкий, пол…" at bounding box center [510, 202] width 449 height 122
click at [316, 201] on p "Бледный, узкий, полный" at bounding box center [510, 197] width 430 height 10
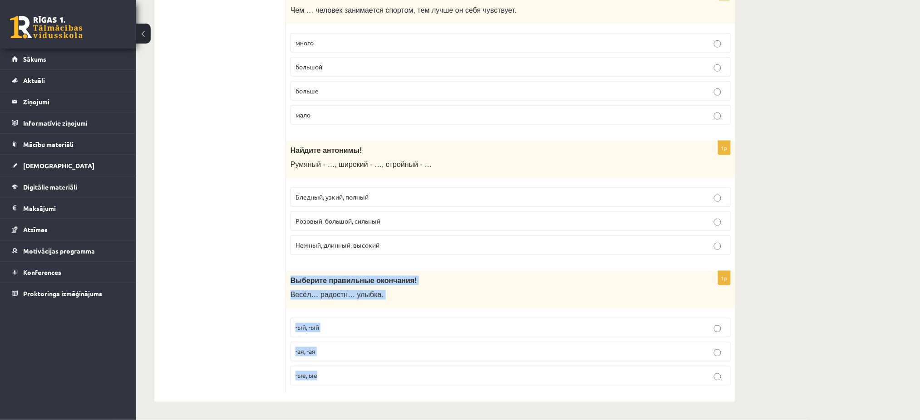
drag, startPoint x: 291, startPoint y: 280, endPoint x: 366, endPoint y: 380, distance: 125.2
click at [366, 380] on div "1p Выберите правильные окончания! Весёл… радостн… улыбка. -ый, -ый -ая, -ая -ые…" at bounding box center [510, 332] width 449 height 122
click at [314, 357] on label "-ая, -ая" at bounding box center [510, 352] width 440 height 20
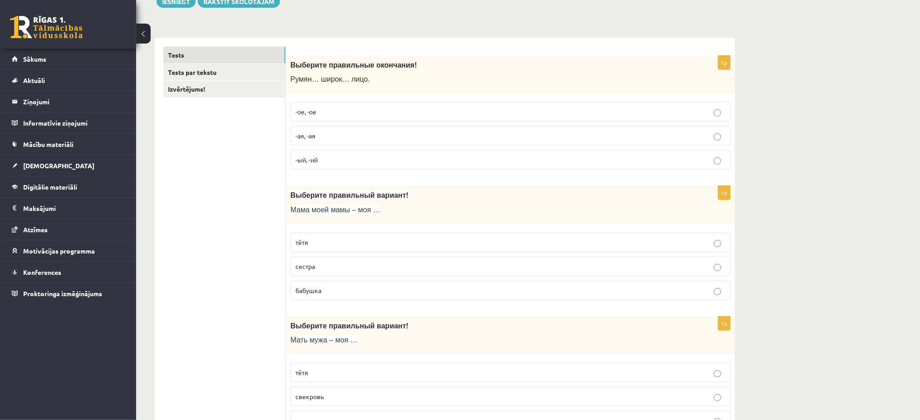
scroll to position [114, 0]
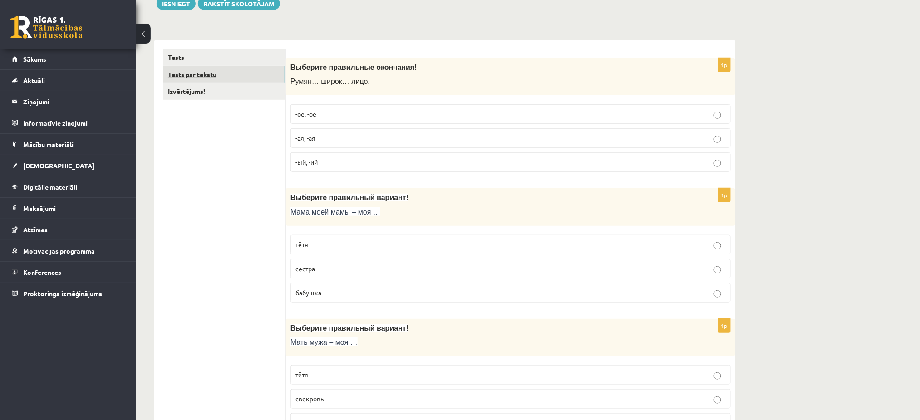
click at [217, 77] on link "Tests par tekstu" at bounding box center [224, 74] width 122 height 17
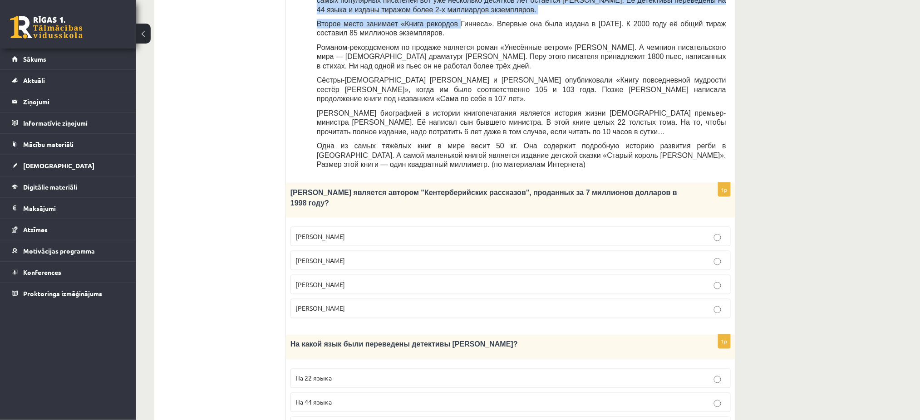
scroll to position [212, 0]
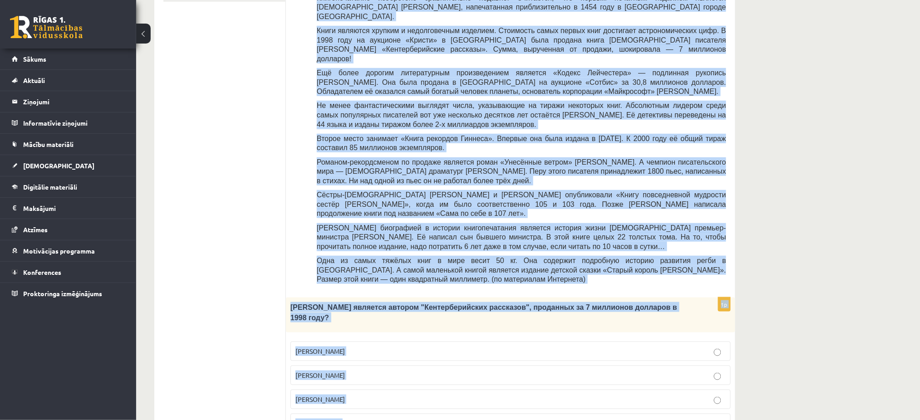
drag, startPoint x: 295, startPoint y: 166, endPoint x: 425, endPoint y: 385, distance: 255.2
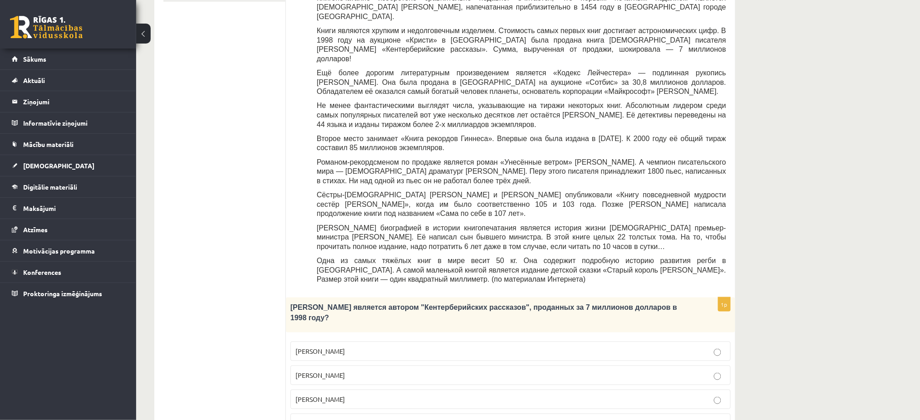
click at [336, 395] on span "Джефри Чосер" at bounding box center [319, 399] width 49 height 8
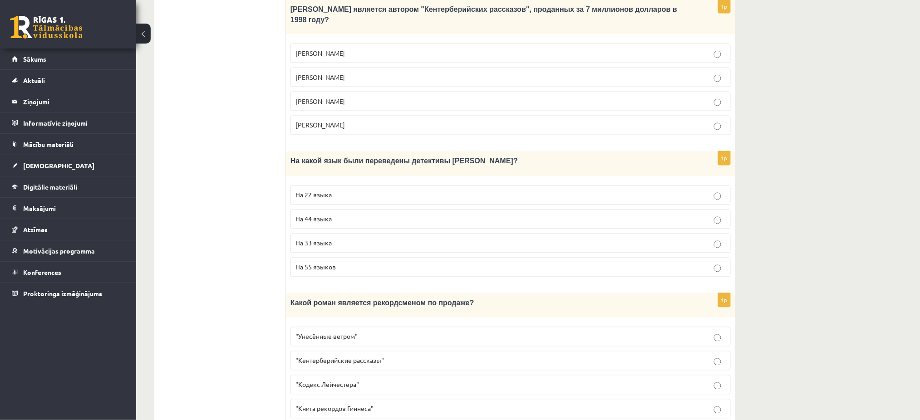
scroll to position [507, 0]
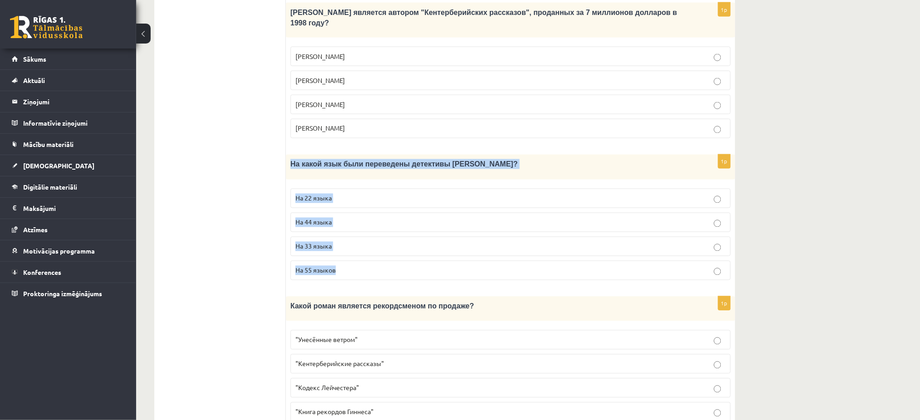
drag, startPoint x: 290, startPoint y: 121, endPoint x: 393, endPoint y: 229, distance: 149.3
click at [393, 229] on div "1p На какой язык были переведены детективы Агаты Кристи? На 22 языка На 44 язык…" at bounding box center [510, 221] width 449 height 133
click at [298, 218] on p "На 44 языка" at bounding box center [510, 223] width 430 height 10
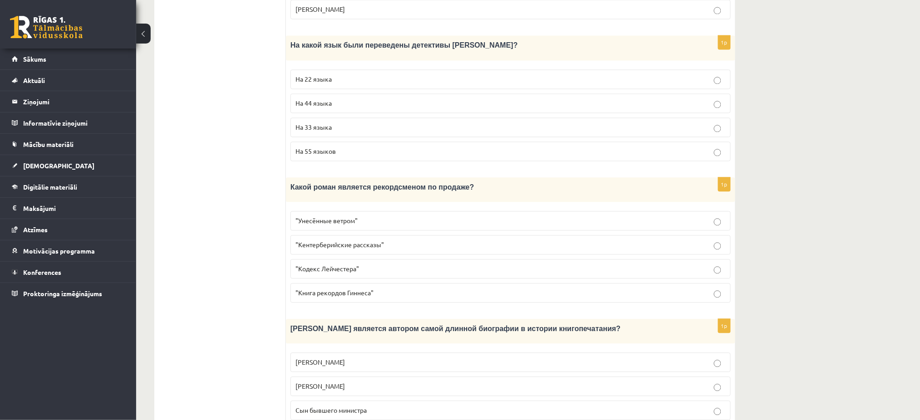
scroll to position [626, 0]
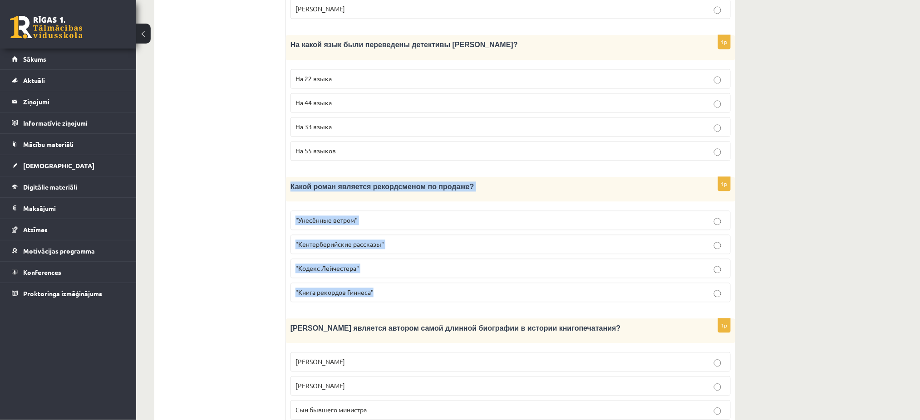
drag, startPoint x: 291, startPoint y: 147, endPoint x: 422, endPoint y: 252, distance: 167.9
click at [422, 252] on div "1p Какой роман является рекордсменом по продаже? "Унесённые ветром" "Кентербери…" at bounding box center [510, 243] width 449 height 133
click at [318, 217] on span ""Унесённые ветром"" at bounding box center [326, 221] width 62 height 8
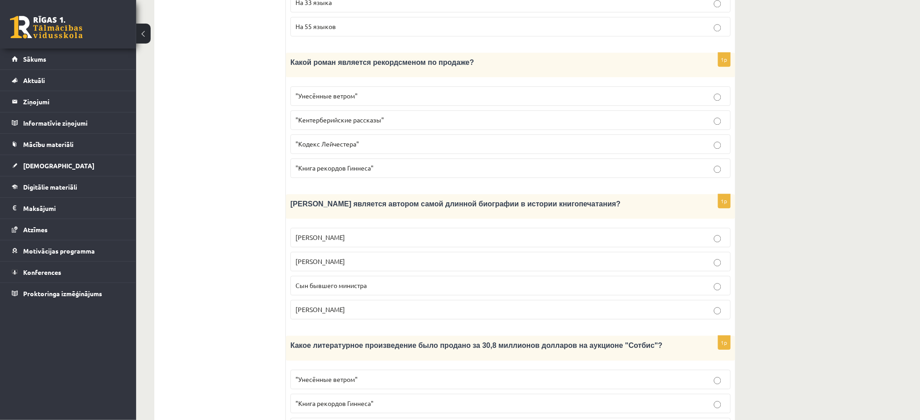
scroll to position [789, 0]
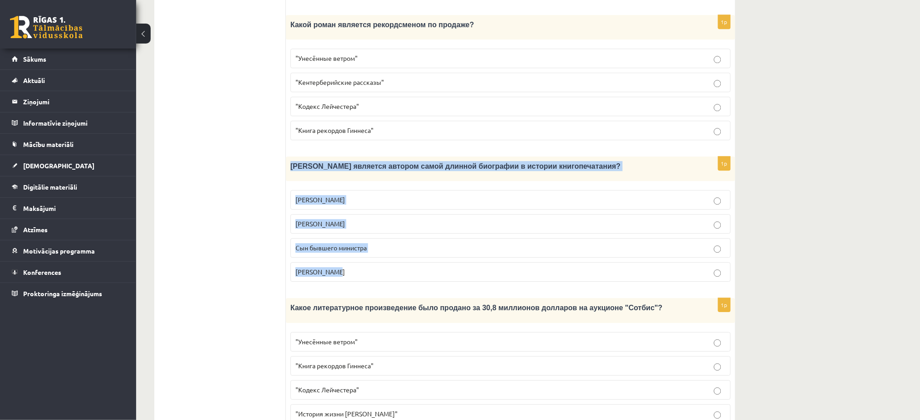
drag, startPoint x: 287, startPoint y: 129, endPoint x: 401, endPoint y: 231, distance: 152.7
click at [401, 231] on div "1p Кто является автором самой длинной биографии в истории книгопечатания? Билл …" at bounding box center [510, 223] width 449 height 133
click at [328, 244] on span "Сын бывшего министра" at bounding box center [330, 248] width 71 height 8
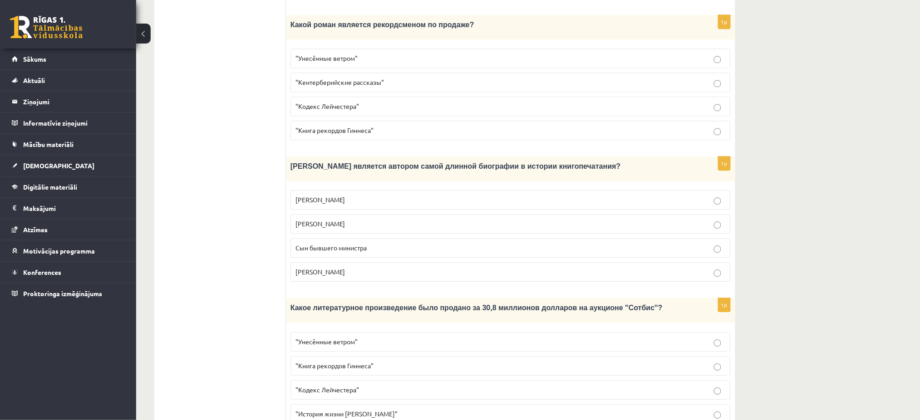
drag, startPoint x: 288, startPoint y: 269, endPoint x: 418, endPoint y: 371, distance: 164.9
click at [418, 371] on div "1p Какое литературное произведение было продано за 30,8 миллионов долларов на а…" at bounding box center [510, 364] width 449 height 133
click at [316, 386] on span ""Кодекс Лейчестера"" at bounding box center [327, 390] width 64 height 8
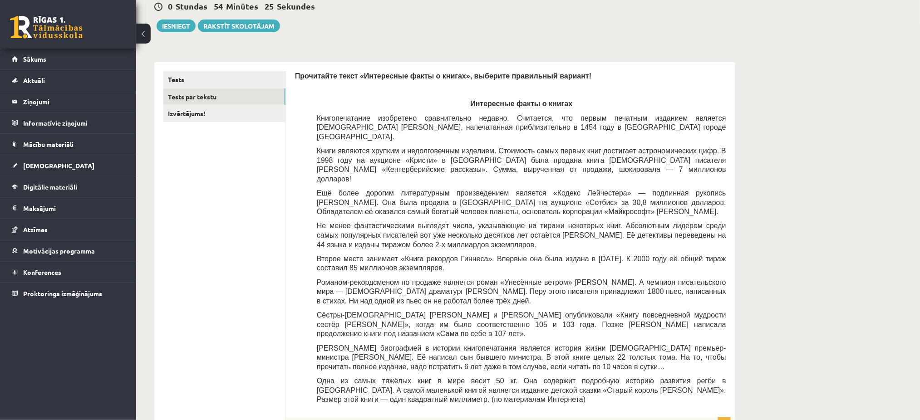
scroll to position [56, 0]
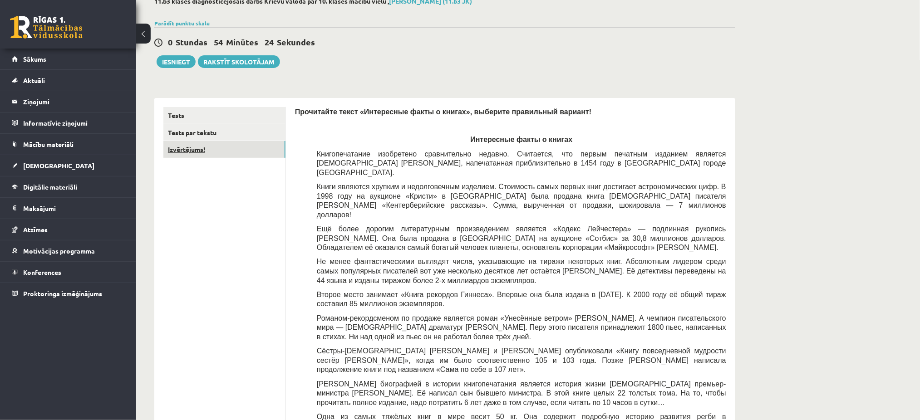
click at [200, 153] on link "Izvērtējums!" at bounding box center [224, 149] width 122 height 17
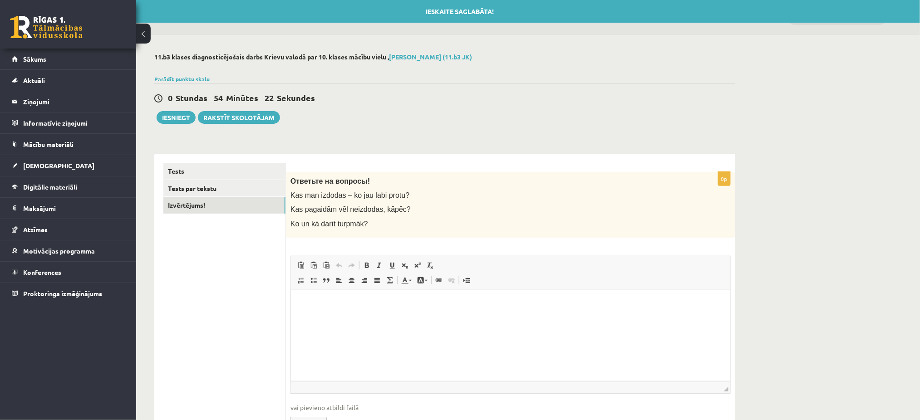
scroll to position [0, 0]
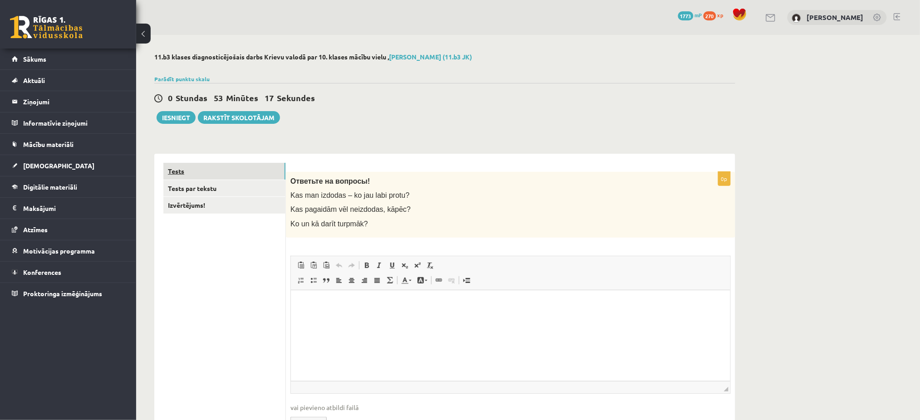
click at [210, 175] on link "Tests" at bounding box center [224, 171] width 122 height 17
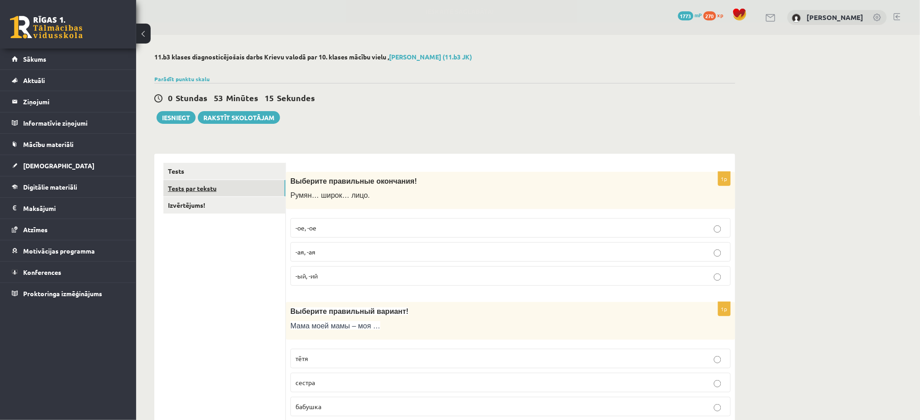
click at [170, 186] on link "Tests par tekstu" at bounding box center [224, 188] width 122 height 17
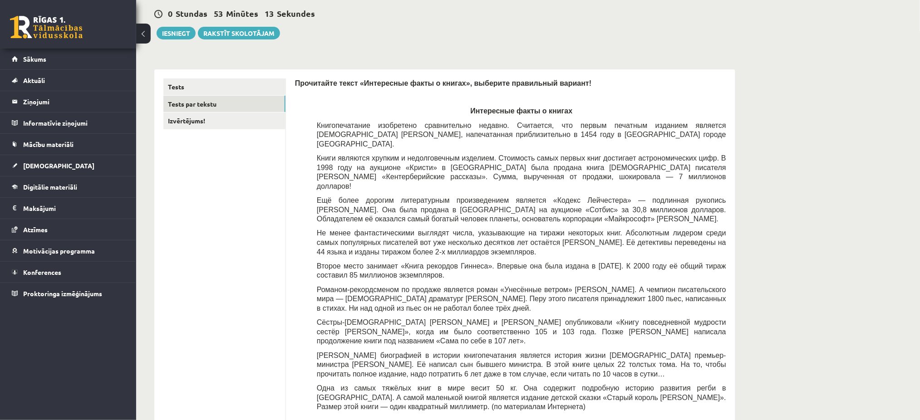
scroll to position [58, 0]
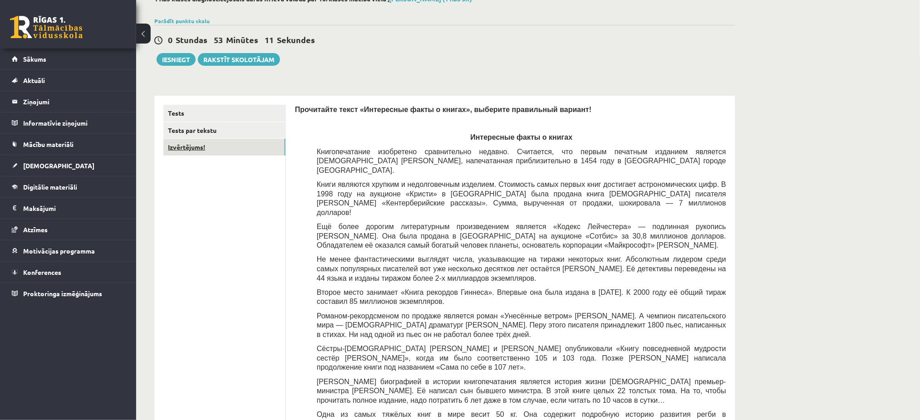
click at [182, 147] on link "Izvērtējums!" at bounding box center [224, 147] width 122 height 17
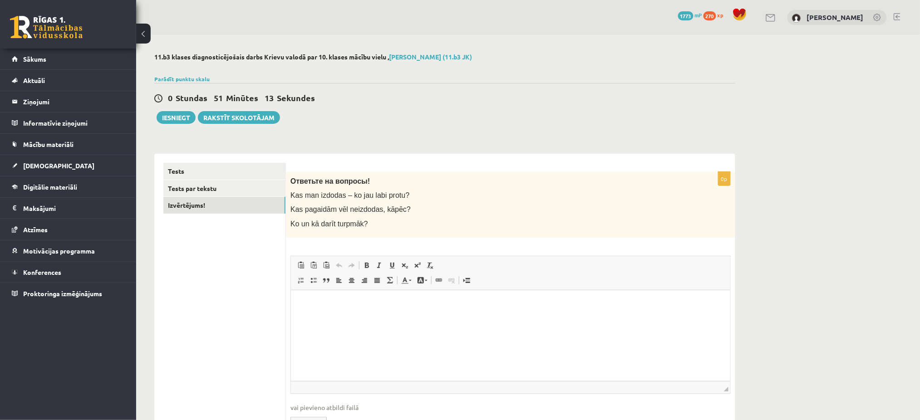
scroll to position [0, 0]
click at [438, 227] on p "Ko un kā darīt turpmāk?" at bounding box center [487, 224] width 395 height 10
click at [177, 117] on button "Iesniegt" at bounding box center [176, 117] width 39 height 13
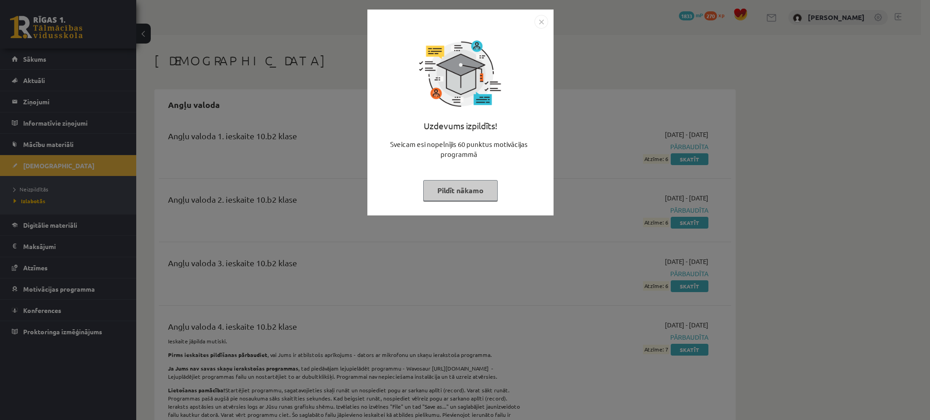
click at [467, 188] on button "Pildīt nākamo" at bounding box center [460, 190] width 74 height 21
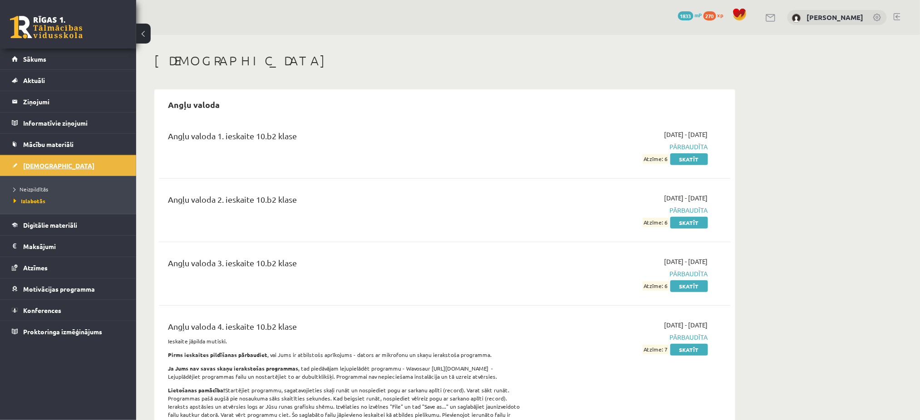
click at [79, 167] on link "[DEMOGRAPHIC_DATA]" at bounding box center [68, 165] width 113 height 21
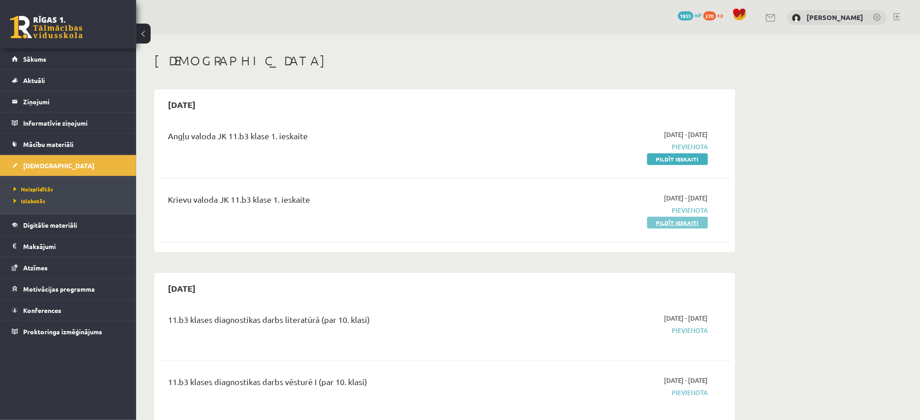
click at [679, 220] on link "Pildīt ieskaiti" at bounding box center [677, 223] width 61 height 12
click at [678, 159] on link "Pildīt ieskaiti" at bounding box center [677, 159] width 61 height 12
click at [69, 59] on link "Sākums" at bounding box center [68, 59] width 113 height 21
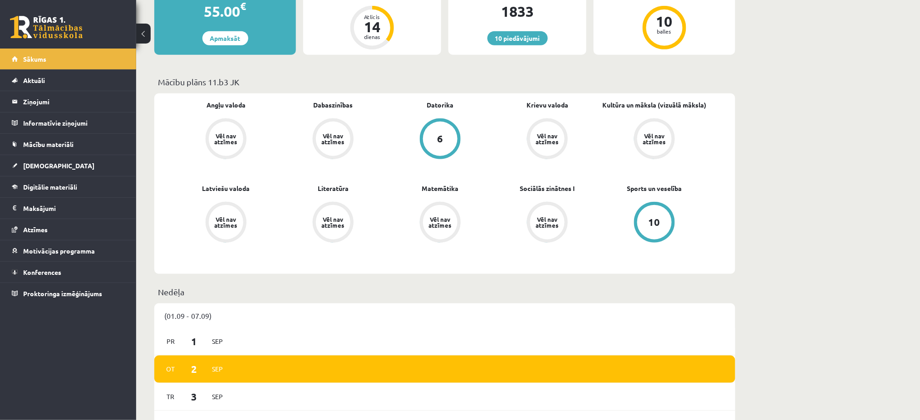
scroll to position [201, 0]
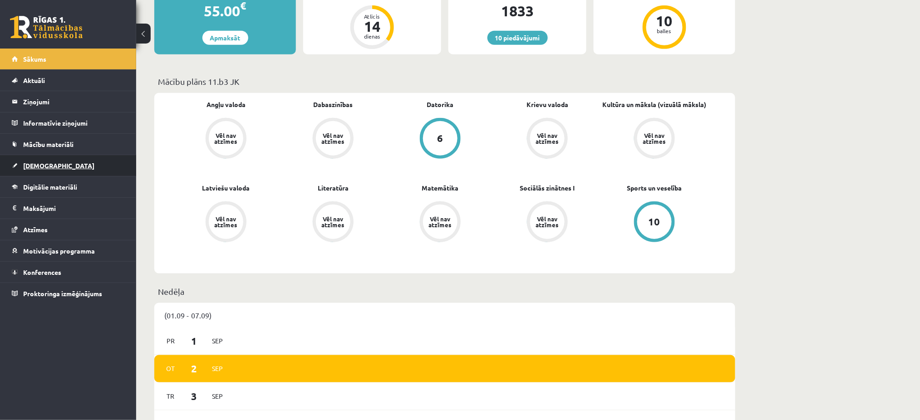
click at [44, 167] on span "[DEMOGRAPHIC_DATA]" at bounding box center [58, 166] width 71 height 8
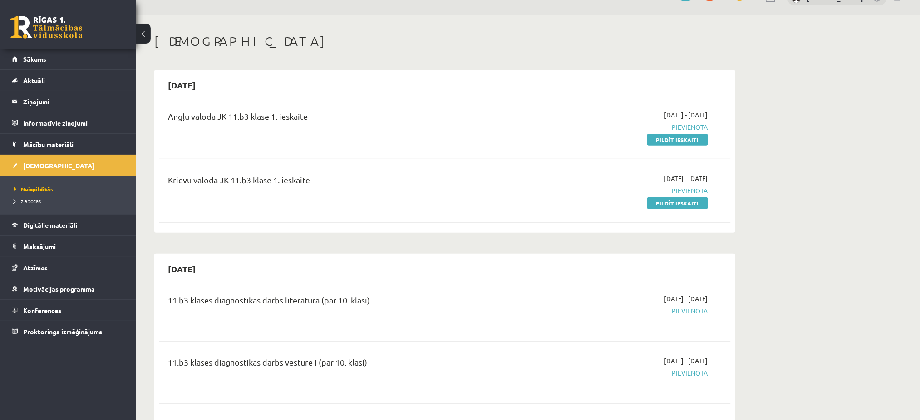
scroll to position [4, 0]
